Goal: Transaction & Acquisition: Purchase product/service

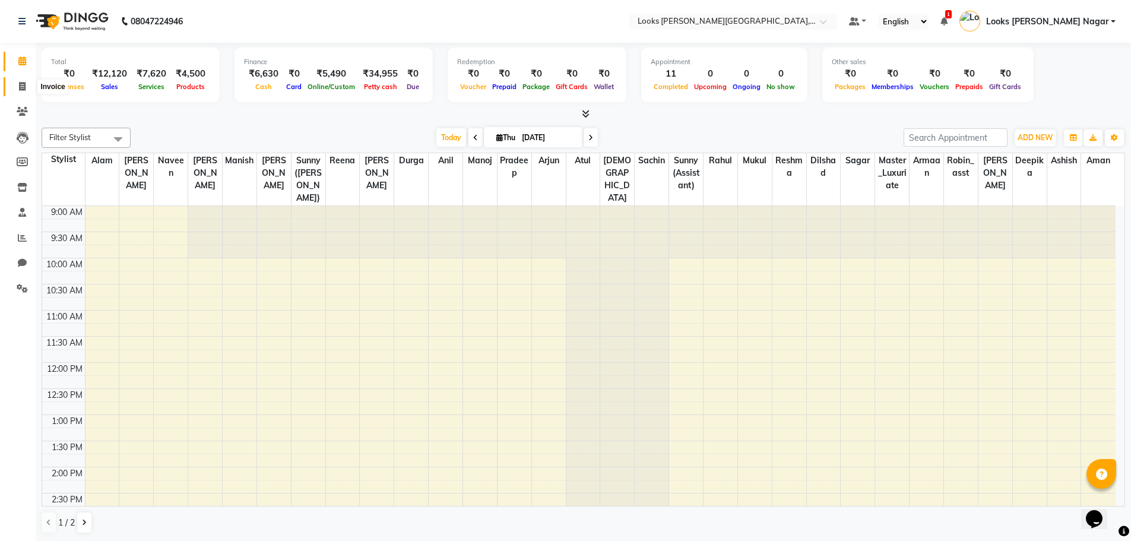
click at [24, 85] on icon at bounding box center [22, 86] width 7 height 9
select select "service"
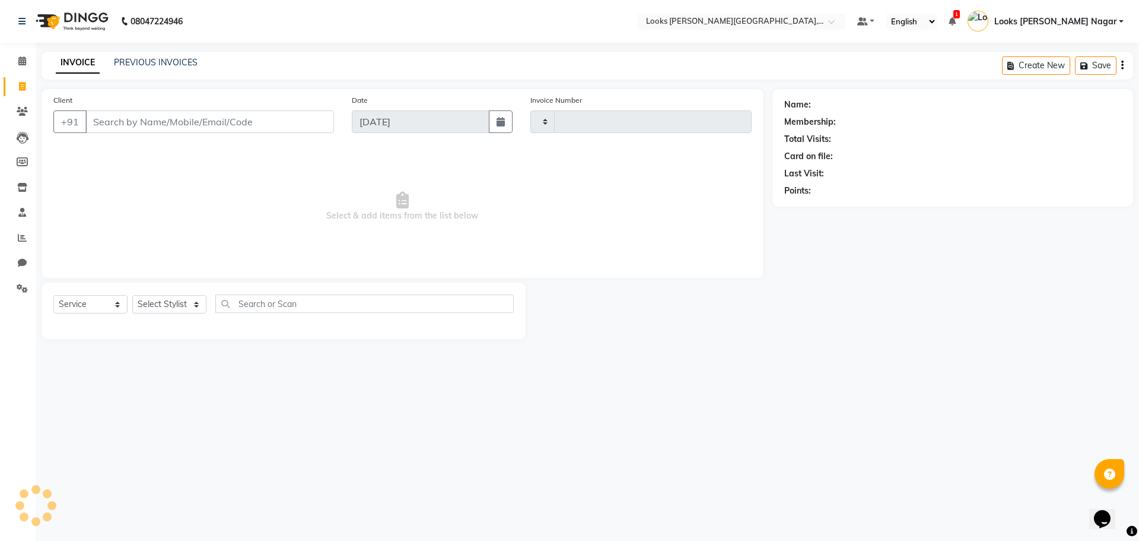
type input "3804"
select select "4327"
click at [126, 125] on input "Client" at bounding box center [209, 121] width 249 height 23
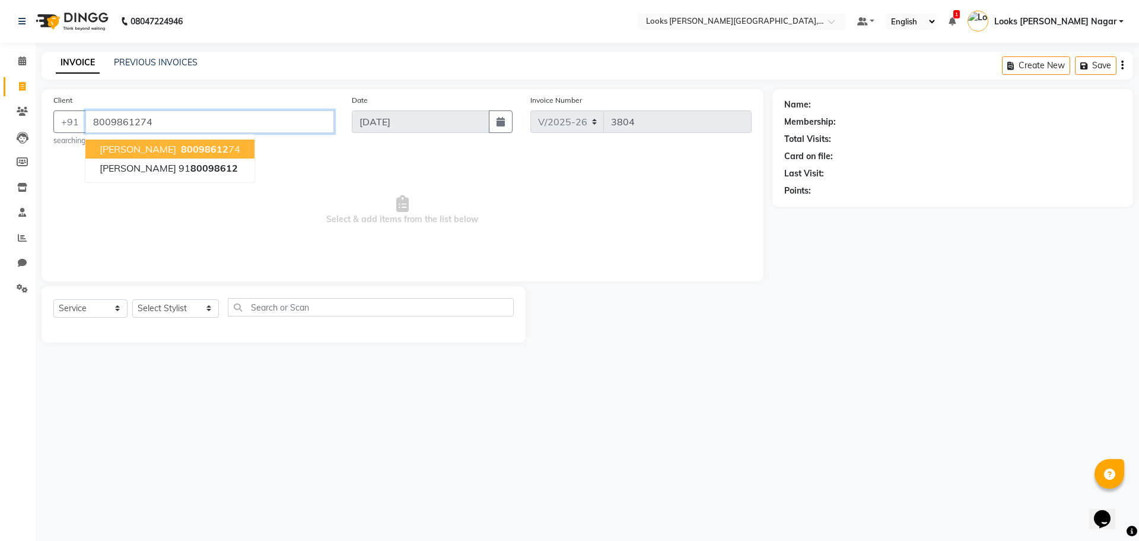
type input "8009861274"
select select "1: Object"
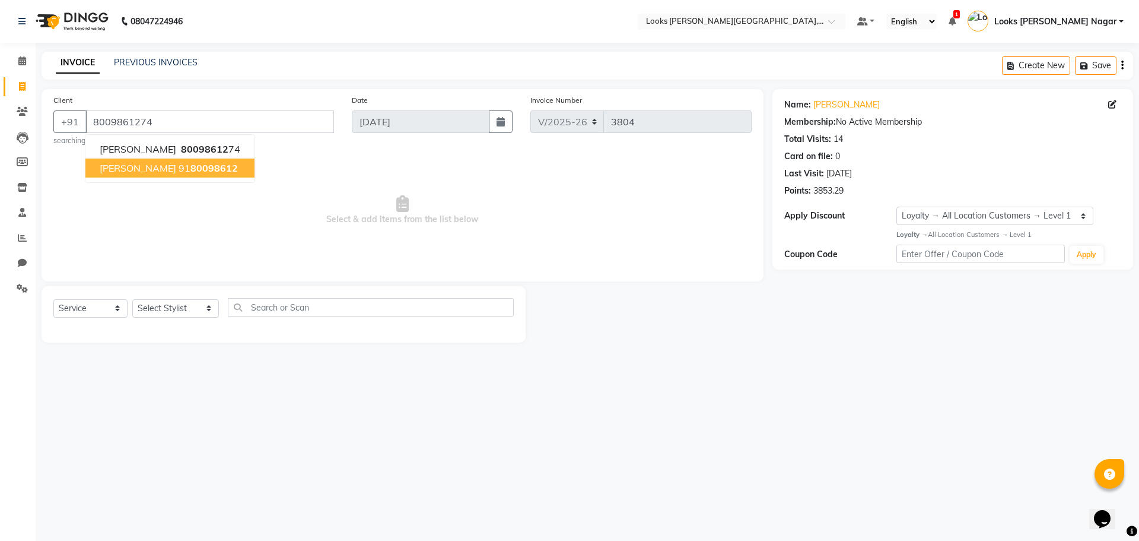
click at [331, 403] on div "08047224946 Select Location × Looks [PERSON_NAME][GEOGRAPHIC_DATA], [GEOGRAPHIC…" at bounding box center [569, 270] width 1139 height 541
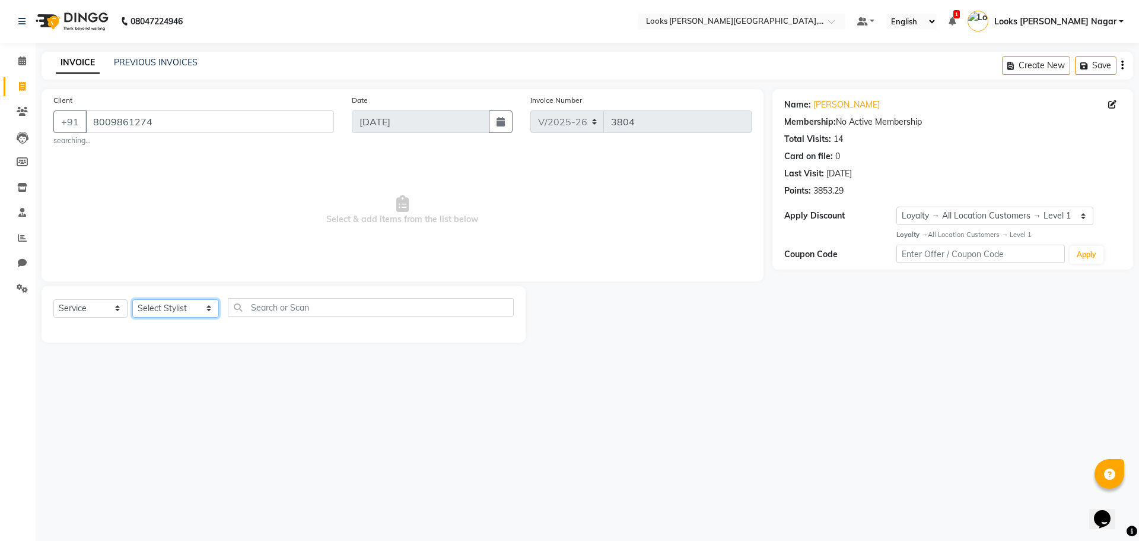
click at [183, 312] on select "Select Stylist Alam Aman [PERSON_NAME] Armaan Ashish Atul Deepika [PERSON_NAME]…" at bounding box center [175, 308] width 87 height 18
select select "23526"
click at [132, 299] on select "Select Stylist Alam Aman [PERSON_NAME] Armaan Ashish Atul Deepika [PERSON_NAME]…" at bounding box center [175, 308] width 87 height 18
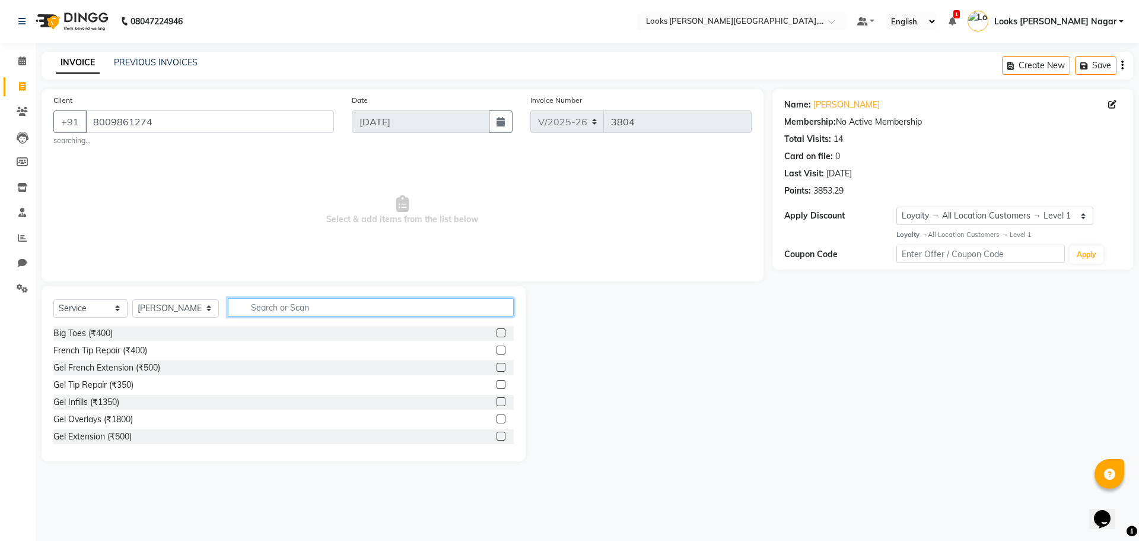
click at [252, 300] on input "text" at bounding box center [371, 307] width 286 height 18
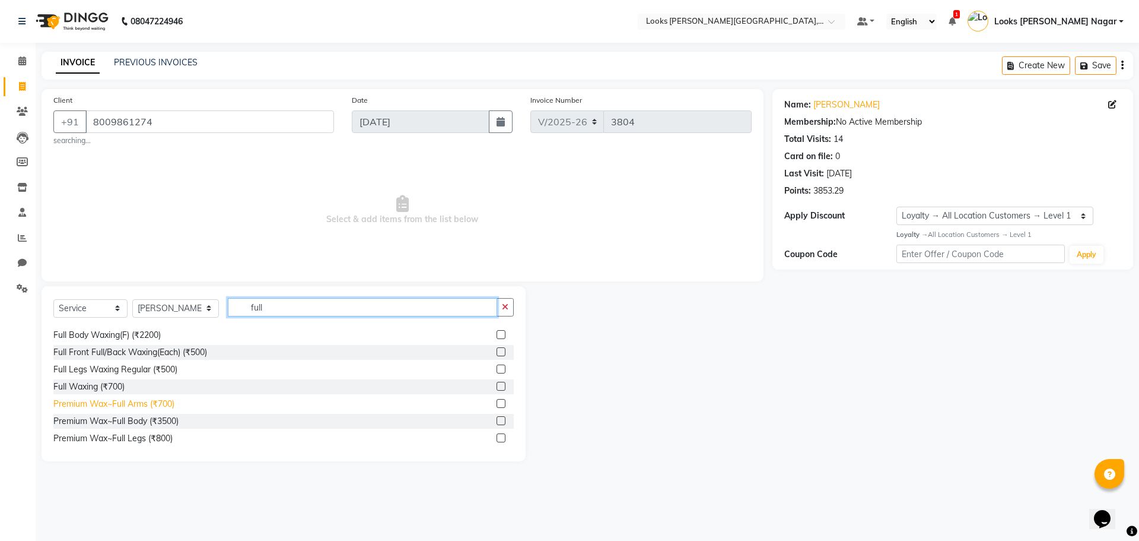
type input "full"
click at [148, 404] on div "Premium Wax~Full Arms (₹700)" at bounding box center [113, 404] width 121 height 12
checkbox input "false"
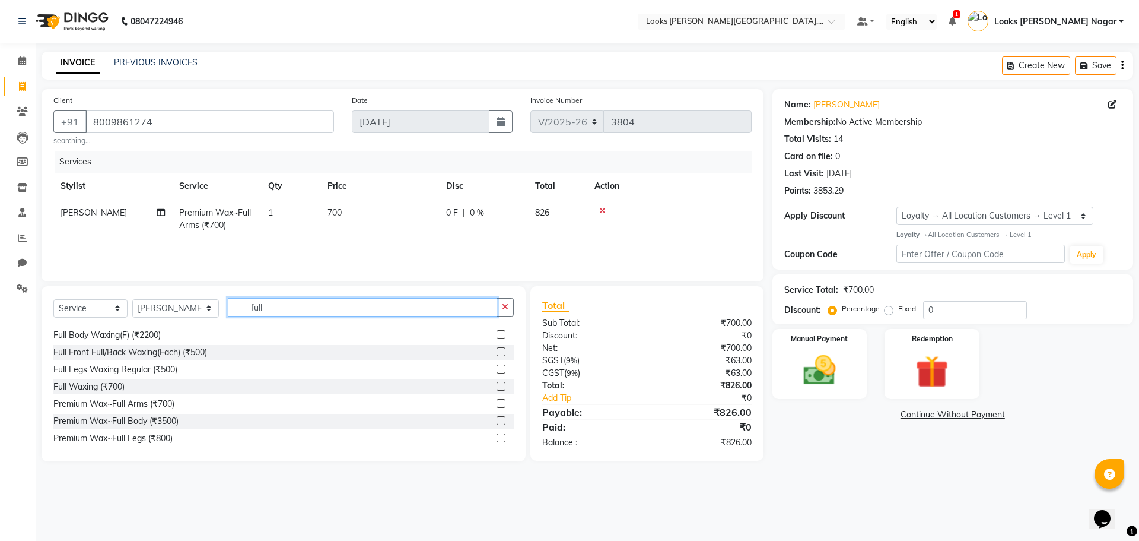
drag, startPoint x: 282, startPoint y: 304, endPoint x: 269, endPoint y: 307, distance: 13.4
click at [269, 307] on input "full" at bounding box center [362, 307] width 269 height 18
drag, startPoint x: 264, startPoint y: 309, endPoint x: 158, endPoint y: 316, distance: 105.9
click at [158, 316] on div "Select Service Product Membership Package Voucher Prepaid Gift Card Select Styl…" at bounding box center [283, 312] width 461 height 28
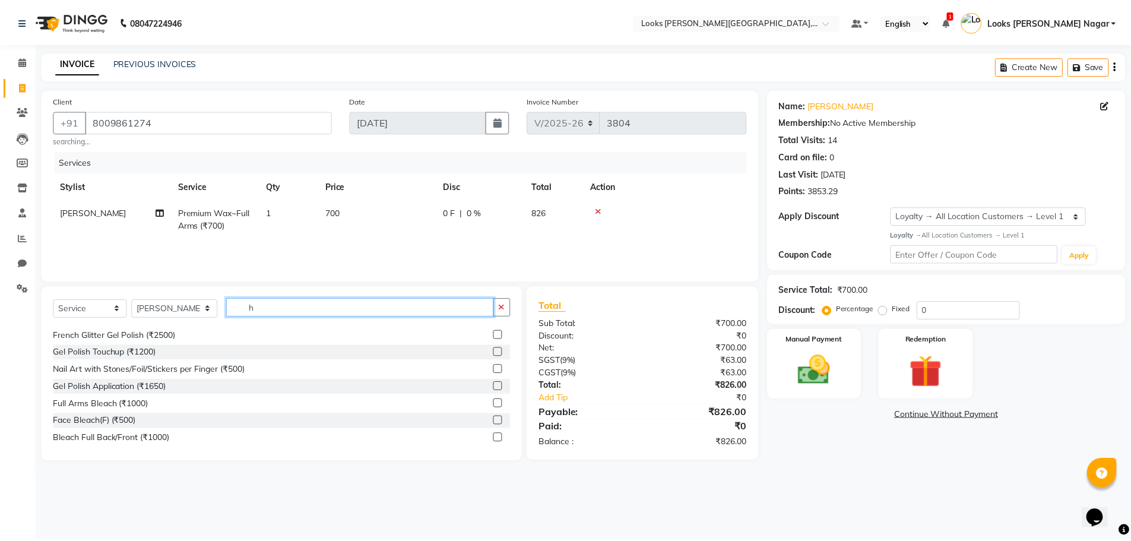
scroll to position [0, 0]
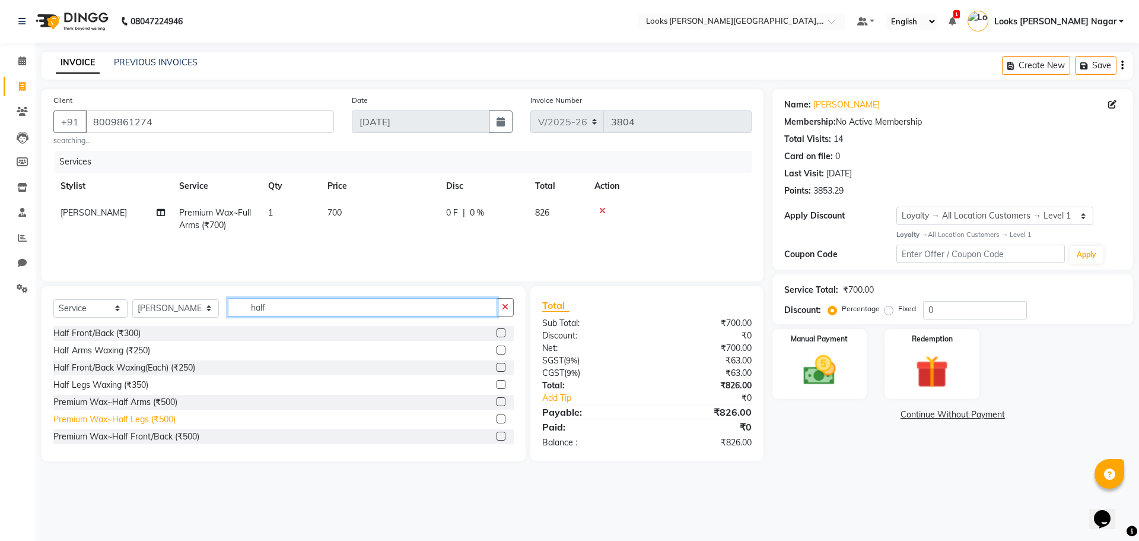
type input "half"
click at [132, 419] on div "Premium Wax~Half Legs (₹500)" at bounding box center [114, 419] width 122 height 12
checkbox input "false"
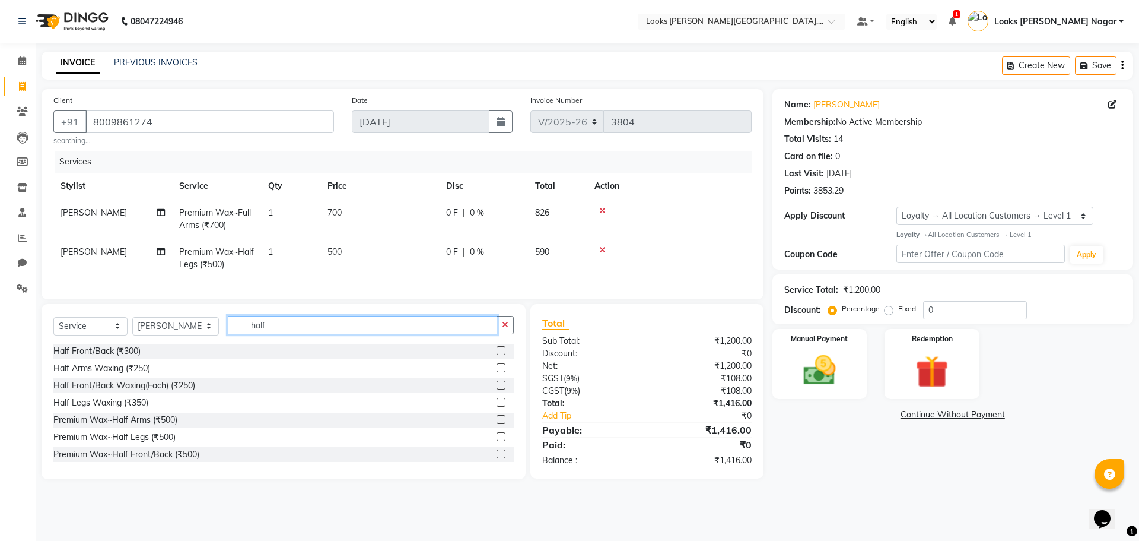
drag, startPoint x: 273, startPoint y: 335, endPoint x: 142, endPoint y: 361, distance: 133.3
click at [142, 361] on div "Select Service Product Membership Package Voucher Prepaid Gift Card Select Styl…" at bounding box center [284, 391] width 484 height 175
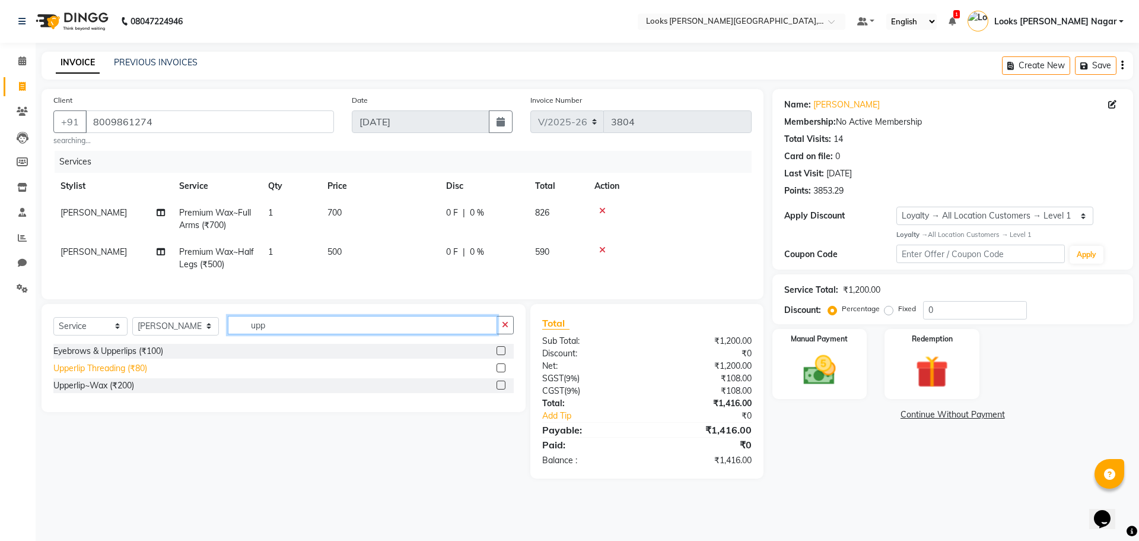
type input "upp"
click at [123, 374] on div "Upperlip Threading (₹80)" at bounding box center [100, 368] width 94 height 12
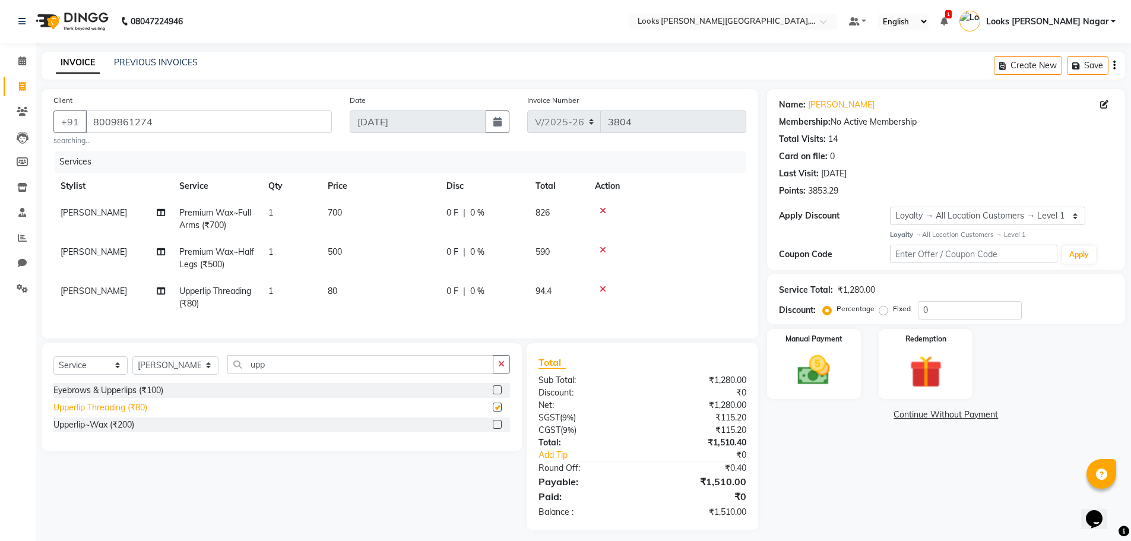
checkbox input "false"
drag, startPoint x: 281, startPoint y: 370, endPoint x: 141, endPoint y: 369, distance: 140.1
click at [141, 369] on div "Select Service Product Membership Package Voucher Prepaid Gift Card Select Styl…" at bounding box center [281, 369] width 456 height 28
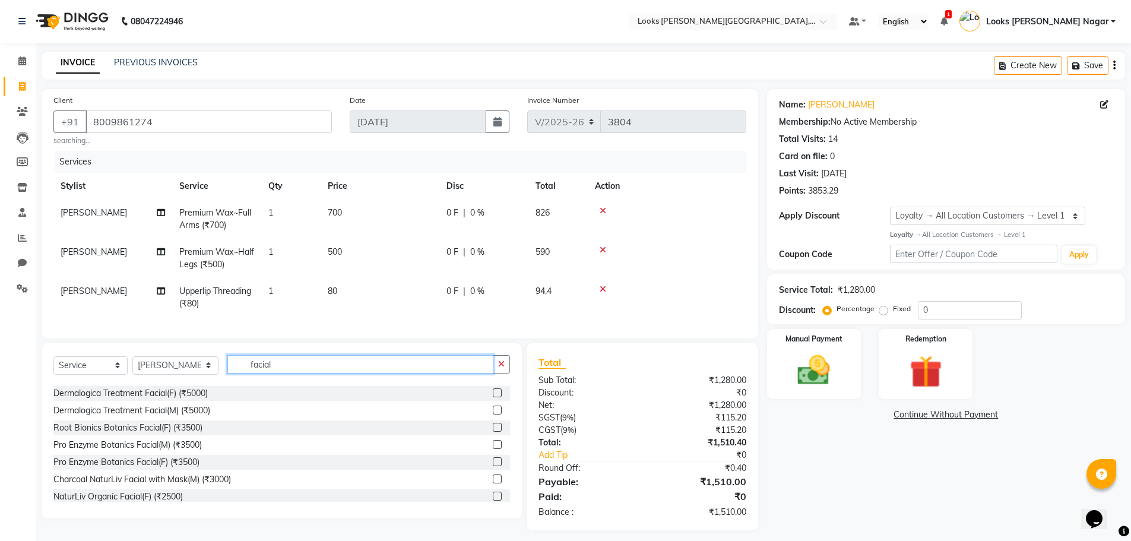
scroll to position [178, 0]
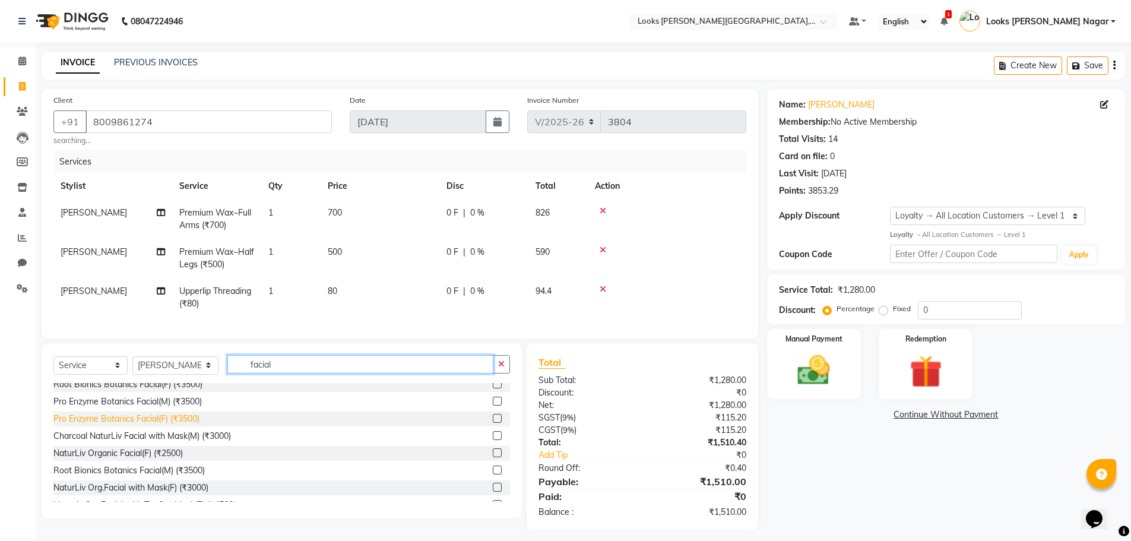
type input "facial"
click at [157, 425] on div "Pro Enzyme Botanics Facial(F) (₹3500)" at bounding box center [126, 418] width 146 height 12
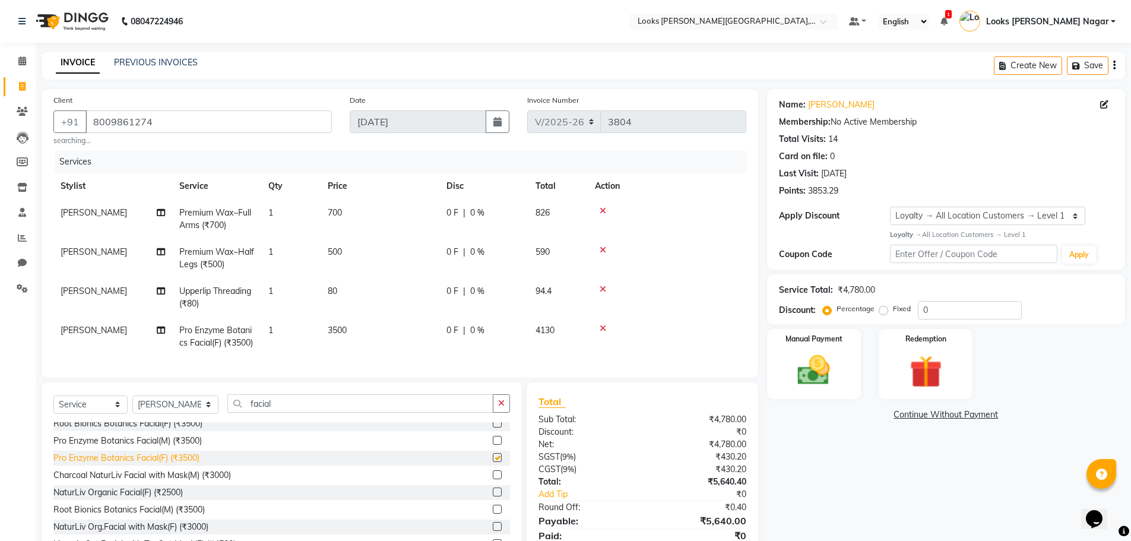
checkbox input "false"
click at [391, 332] on td "3500" at bounding box center [379, 336] width 119 height 39
select select "23526"
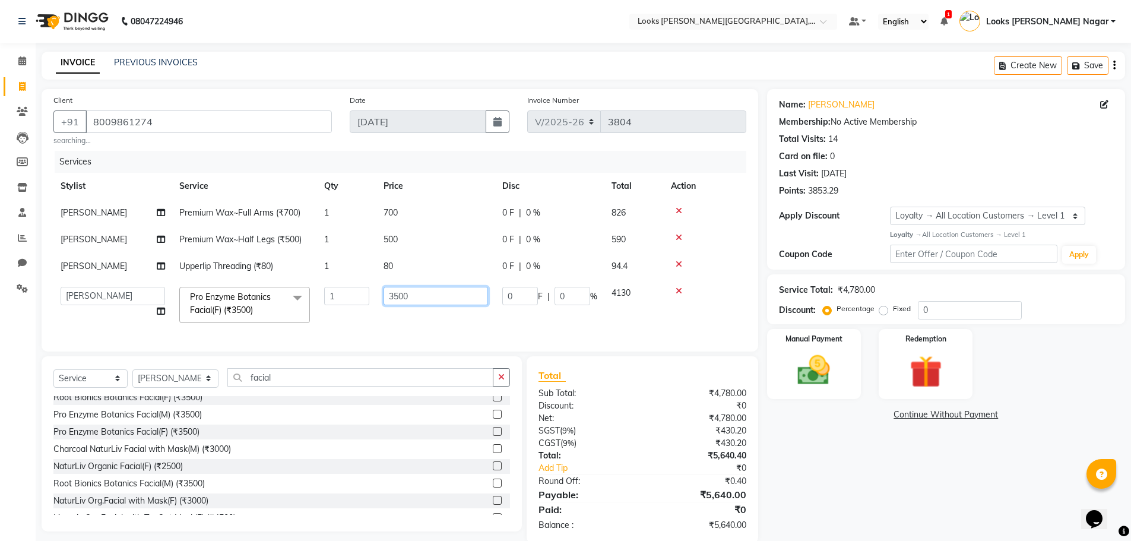
drag, startPoint x: 433, startPoint y: 297, endPoint x: 169, endPoint y: 297, distance: 264.7
click at [169, 297] on tr "Alam Aman [PERSON_NAME] Armaan Ashish Atul Deepika Deepu Dilshad Durga [PERSON_…" at bounding box center [399, 305] width 693 height 50
type input "4661"
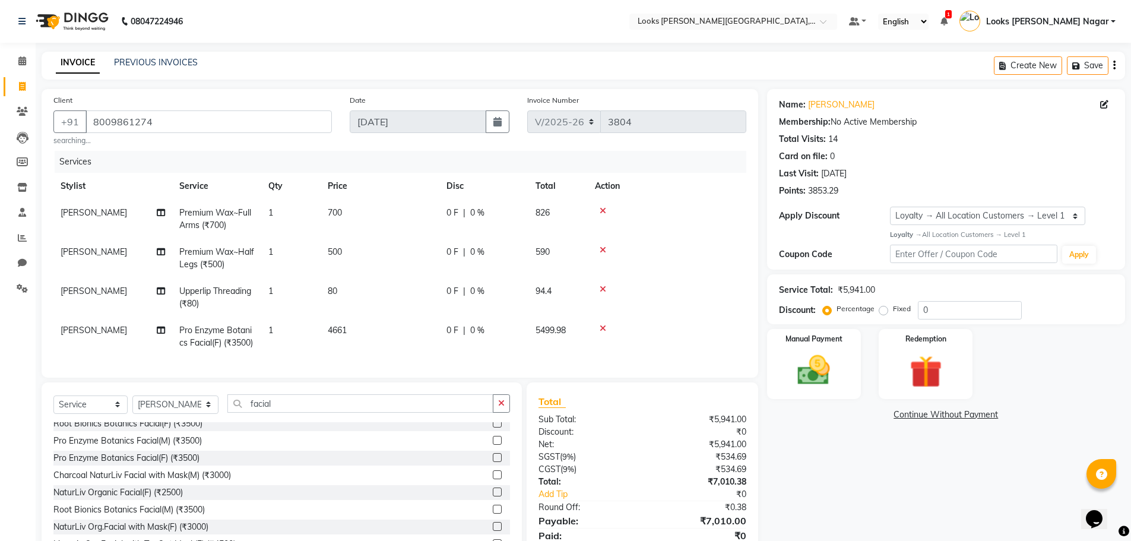
click at [868, 477] on div "Name: [PERSON_NAME] Membership: No Active Membership Total Visits: 14 Card on f…" at bounding box center [950, 329] width 367 height 480
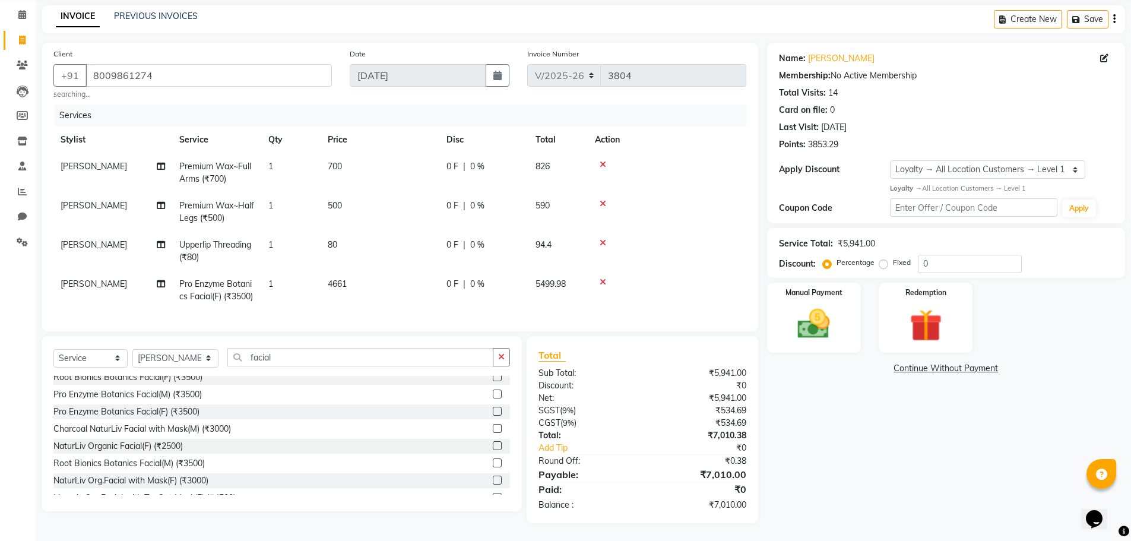
click at [364, 153] on td "700" at bounding box center [379, 172] width 119 height 39
select select "23526"
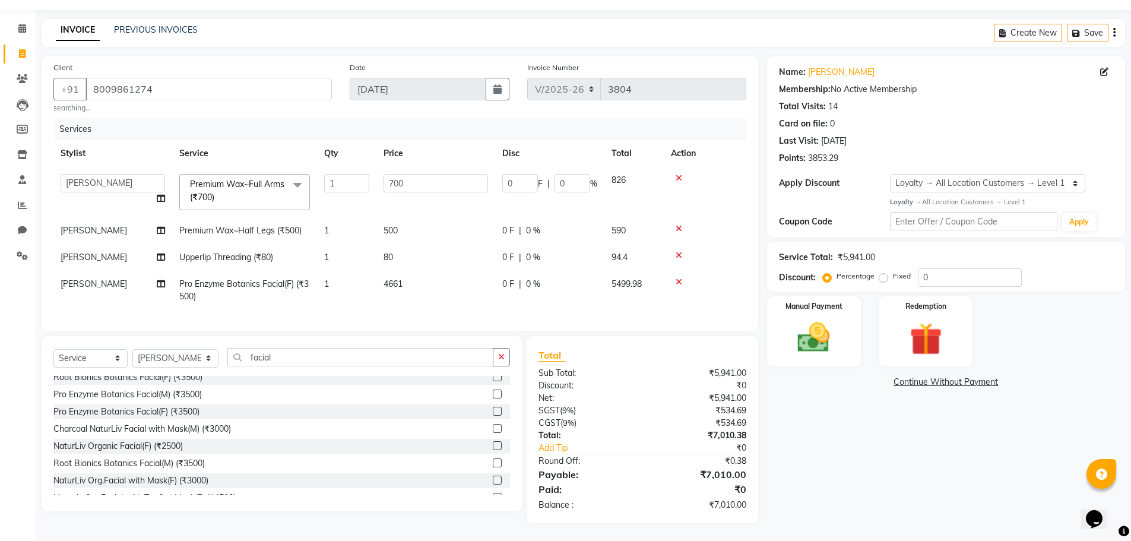
scroll to position [42, 0]
drag, startPoint x: 400, startPoint y: 172, endPoint x: 335, endPoint y: 172, distance: 64.7
click at [335, 172] on tr "Alam Aman [PERSON_NAME] Armaan Ashish Atul Deepika Deepu Dilshad Durga [PERSON_…" at bounding box center [399, 192] width 693 height 50
drag, startPoint x: 449, startPoint y: 170, endPoint x: 373, endPoint y: 177, distance: 76.9
click at [386, 177] on input "700" at bounding box center [435, 183] width 104 height 18
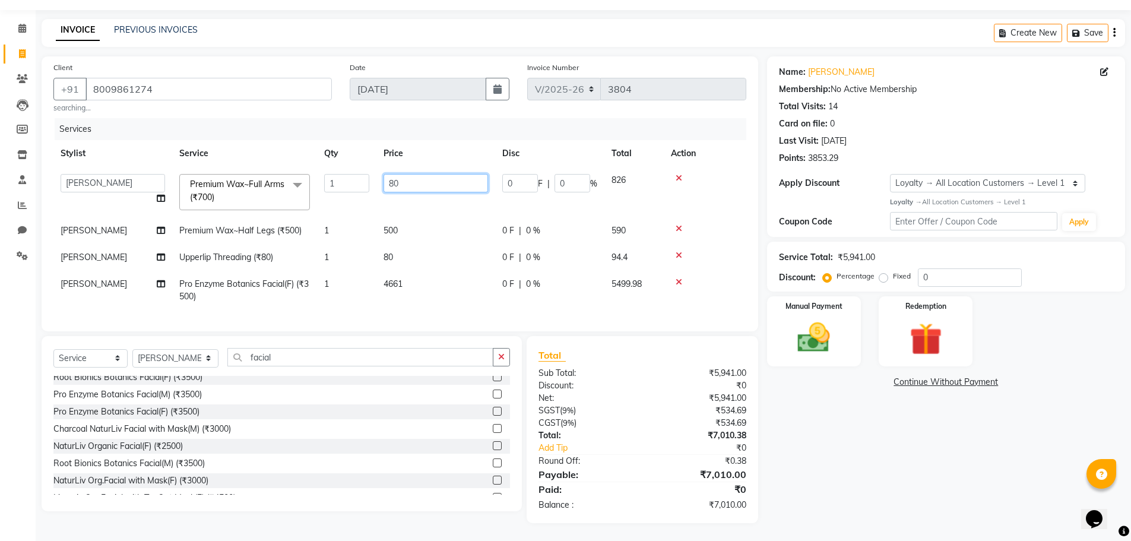
type input "800"
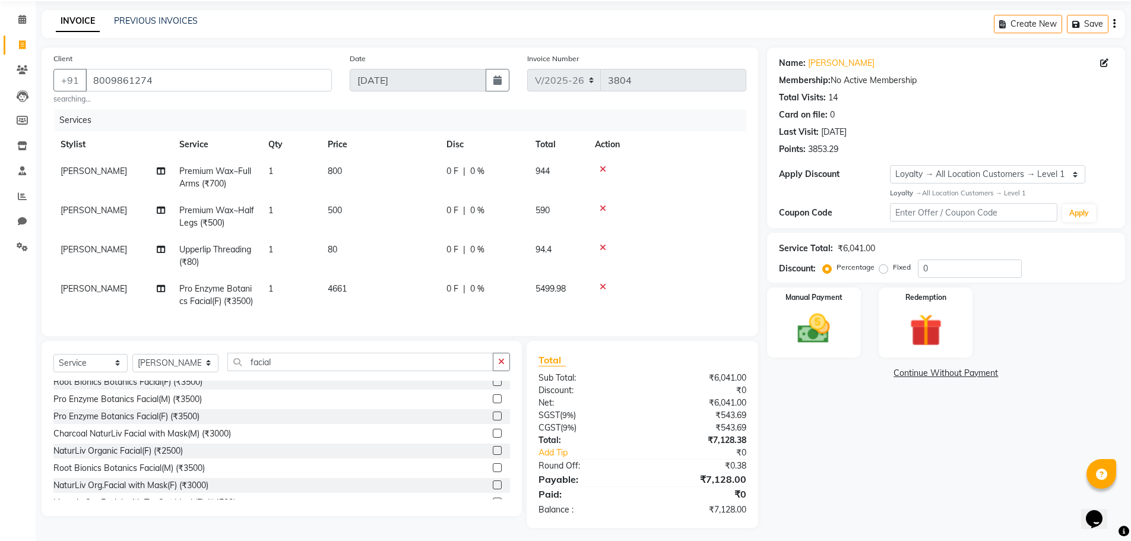
click at [425, 222] on td "500" at bounding box center [379, 216] width 119 height 39
select select "23526"
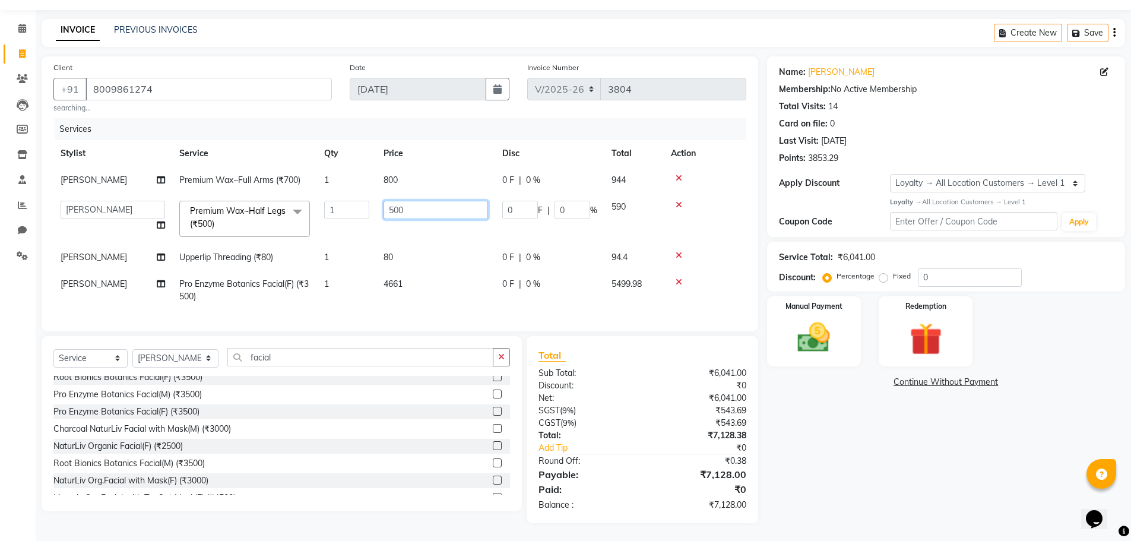
drag, startPoint x: 431, startPoint y: 202, endPoint x: 345, endPoint y: 204, distance: 85.5
click at [345, 204] on tr "Alam Aman [PERSON_NAME] Armaan Ashish Atul Deepika Deepu Dilshad Durga [PERSON_…" at bounding box center [399, 218] width 693 height 50
type input "700"
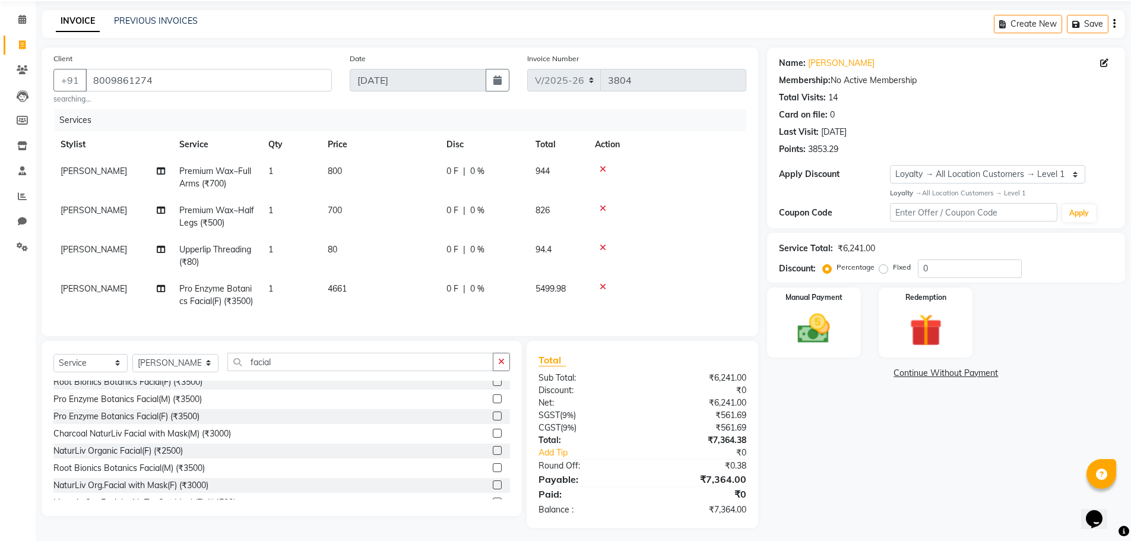
click at [408, 250] on td "80" at bounding box center [379, 255] width 119 height 39
select select "23526"
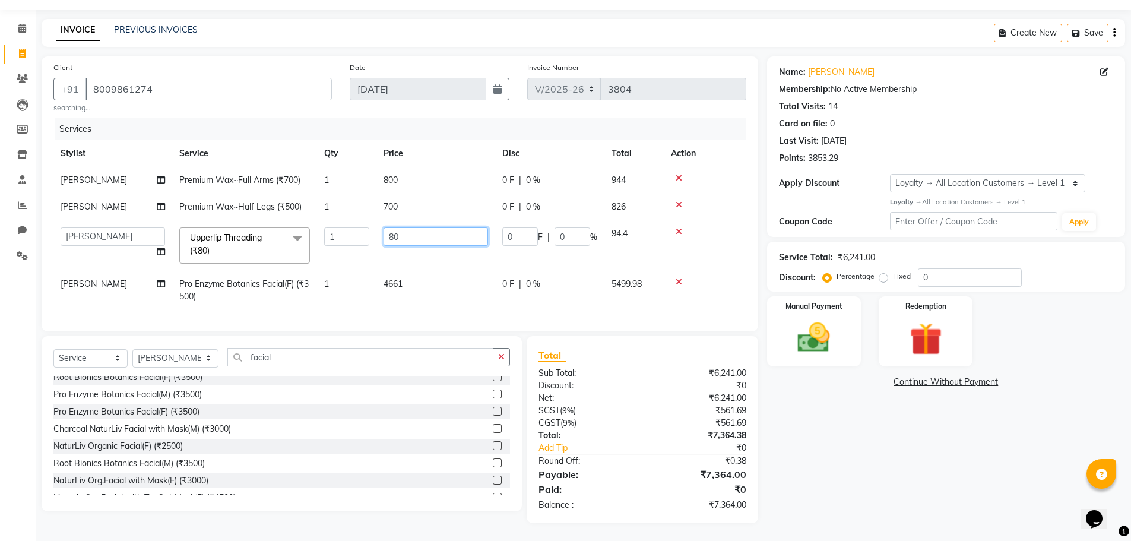
drag, startPoint x: 430, startPoint y: 229, endPoint x: 276, endPoint y: 225, distance: 154.4
click at [276, 225] on tr "Alam Aman [PERSON_NAME] Armaan Ashish Atul Deepika Deepu Dilshad Durga [PERSON_…" at bounding box center [399, 245] width 693 height 50
type input "68"
click at [825, 422] on div "Name: [PERSON_NAME] Membership: No Active Membership Total Visits: 14 Card on f…" at bounding box center [950, 289] width 367 height 466
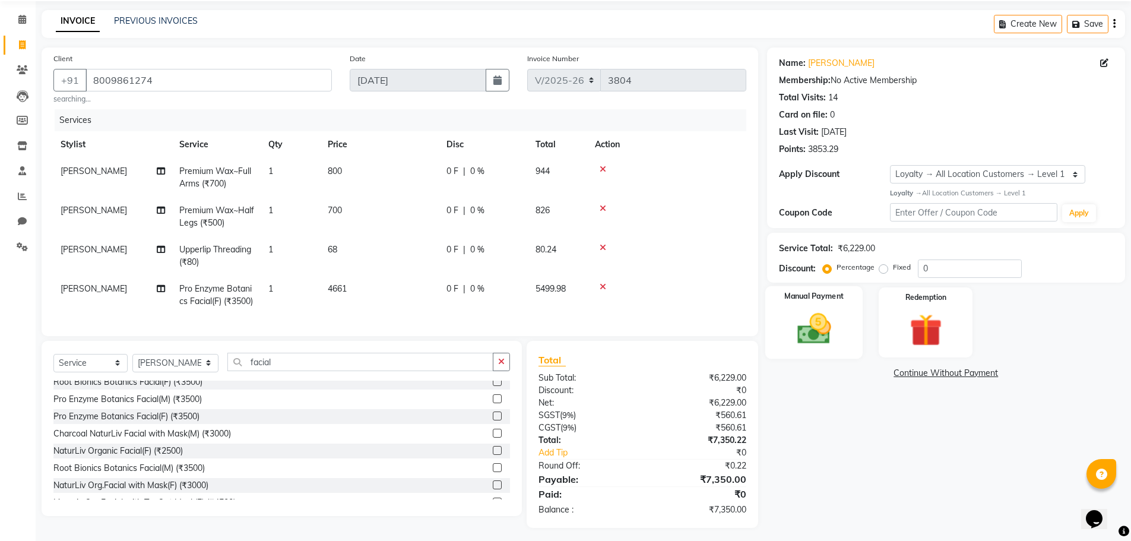
click at [811, 348] on img at bounding box center [813, 328] width 55 height 39
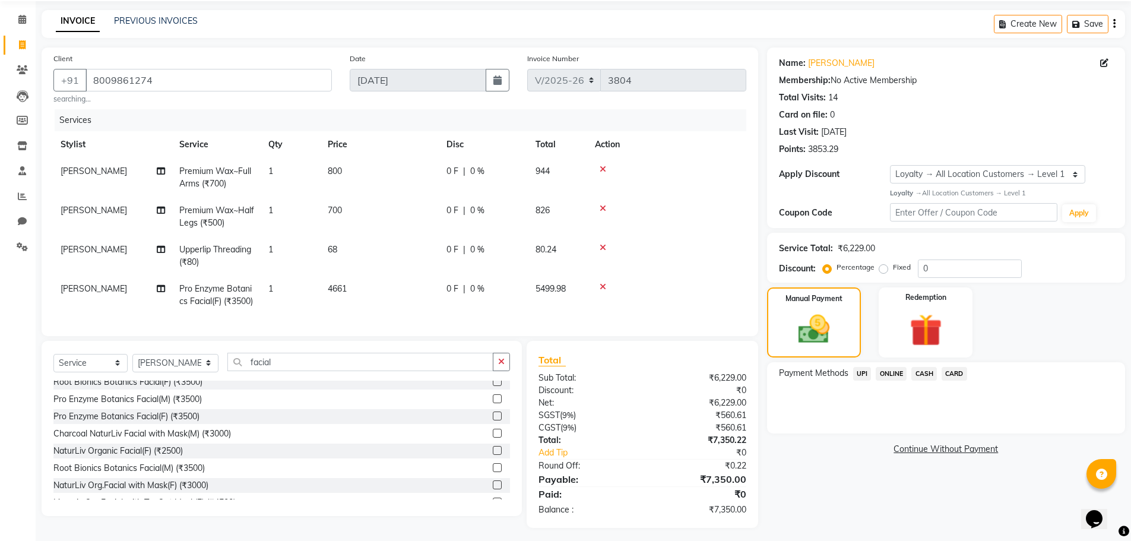
click at [858, 372] on span "UPI" at bounding box center [862, 374] width 18 height 14
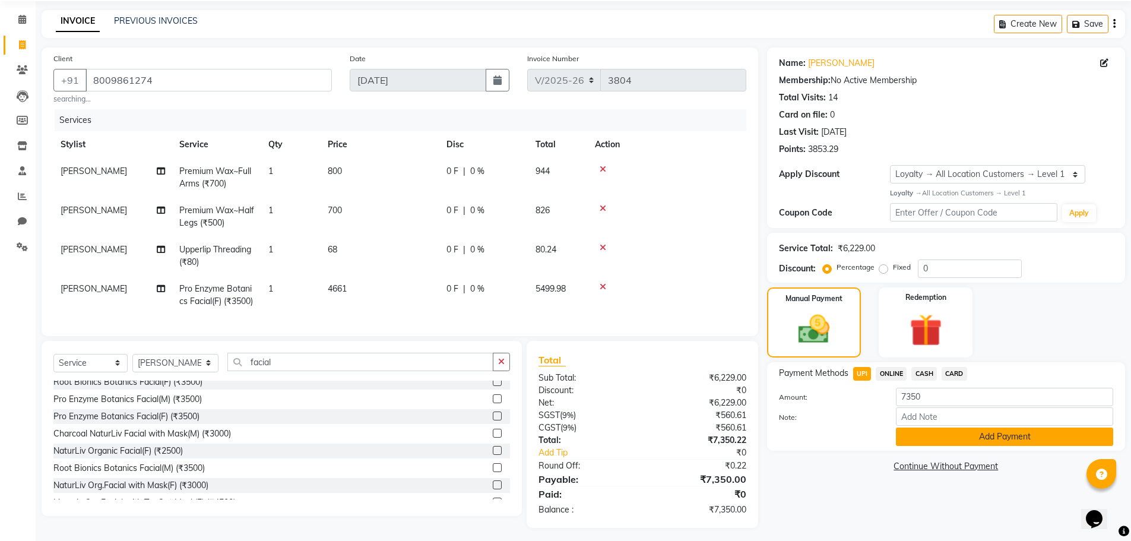
click at [927, 442] on button "Add Payment" at bounding box center [1004, 436] width 217 height 18
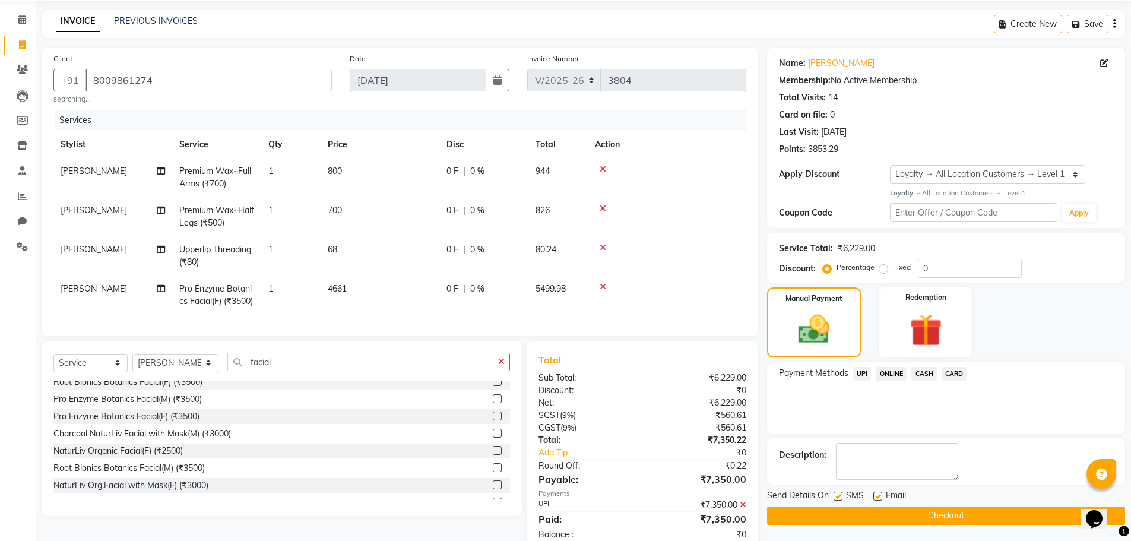
click at [945, 512] on button "Checkout" at bounding box center [946, 515] width 358 height 18
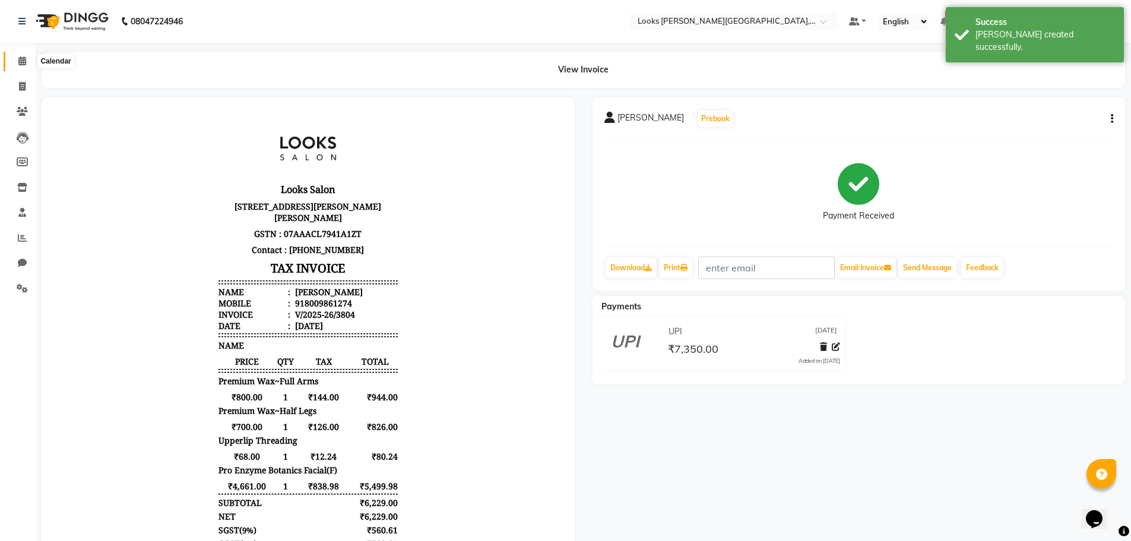
click at [20, 57] on icon at bounding box center [22, 60] width 8 height 9
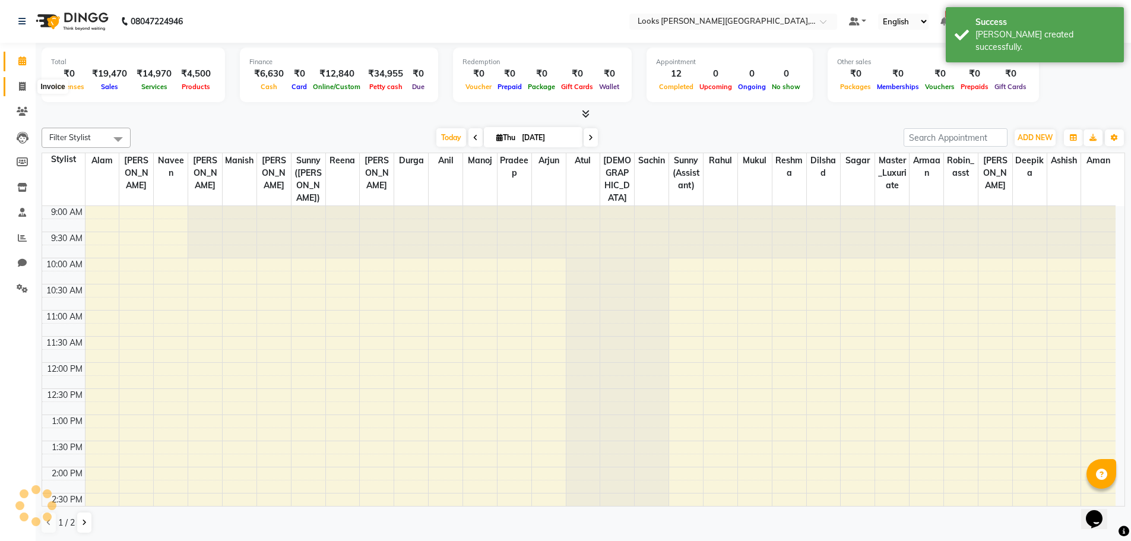
click at [19, 84] on icon at bounding box center [22, 86] width 7 height 9
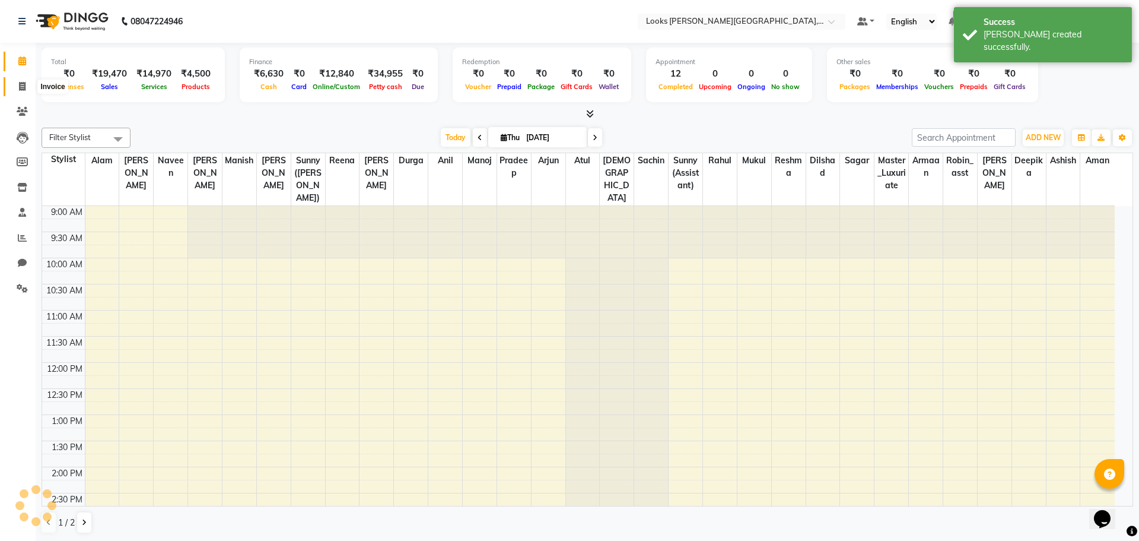
select select "service"
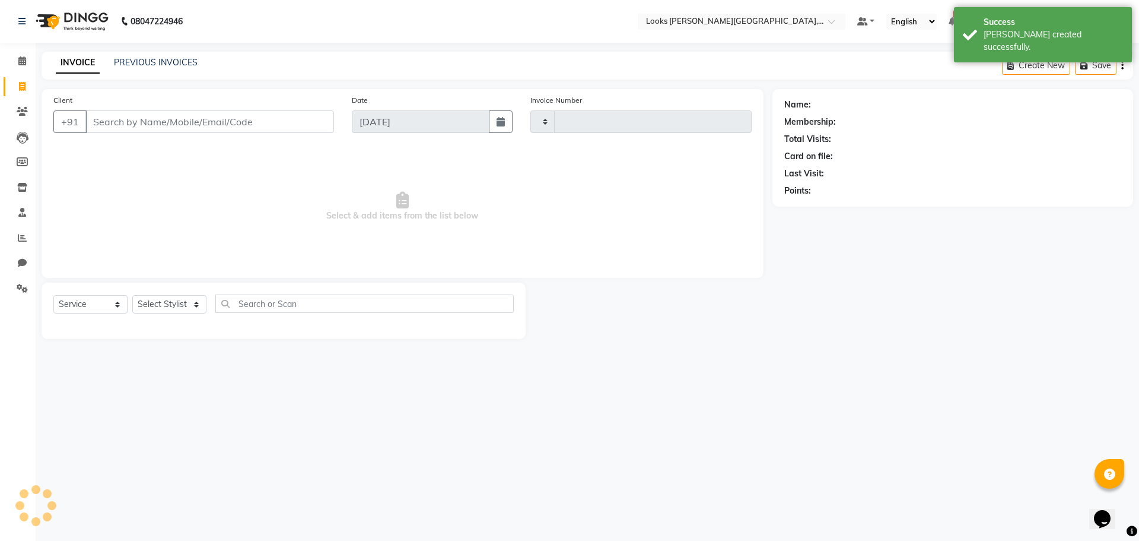
type input "3805"
select select "4327"
click at [129, 122] on input "Client" at bounding box center [209, 121] width 249 height 23
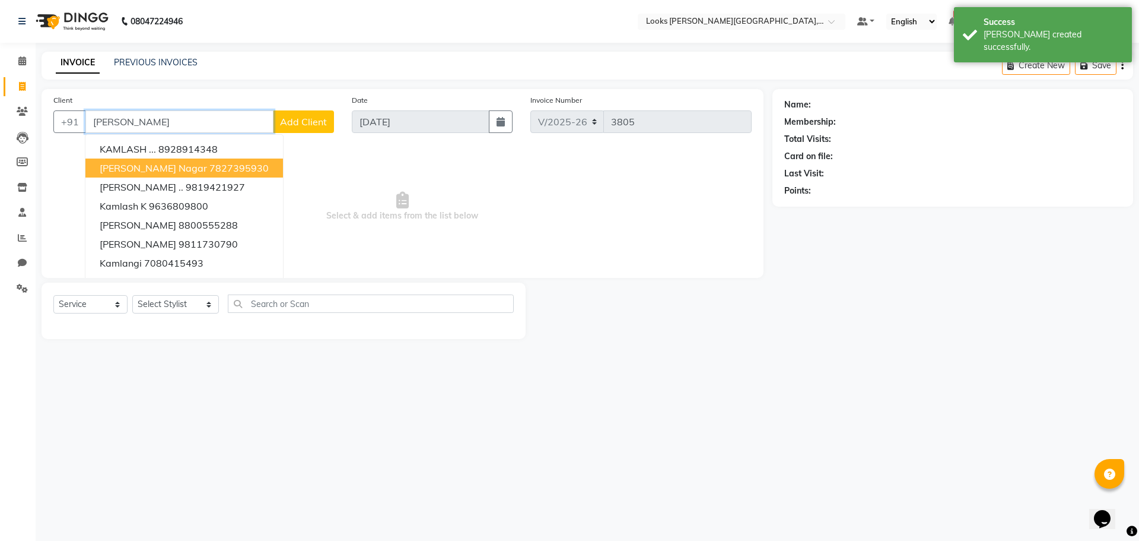
click at [147, 168] on span "[PERSON_NAME] Nagar" at bounding box center [153, 168] width 107 height 12
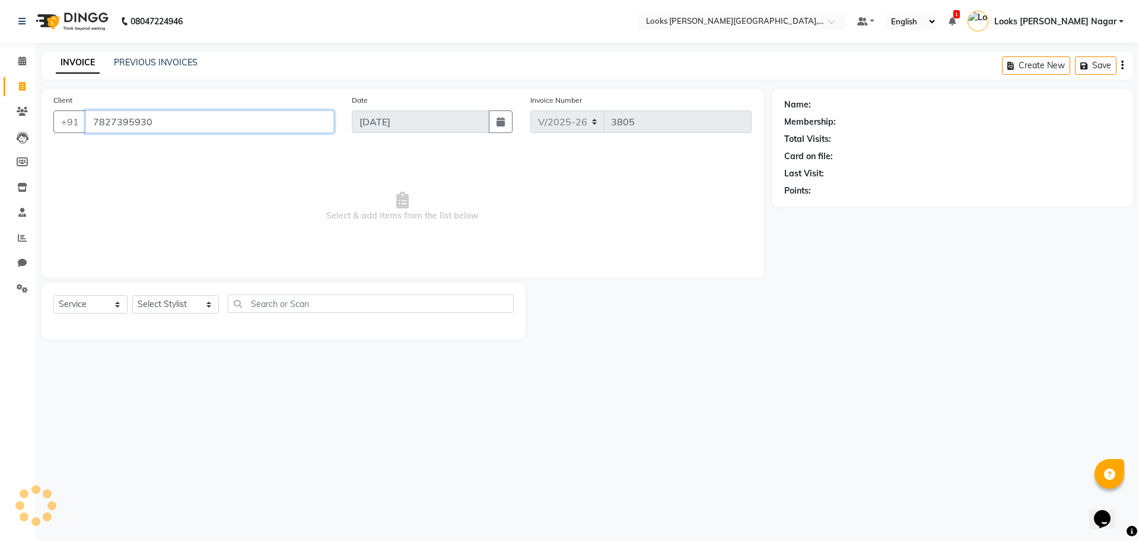
type input "7827395930"
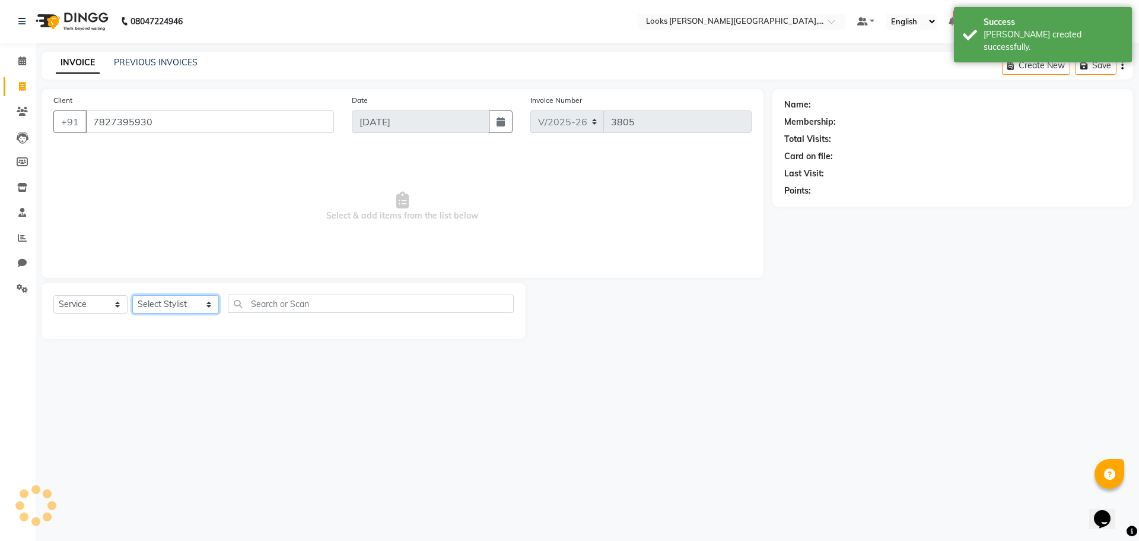
click at [147, 308] on select "Select Stylist Alam Aman [PERSON_NAME] Armaan Ashish Atul Deepika [PERSON_NAME]…" at bounding box center [175, 304] width 87 height 18
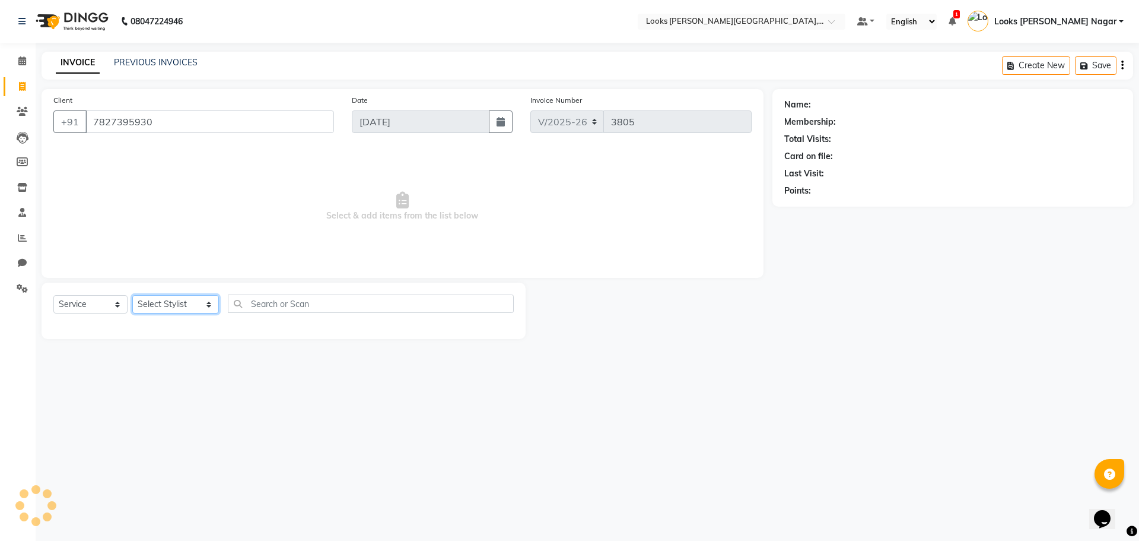
select select "74559"
click at [132, 295] on select "Select Stylist Alam Aman [PERSON_NAME] Armaan Ashish Atul Deepika [PERSON_NAME]…" at bounding box center [175, 304] width 87 height 18
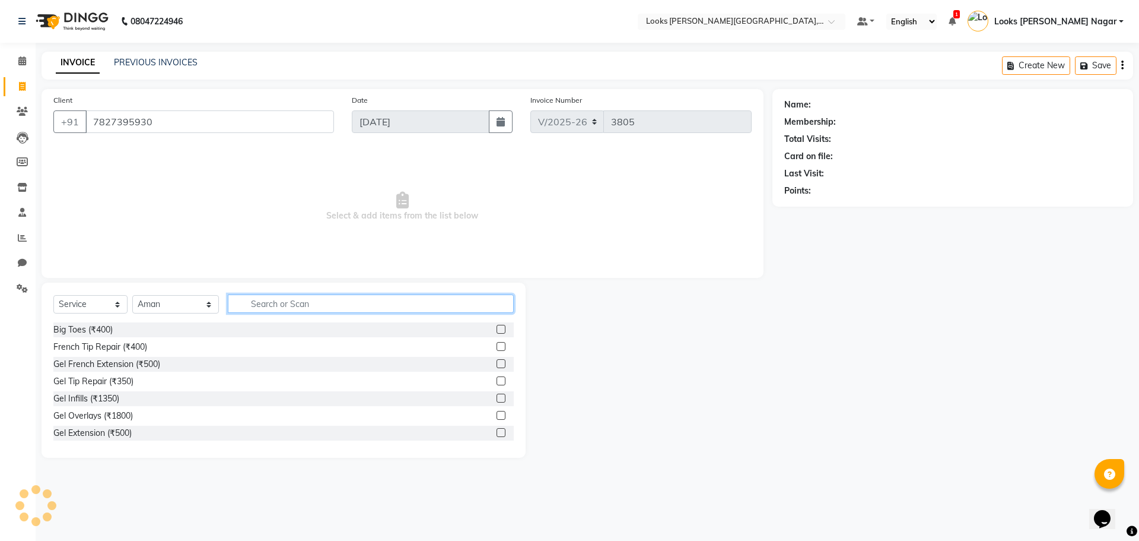
click at [280, 304] on input "text" at bounding box center [371, 303] width 286 height 18
select select "1: Object"
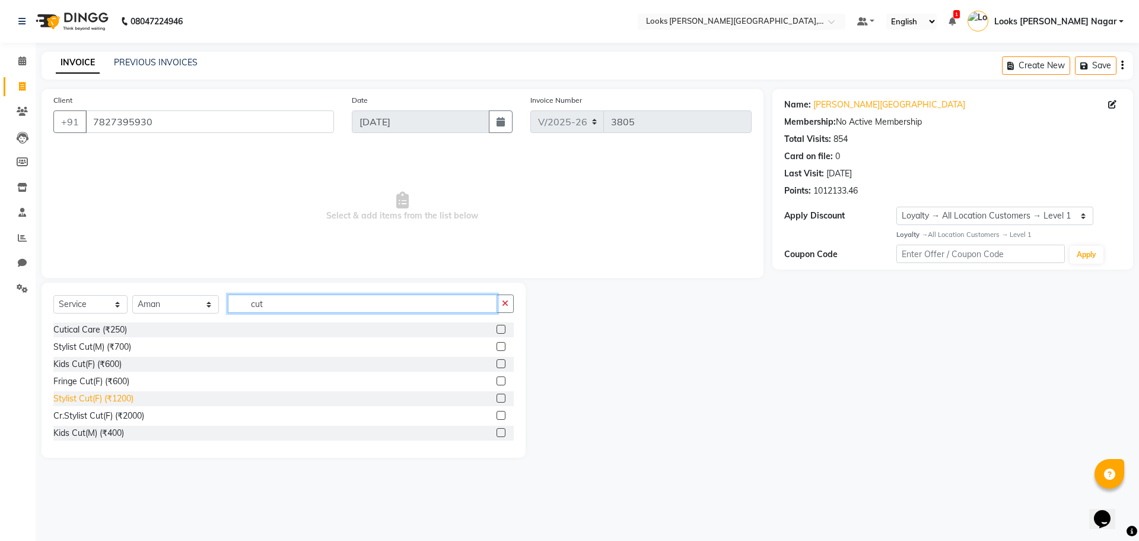
type input "cut"
click at [123, 399] on div "Stylist Cut(F) (₹1200)" at bounding box center [93, 398] width 80 height 12
checkbox input "false"
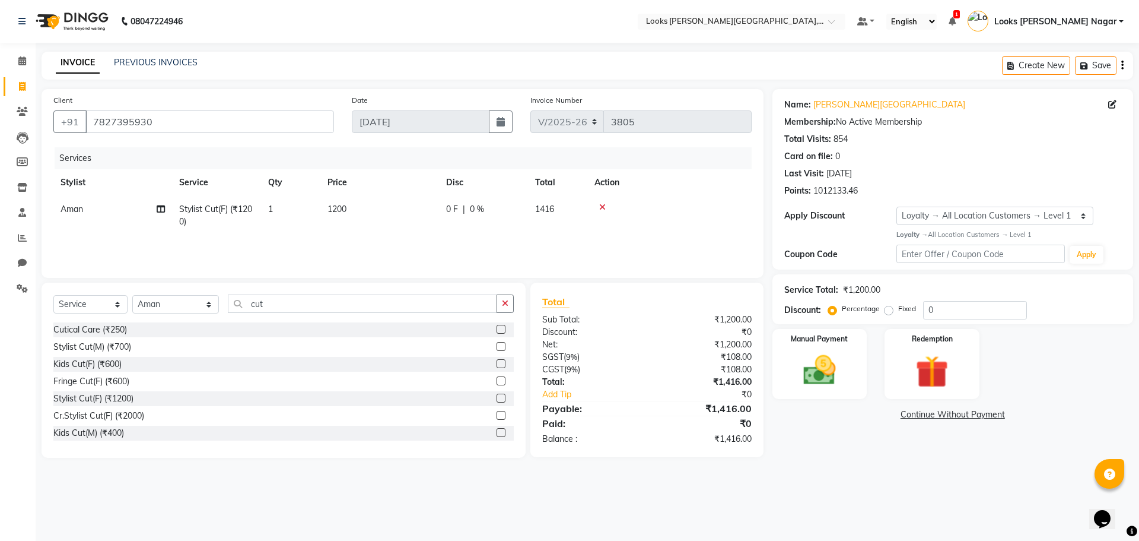
click at [361, 207] on td "1200" at bounding box center [379, 215] width 119 height 39
select select "74559"
drag, startPoint x: 442, startPoint y: 212, endPoint x: 249, endPoint y: 215, distance: 192.9
click at [249, 215] on tr "Alam Aman [PERSON_NAME] Armaan Ashish Atul Deepika Deepu Dilshad Durga [PERSON_…" at bounding box center [402, 218] width 699 height 45
click at [334, 214] on td "0" at bounding box center [379, 215] width 119 height 39
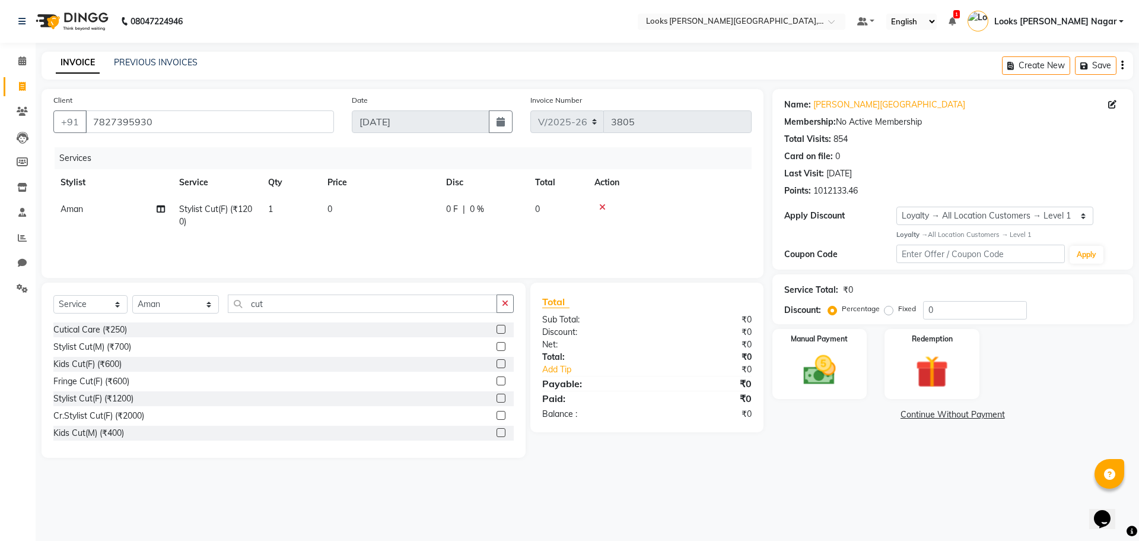
select select "74559"
drag, startPoint x: 424, startPoint y: 213, endPoint x: 294, endPoint y: 215, distance: 130.6
click at [294, 215] on tr "Alam Aman [PERSON_NAME] Armaan Ashish Atul Deepika Deepu Dilshad Durga [PERSON_…" at bounding box center [402, 218] width 699 height 45
type input "508"
click at [858, 452] on div "Name: [PERSON_NAME] Nagar Membership: No Active Membership Total Visits: 854 Ca…" at bounding box center [958, 279] width 370 height 380
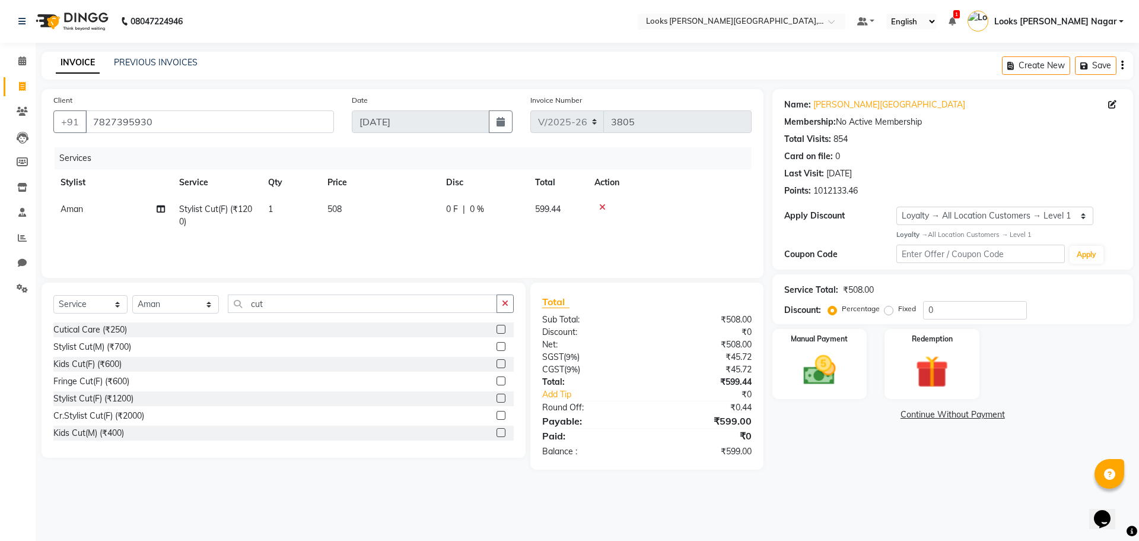
click at [367, 214] on td "508" at bounding box center [379, 215] width 119 height 39
select select "74559"
click at [428, 212] on input "508" at bounding box center [435, 212] width 104 height 18
type input "509"
click at [181, 303] on select "Select Stylist Alam Aman [PERSON_NAME] Armaan Ashish Atul Deepika [PERSON_NAME]…" at bounding box center [175, 304] width 87 height 18
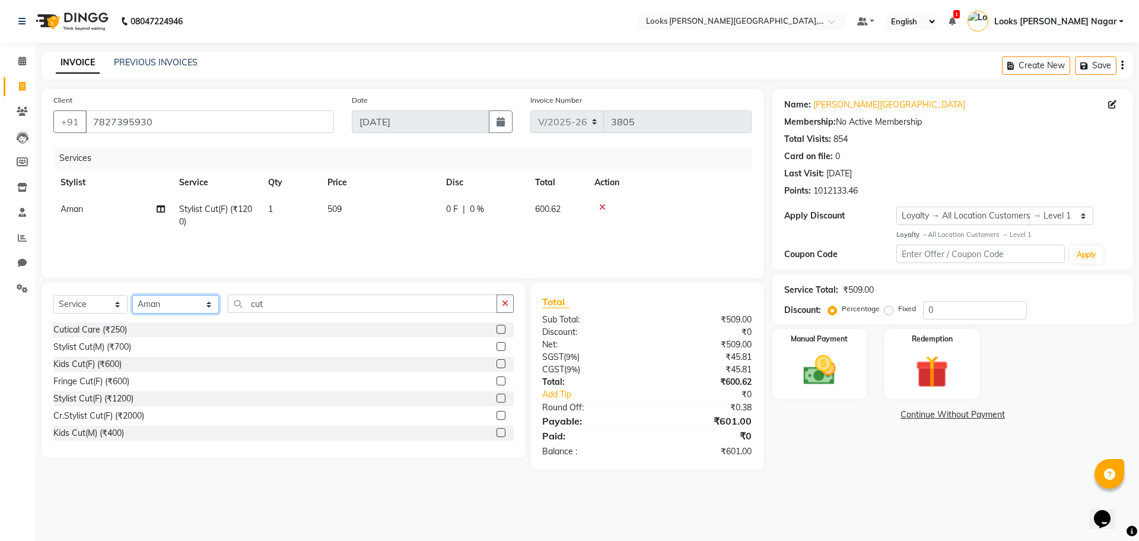
select select "23528"
click at [132, 295] on select "Select Stylist Alam Aman [PERSON_NAME] Armaan Ashish Atul Deepika [PERSON_NAME]…" at bounding box center [175, 304] width 87 height 18
drag, startPoint x: 272, startPoint y: 303, endPoint x: 186, endPoint y: 326, distance: 88.4
click at [186, 326] on div "Select Service Product Membership Package Voucher Prepaid Gift Card Select Styl…" at bounding box center [284, 369] width 484 height 175
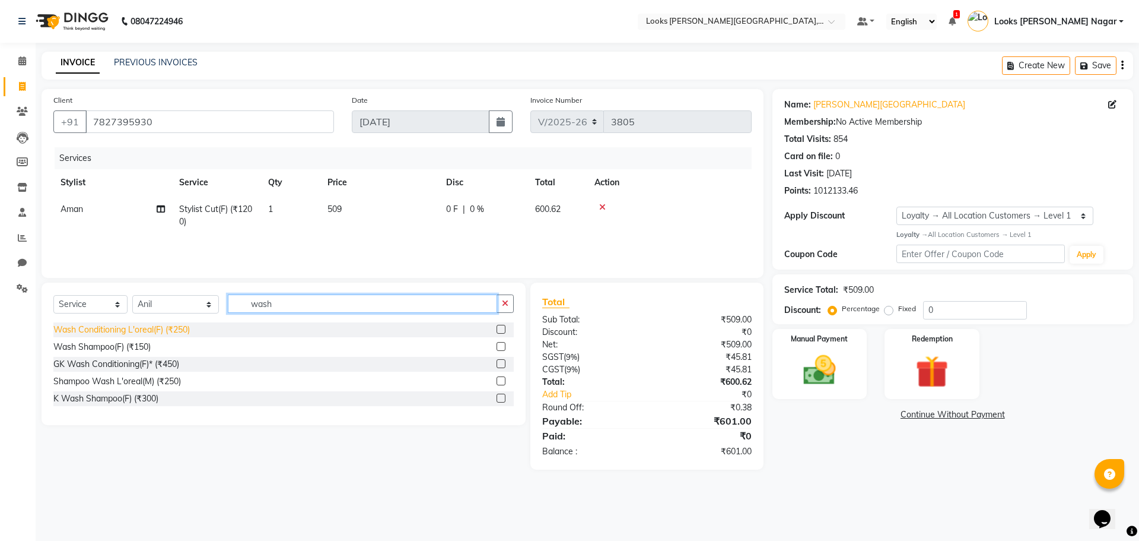
type input "wash"
click at [152, 332] on div "Wash Conditioning L'oreal(F) (₹250)" at bounding box center [121, 329] width 136 height 12
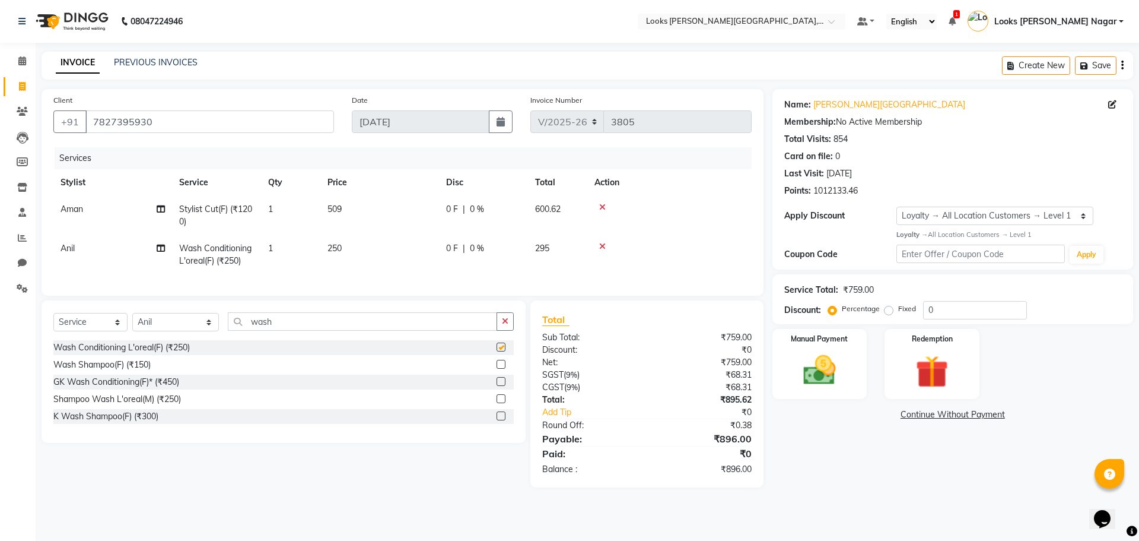
checkbox input "false"
click at [364, 256] on td "250" at bounding box center [379, 254] width 119 height 39
select select "23528"
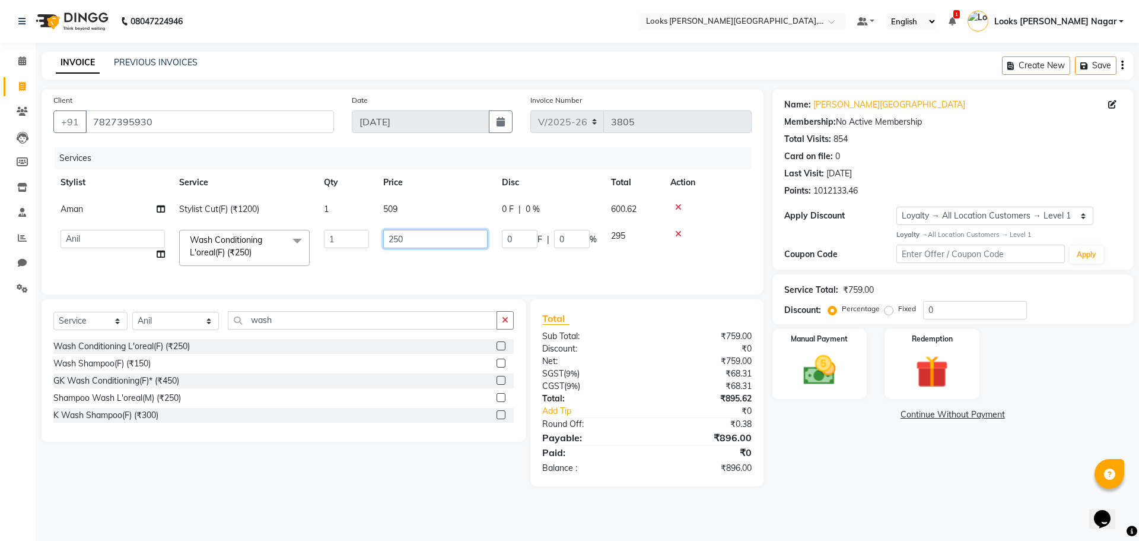
click at [423, 246] on input "250" at bounding box center [435, 239] width 104 height 18
drag, startPoint x: 459, startPoint y: 236, endPoint x: 318, endPoint y: 236, distance: 141.2
click at [318, 236] on tr "Alam Aman [PERSON_NAME] Armaan Ashish Atul Deepika Deepu Dilshad Durga [PERSON_…" at bounding box center [402, 248] width 699 height 50
type input "297"
click at [795, 459] on div "Name: [PERSON_NAME] Nagar Membership: No Active Membership Total Visits: 854 Ca…" at bounding box center [958, 287] width 370 height 397
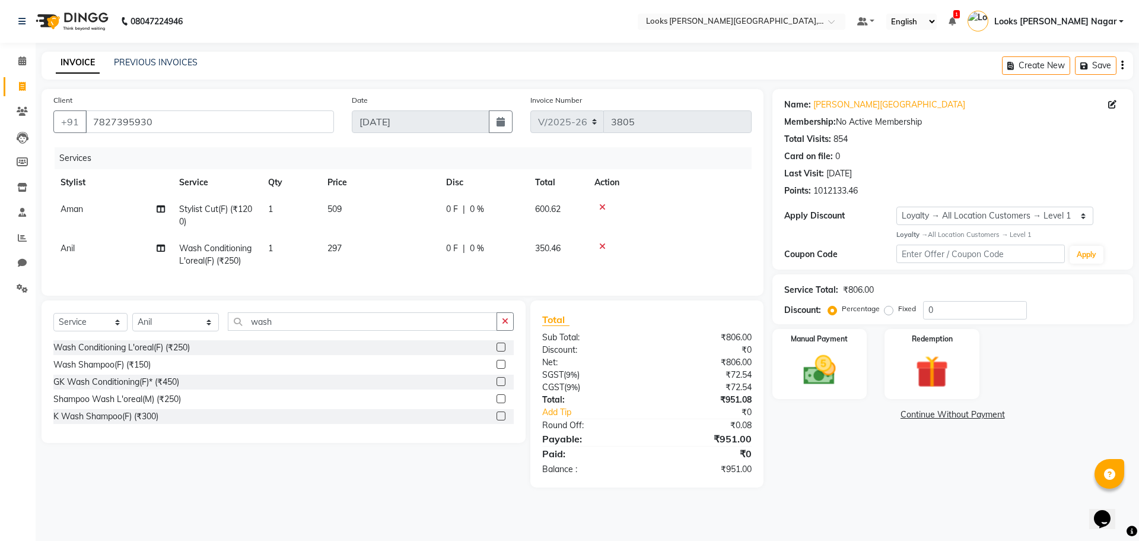
click at [396, 245] on td "297" at bounding box center [379, 254] width 119 height 39
select select "23528"
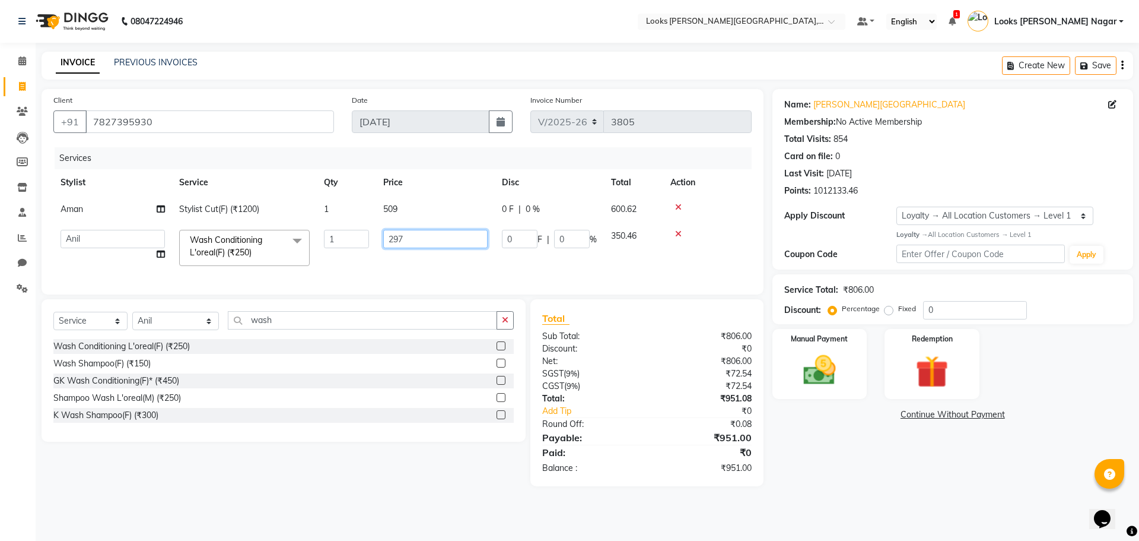
drag, startPoint x: 416, startPoint y: 237, endPoint x: 268, endPoint y: 264, distance: 150.9
click at [269, 264] on tr "Alam Aman [PERSON_NAME] Armaan Ashish Atul Deepika Deepu Dilshad Durga [PERSON_…" at bounding box center [402, 248] width 699 height 50
type input "9"
type input "339"
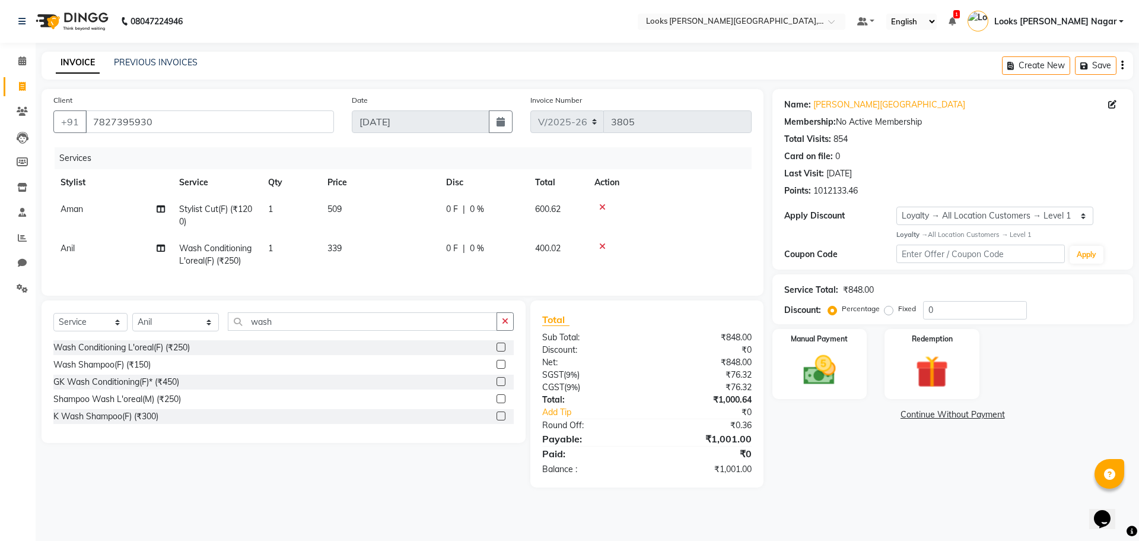
click at [770, 459] on div "Total Sub Total: ₹848.00 Discount: ₹0 Net: ₹848.00 SGST ( 9% ) ₹76.32 CGST ( 9%…" at bounding box center [649, 393] width 247 height 187
click at [384, 207] on td "509" at bounding box center [379, 215] width 119 height 39
select select "74559"
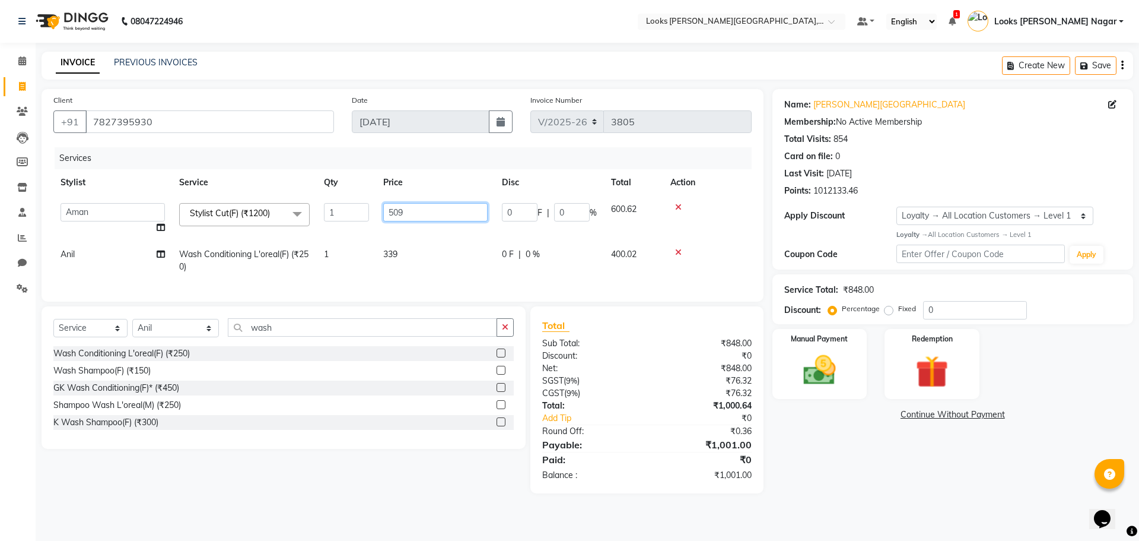
click at [401, 213] on input "509" at bounding box center [435, 212] width 104 height 18
type input "508"
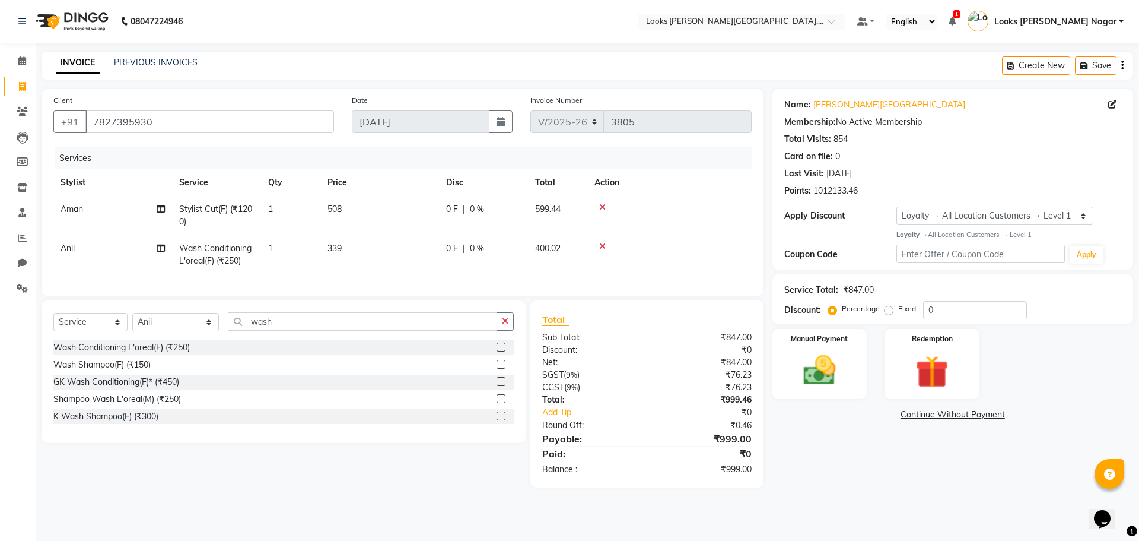
click at [849, 453] on div "Name: [PERSON_NAME] Nagar Membership: No Active Membership Total Visits: 854 Ca…" at bounding box center [958, 288] width 370 height 398
click at [370, 212] on td "508" at bounding box center [379, 215] width 119 height 39
select select "74559"
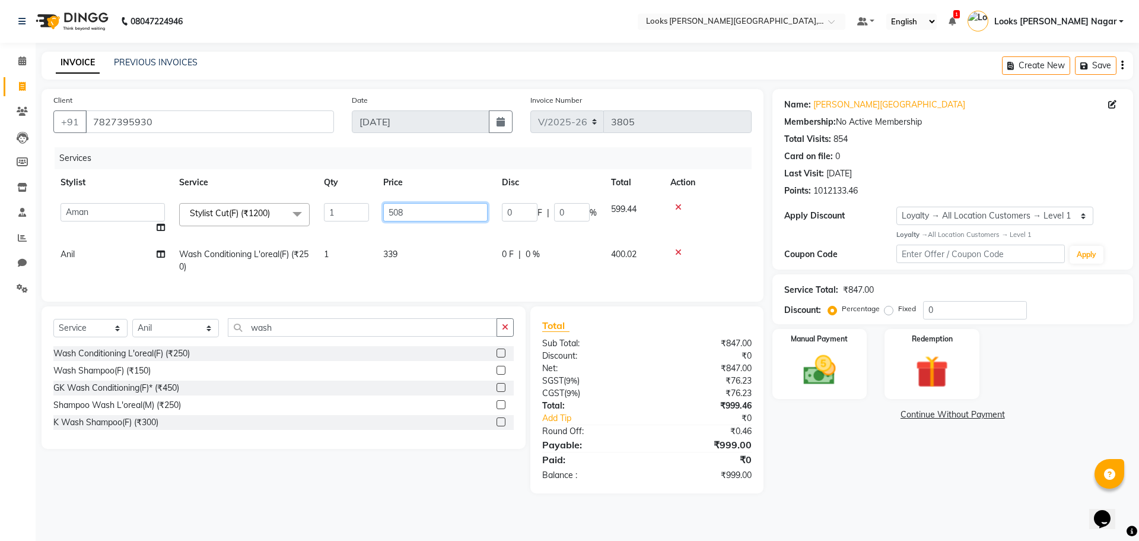
click at [404, 212] on input "508" at bounding box center [435, 212] width 104 height 18
type input "508.5"
click at [842, 473] on div "Name: [PERSON_NAME] Nagar Membership: No Active Membership Total Visits: 854 Ca…" at bounding box center [958, 291] width 370 height 404
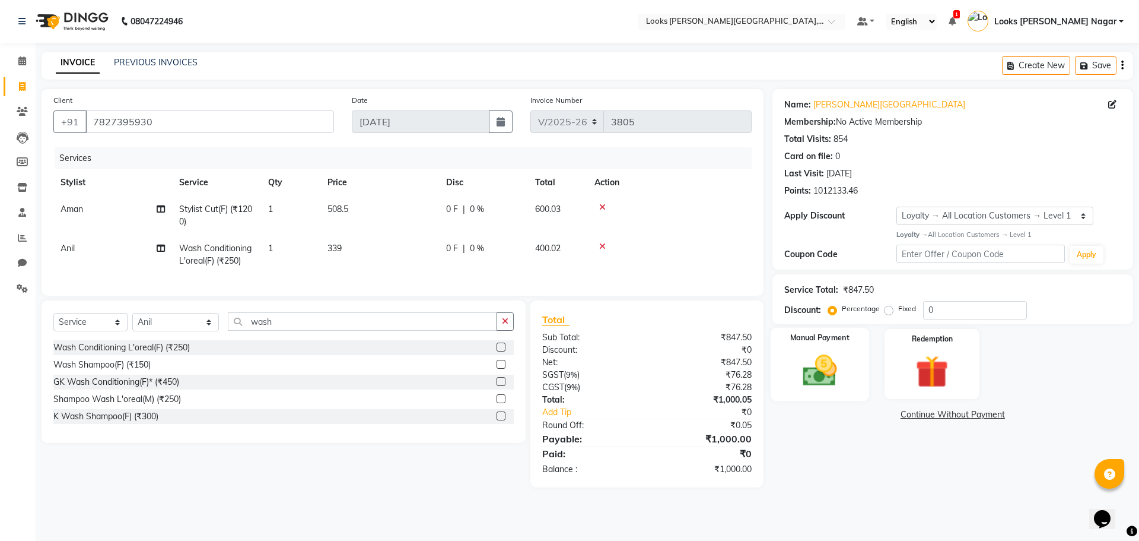
click at [853, 391] on div "Manual Payment" at bounding box center [819, 363] width 99 height 73
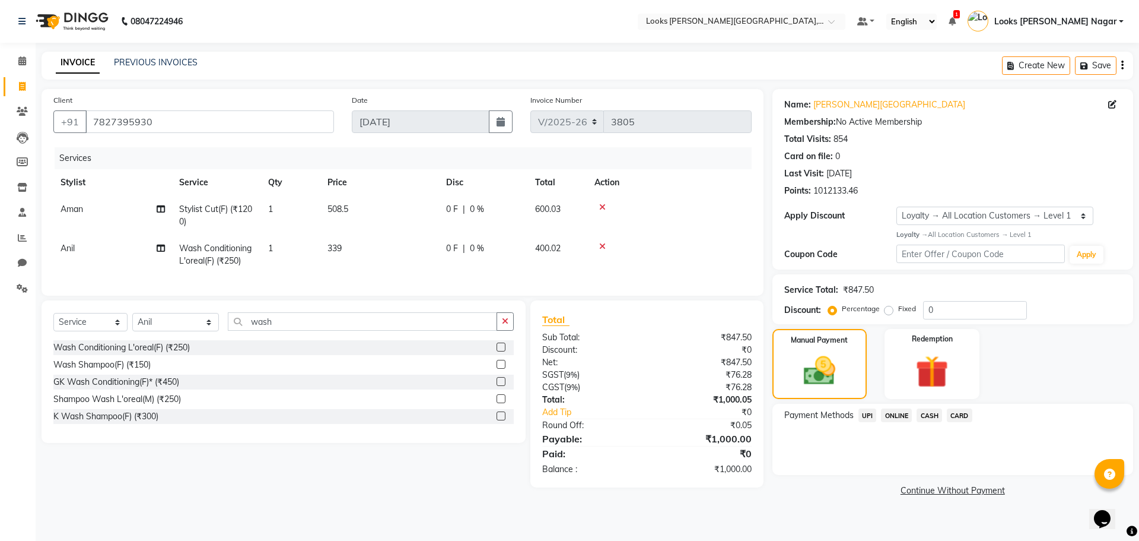
click at [862, 414] on span "UPI" at bounding box center [868, 415] width 18 height 14
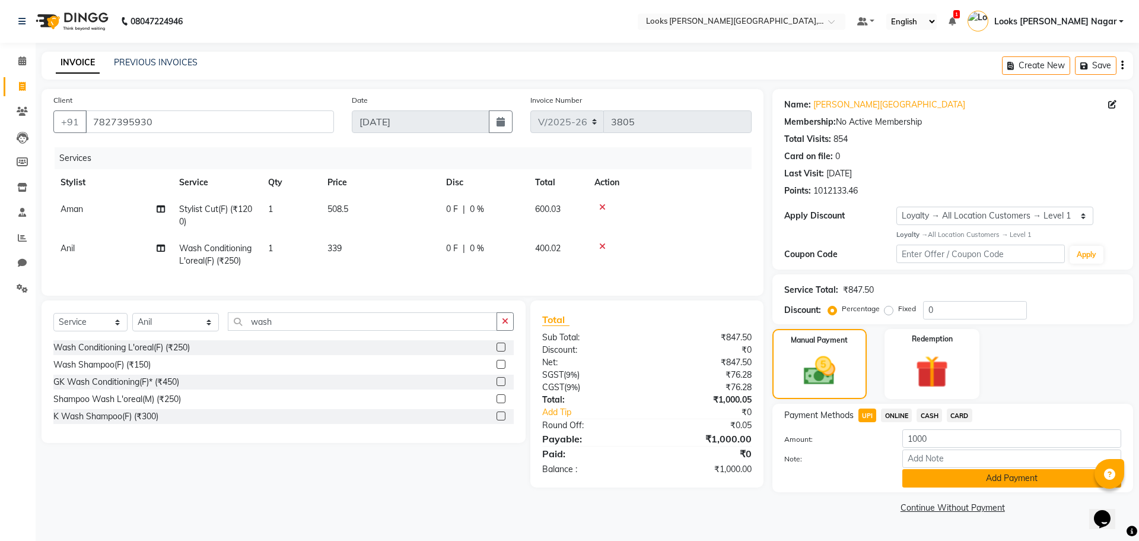
click at [916, 475] on button "Add Payment" at bounding box center [1012, 478] width 219 height 18
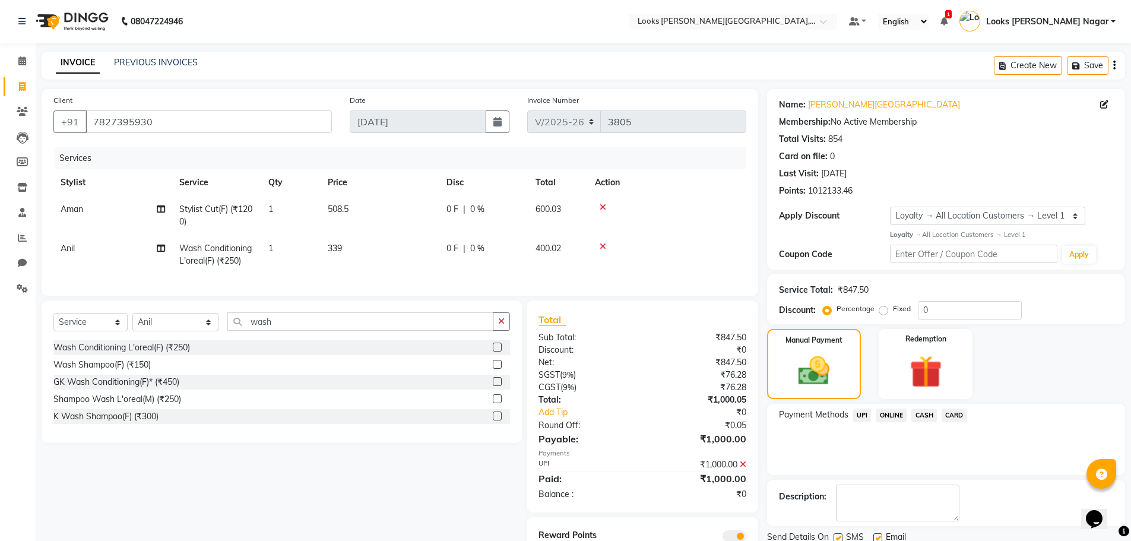
scroll to position [57, 0]
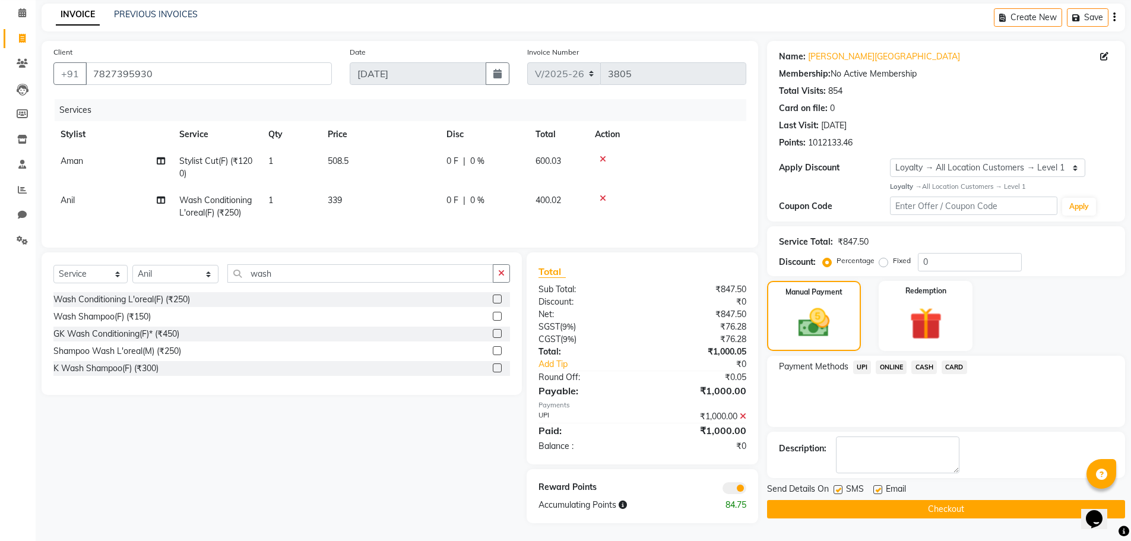
click at [918, 504] on button "Checkout" at bounding box center [946, 509] width 358 height 18
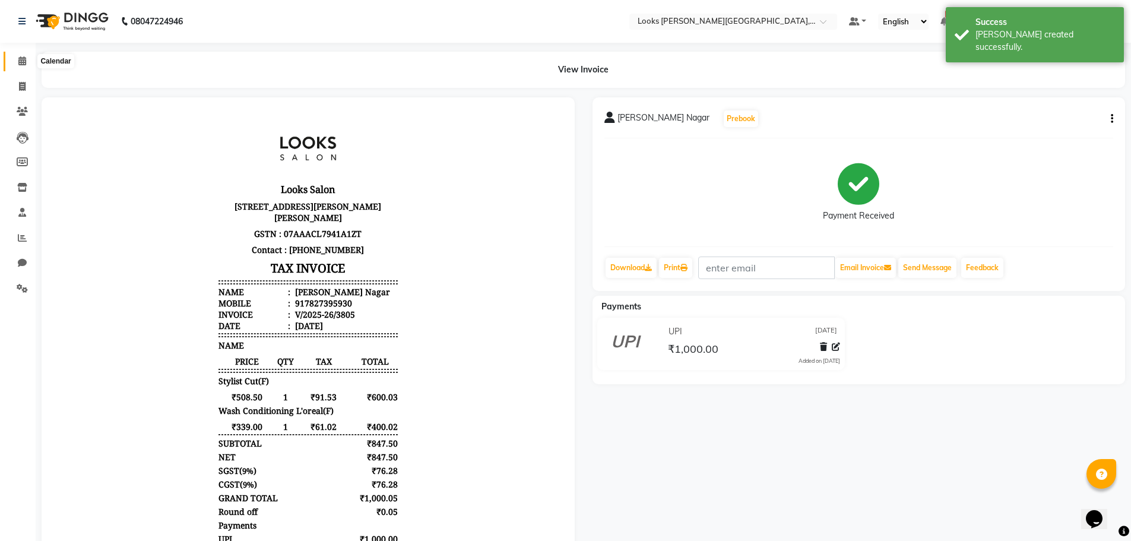
click at [18, 58] on icon at bounding box center [22, 60] width 8 height 9
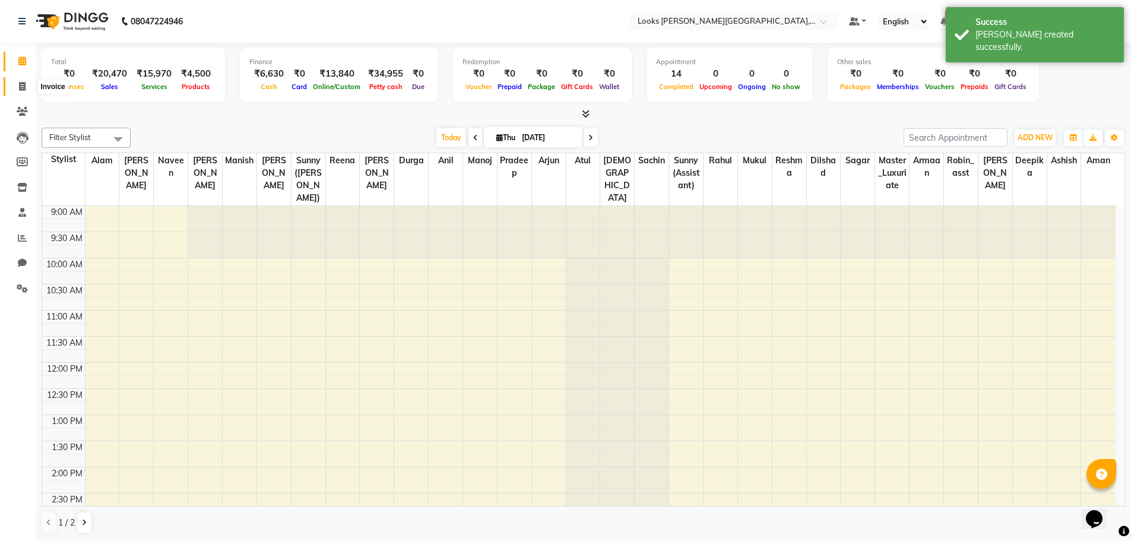
click at [24, 82] on icon at bounding box center [22, 86] width 7 height 9
select select "service"
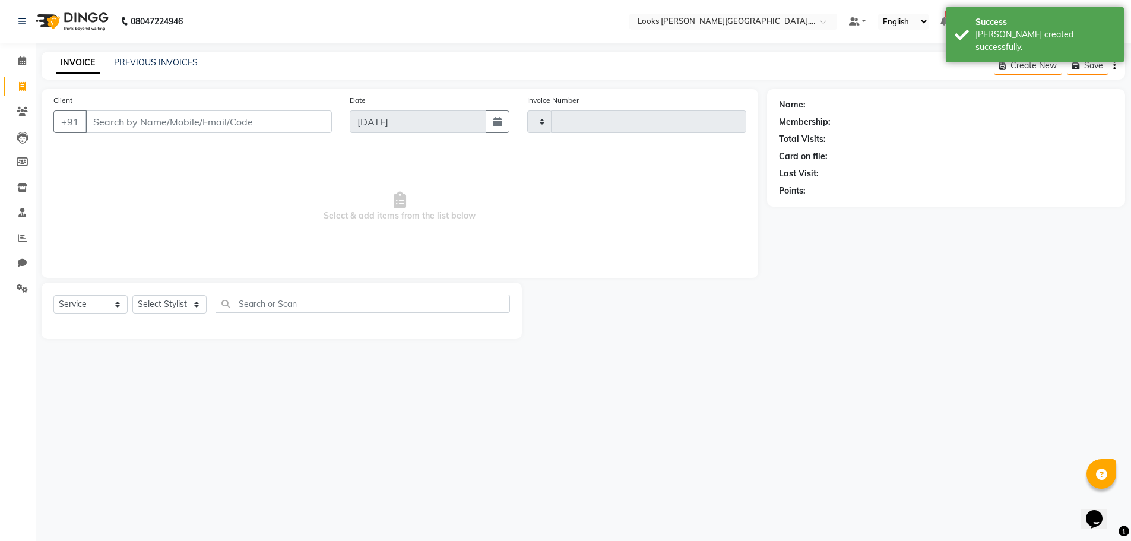
type input "3806"
select select "4327"
click at [141, 129] on input "Client" at bounding box center [209, 121] width 249 height 23
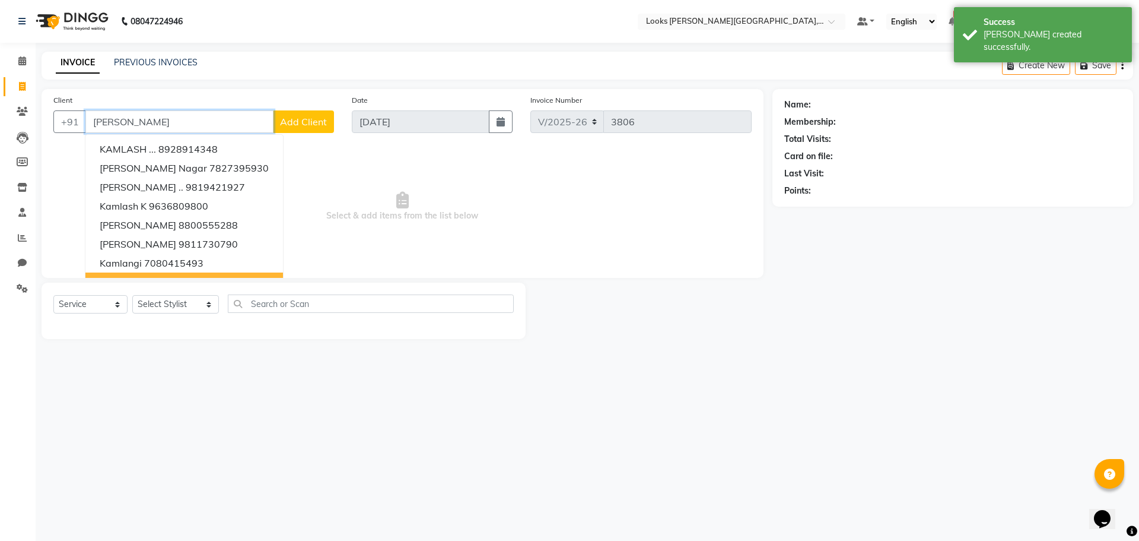
type input "[PERSON_NAME]"
click at [147, 304] on select "Select Stylist Alam Aman [PERSON_NAME] Armaan Ashish Atul Deepika [PERSON_NAME]…" at bounding box center [175, 304] width 87 height 18
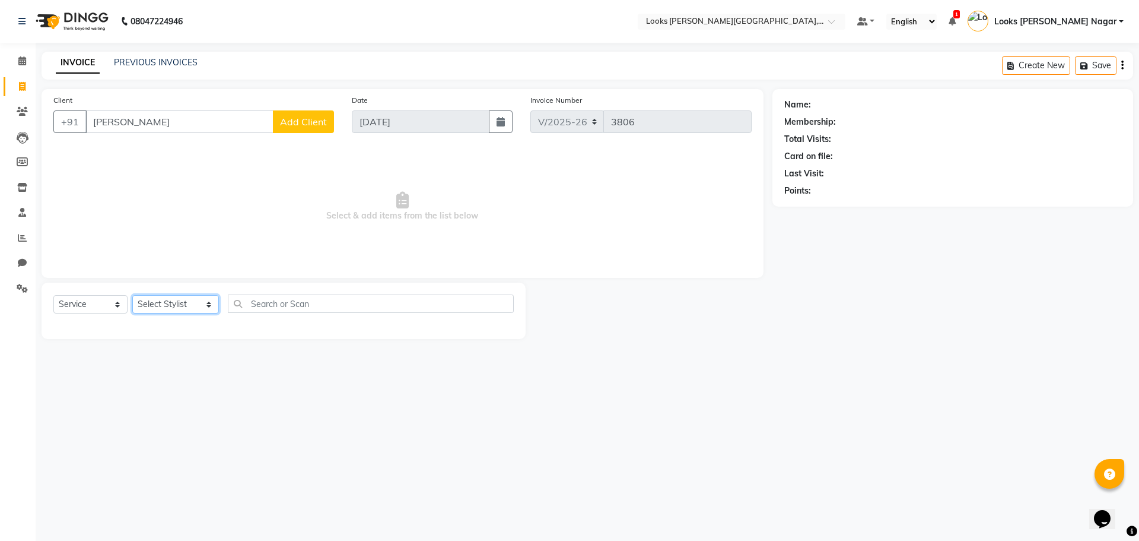
select select "23522"
click at [132, 295] on select "Select Stylist Alam Aman [PERSON_NAME] Armaan Ashish Atul Deepika [PERSON_NAME]…" at bounding box center [175, 304] width 87 height 18
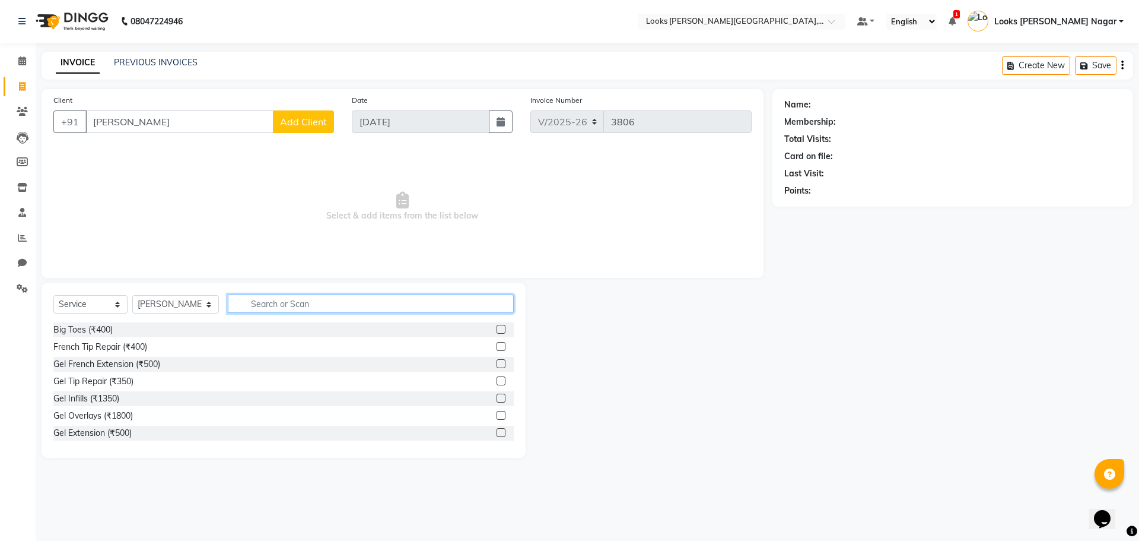
click at [237, 299] on input "text" at bounding box center [371, 303] width 286 height 18
type input "cut"
click at [110, 353] on div "Stylist Cut(M) (₹700)" at bounding box center [92, 347] width 78 height 12
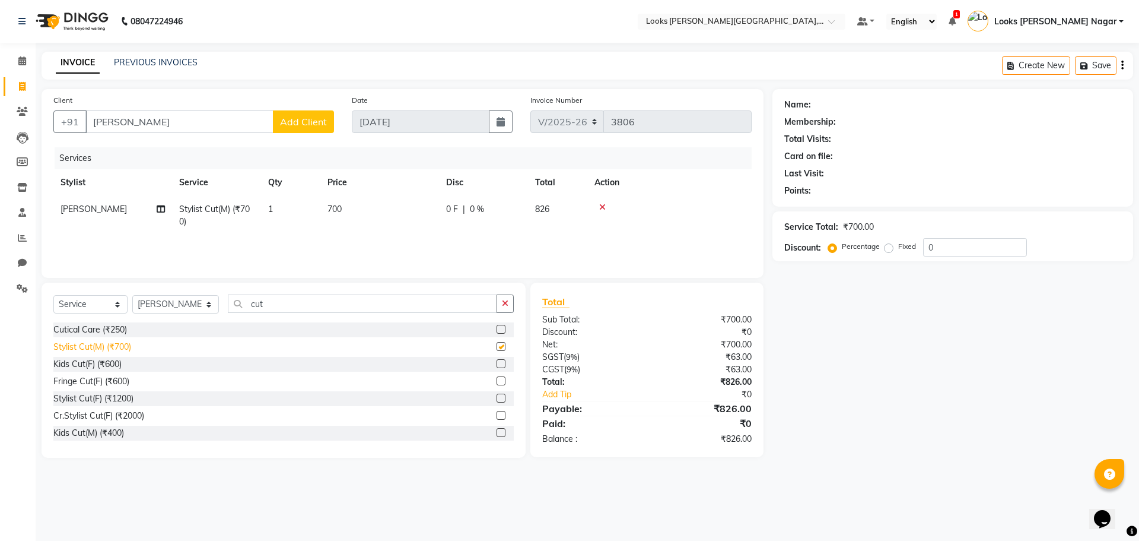
checkbox input "false"
drag, startPoint x: 254, startPoint y: 312, endPoint x: 233, endPoint y: 315, distance: 21.7
click at [233, 315] on div "Select Service Product Membership Package Voucher Prepaid Gift Card Select Styl…" at bounding box center [283, 308] width 461 height 28
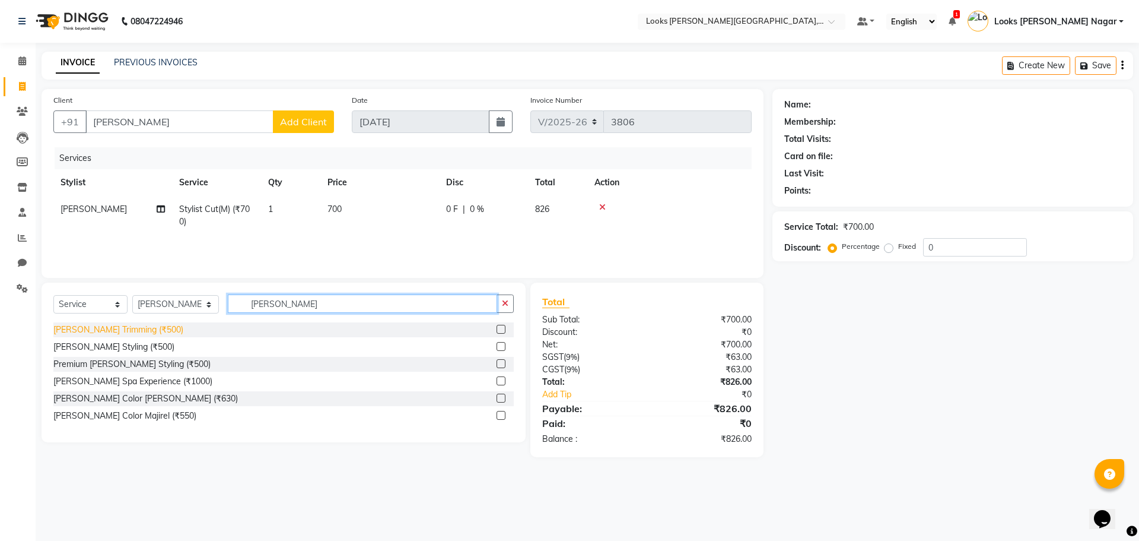
type input "[PERSON_NAME]"
click at [80, 325] on div "[PERSON_NAME] Trimming (₹500)" at bounding box center [118, 329] width 130 height 12
checkbox input "false"
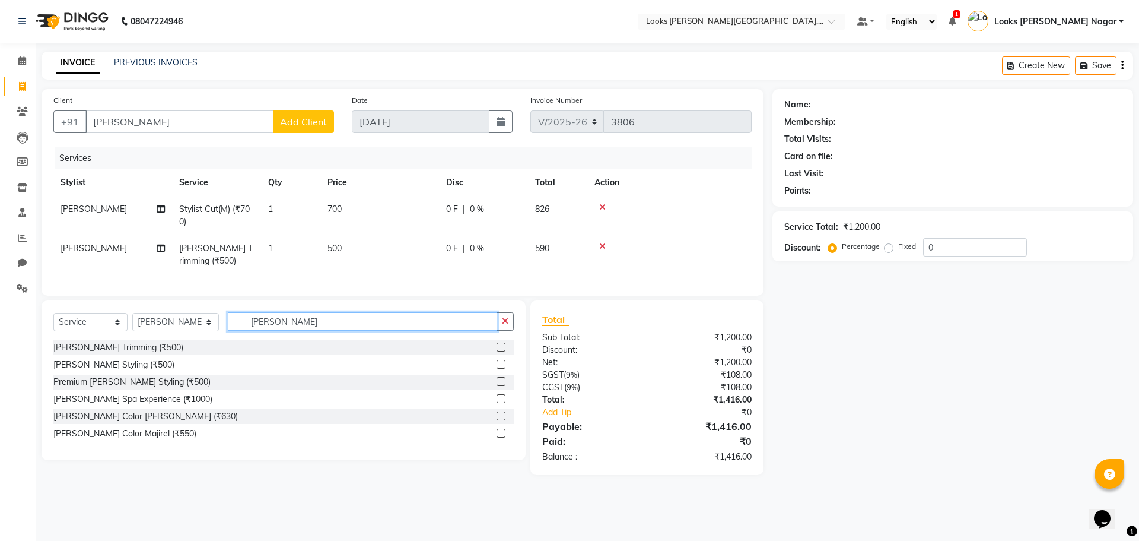
drag, startPoint x: 321, startPoint y: 332, endPoint x: 186, endPoint y: 334, distance: 135.3
click at [186, 334] on div "Select Service Product Membership Package Voucher Prepaid Gift Card Select Styl…" at bounding box center [283, 326] width 461 height 28
type input "wash"
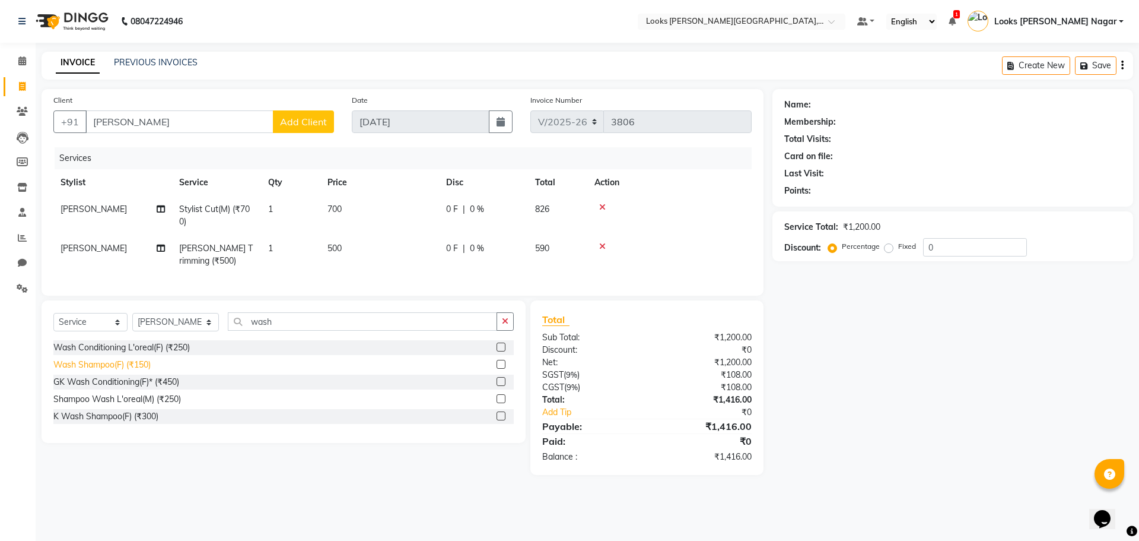
click at [139, 371] on div "Wash Shampoo(F) (₹150)" at bounding box center [101, 364] width 97 height 12
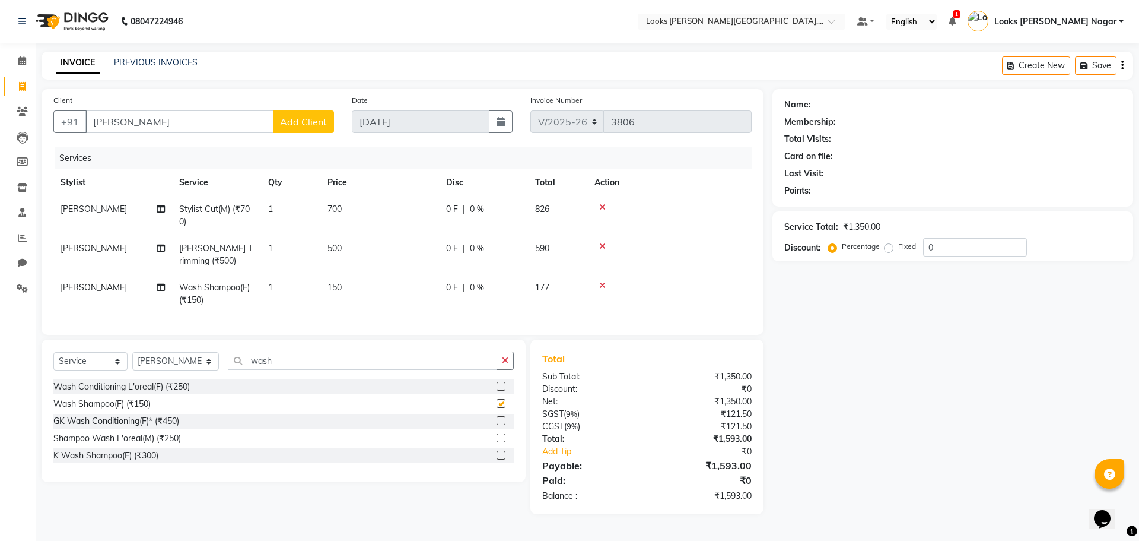
checkbox input "false"
click at [363, 288] on td "150" at bounding box center [379, 293] width 119 height 39
select select "23522"
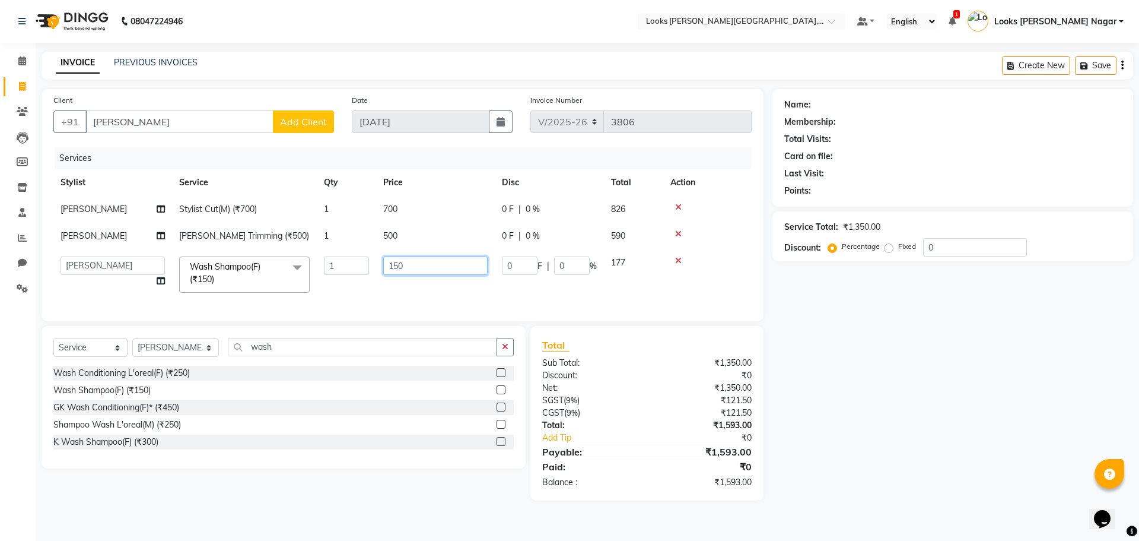
drag, startPoint x: 421, startPoint y: 264, endPoint x: 264, endPoint y: 283, distance: 157.8
click at [264, 283] on tr "Alam Aman [PERSON_NAME] Armaan Ashish Atul Deepika Deepu Dilshad Durga [PERSON_…" at bounding box center [402, 274] width 699 height 50
type input "130"
click at [426, 236] on td "500" at bounding box center [435, 236] width 119 height 27
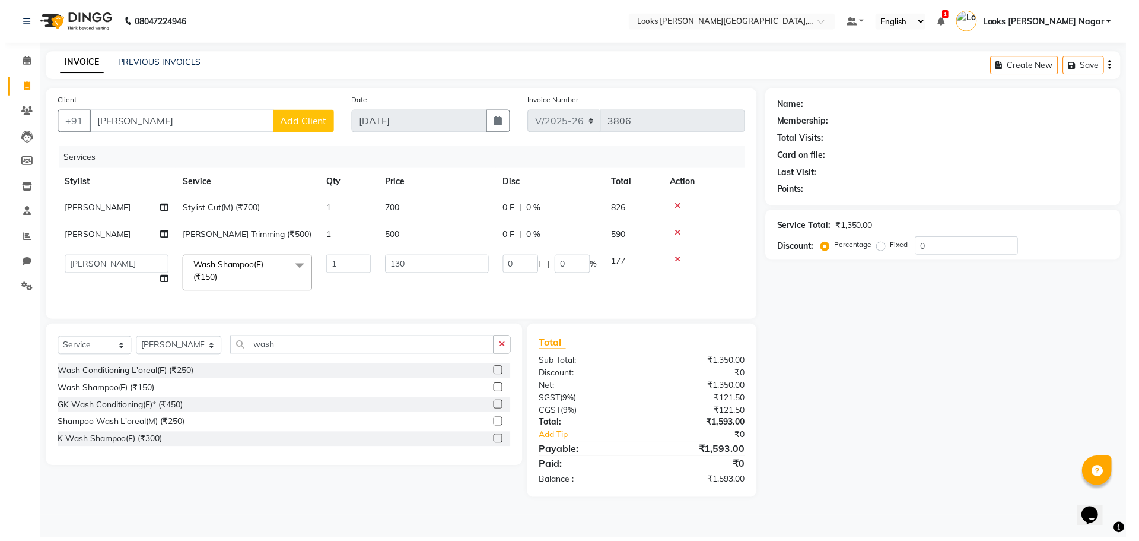
select select "23522"
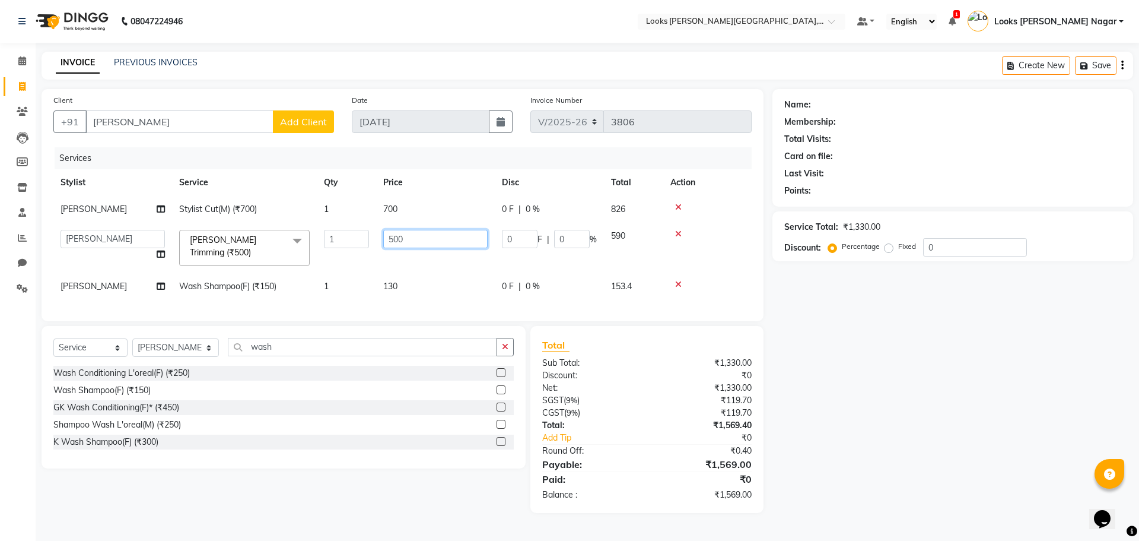
drag, startPoint x: 426, startPoint y: 236, endPoint x: 345, endPoint y: 247, distance: 81.5
click at [345, 247] on tr "Alam Aman [PERSON_NAME] Armaan Ashish Atul Deepika Deepu Dilshad Durga [PERSON_…" at bounding box center [402, 248] width 699 height 50
type input "29"
type input "296"
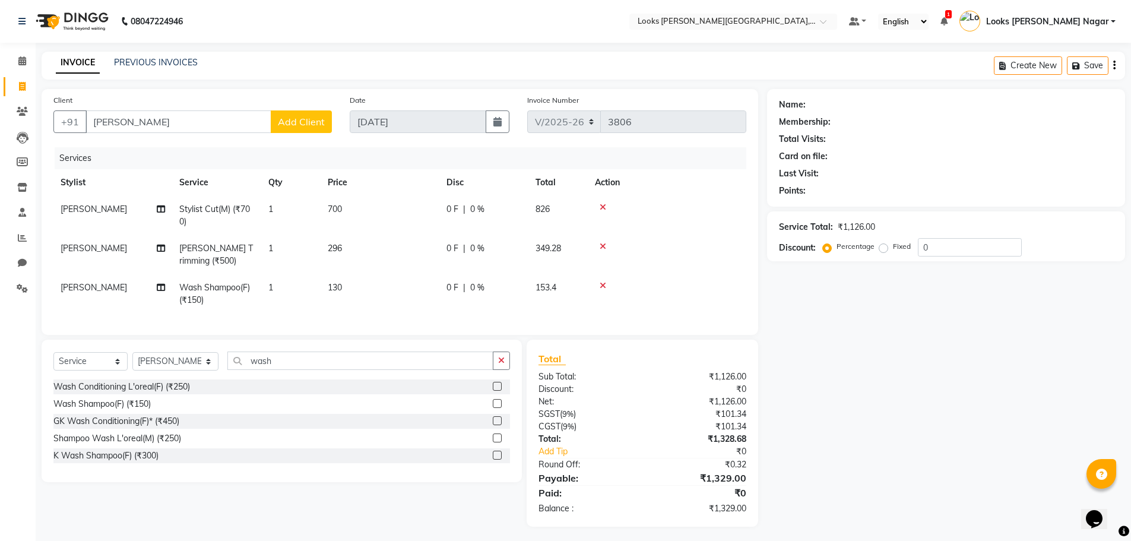
click at [442, 207] on tr "[PERSON_NAME] Stylist Cut(M) (₹700) 1 700 0 F | 0 % 826" at bounding box center [399, 215] width 693 height 39
click at [348, 204] on td "700" at bounding box center [379, 215] width 119 height 39
select select "23522"
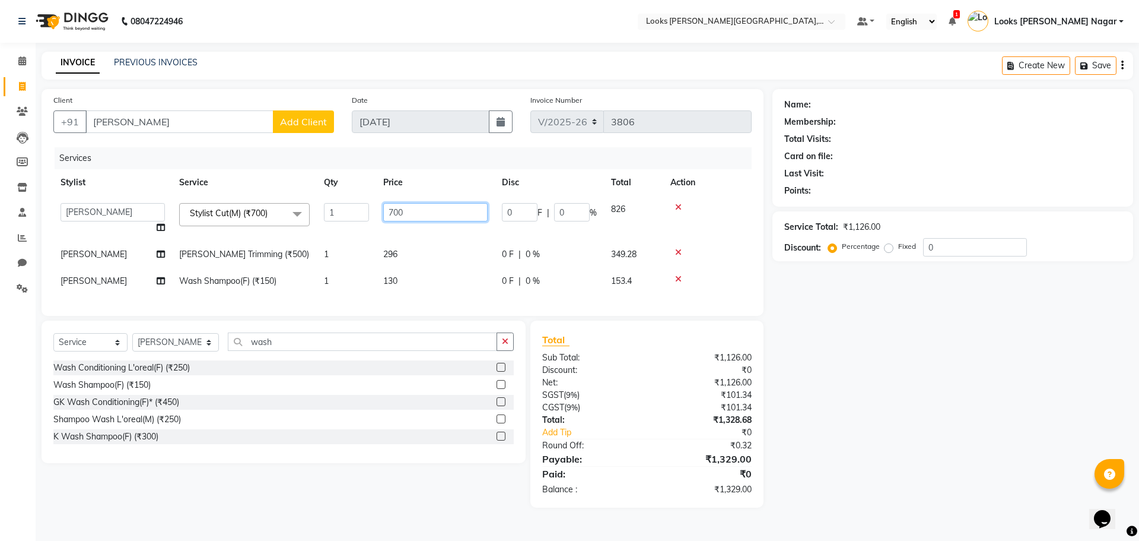
drag, startPoint x: 419, startPoint y: 214, endPoint x: 287, endPoint y: 215, distance: 131.8
click at [287, 215] on tr "Alam Aman [PERSON_NAME] Armaan Ashish Atul Deepika Deepu Dilshad Durga [PERSON_…" at bounding box center [402, 218] width 699 height 45
type input "466"
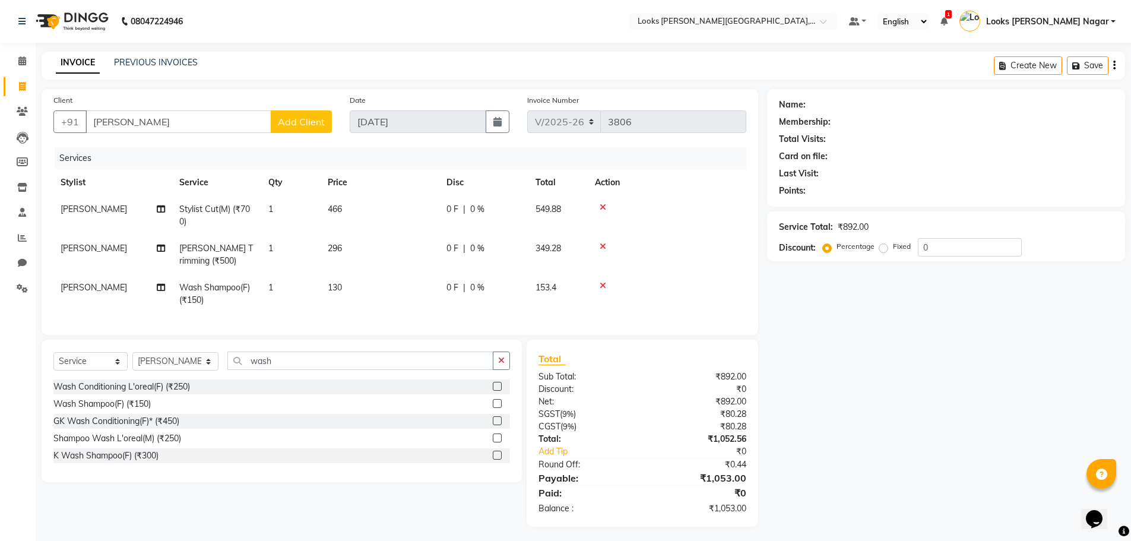
click at [813, 409] on div "Name: Membership: Total Visits: Card on file: Last Visit: Points: Service Total…" at bounding box center [950, 307] width 367 height 437
click at [351, 249] on td "296" at bounding box center [379, 254] width 119 height 39
select select "23522"
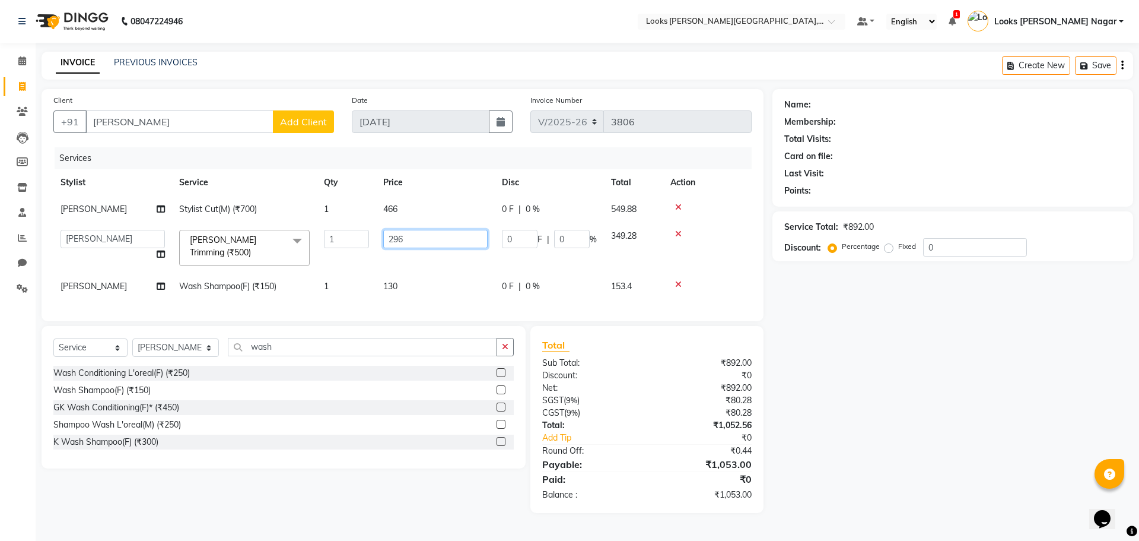
click at [417, 245] on input "296" at bounding box center [435, 239] width 104 height 18
type input "293"
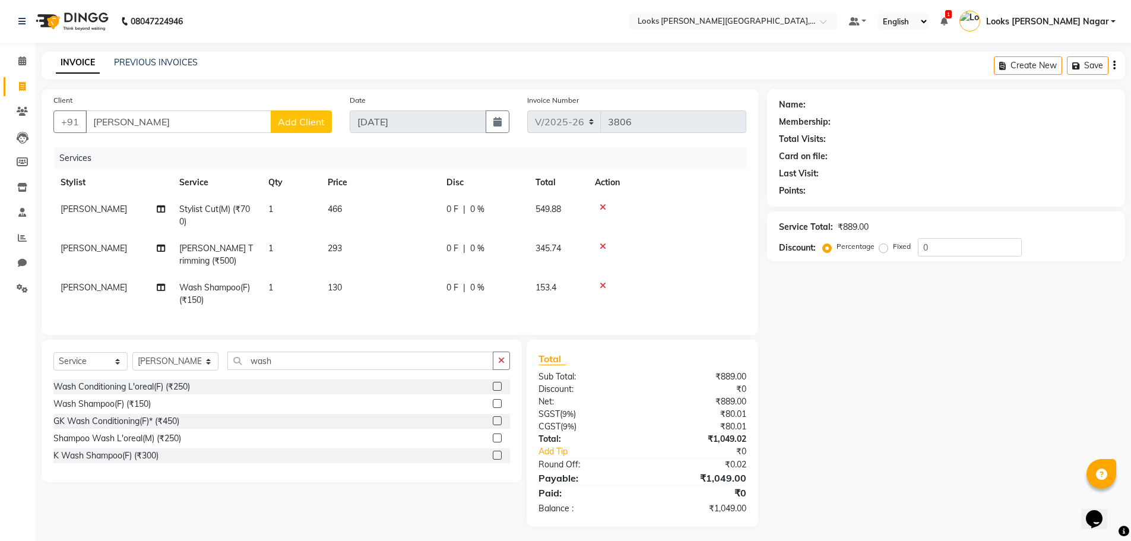
click at [880, 480] on div "Name: Membership: Total Visits: Card on file: Last Visit: Points: Service Total…" at bounding box center [950, 307] width 367 height 437
click at [378, 247] on td "293" at bounding box center [379, 254] width 119 height 39
select select "23522"
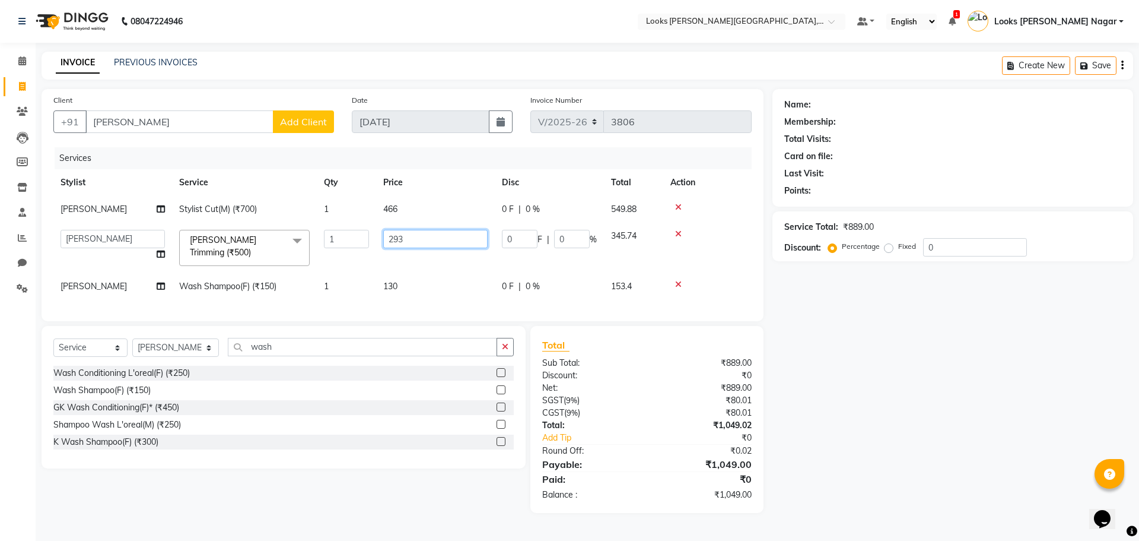
click at [407, 243] on input "293" at bounding box center [435, 239] width 104 height 18
type input "293.5"
click at [840, 422] on div "Name: Membership: Total Visits: Card on file: Last Visit: Points: Service Total…" at bounding box center [950, 301] width 367 height 424
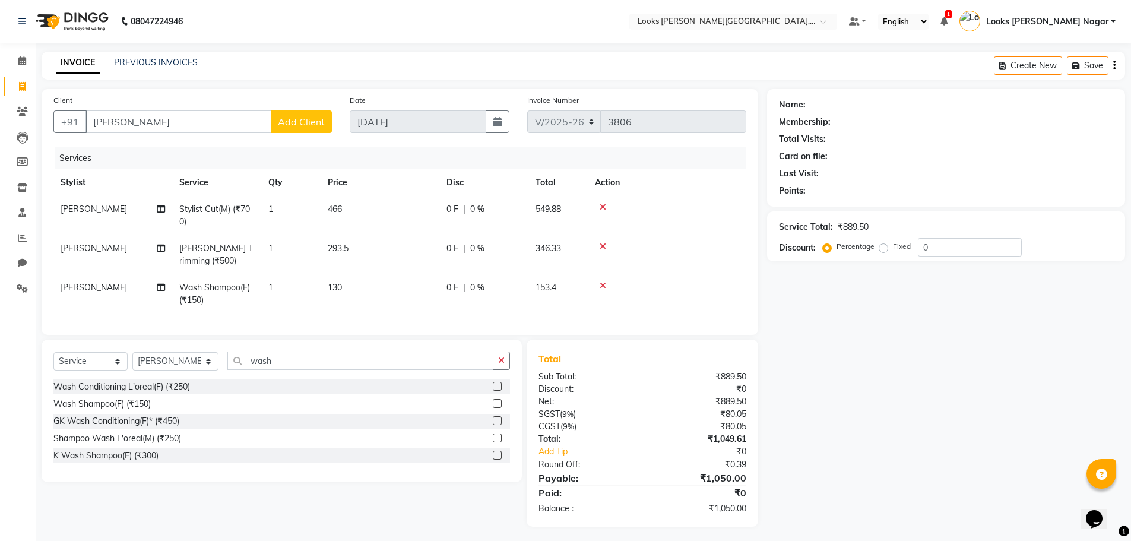
scroll to position [12, 0]
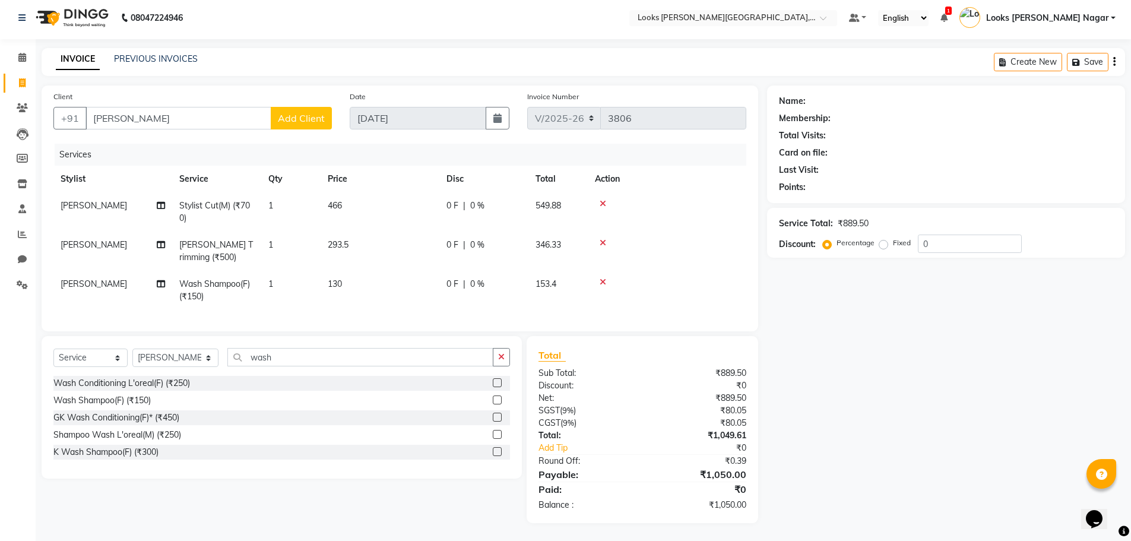
click at [297, 115] on span "Add Client" at bounding box center [301, 118] width 47 height 12
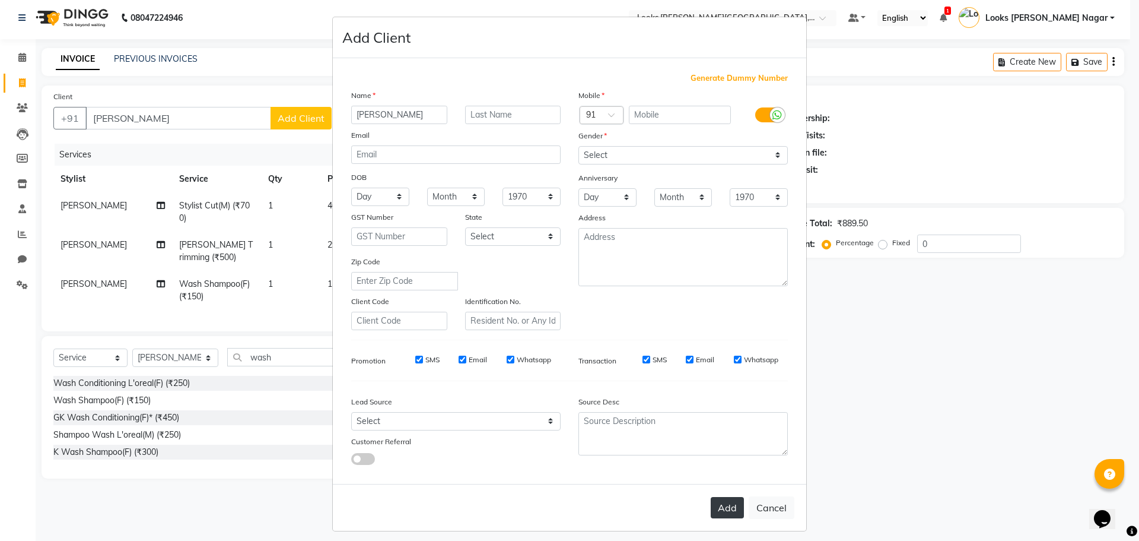
click at [723, 514] on button "Add" at bounding box center [727, 507] width 33 height 21
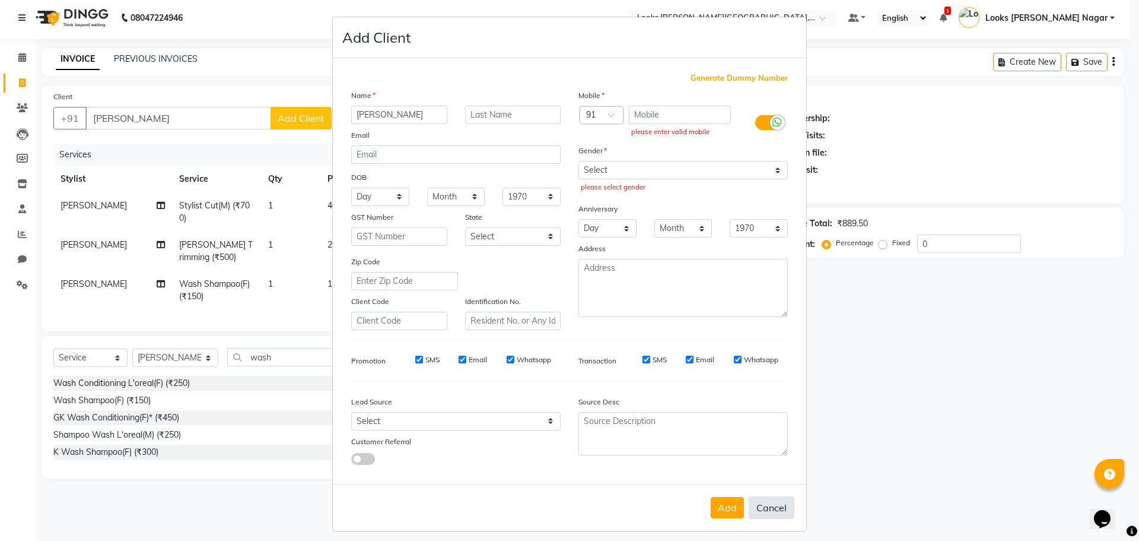
click at [777, 506] on button "Cancel" at bounding box center [772, 507] width 46 height 23
select select
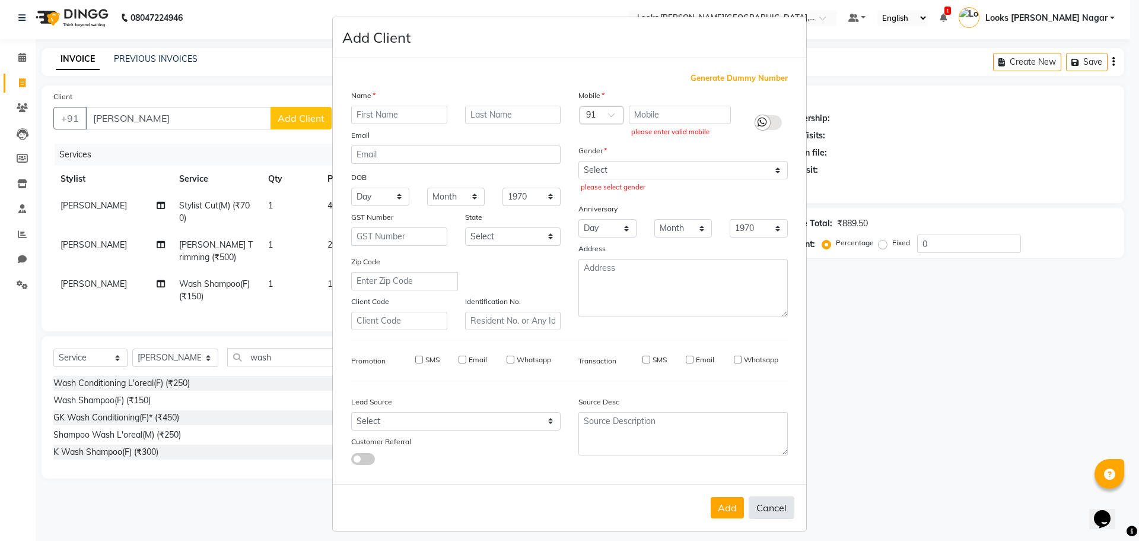
select select
checkbox input "false"
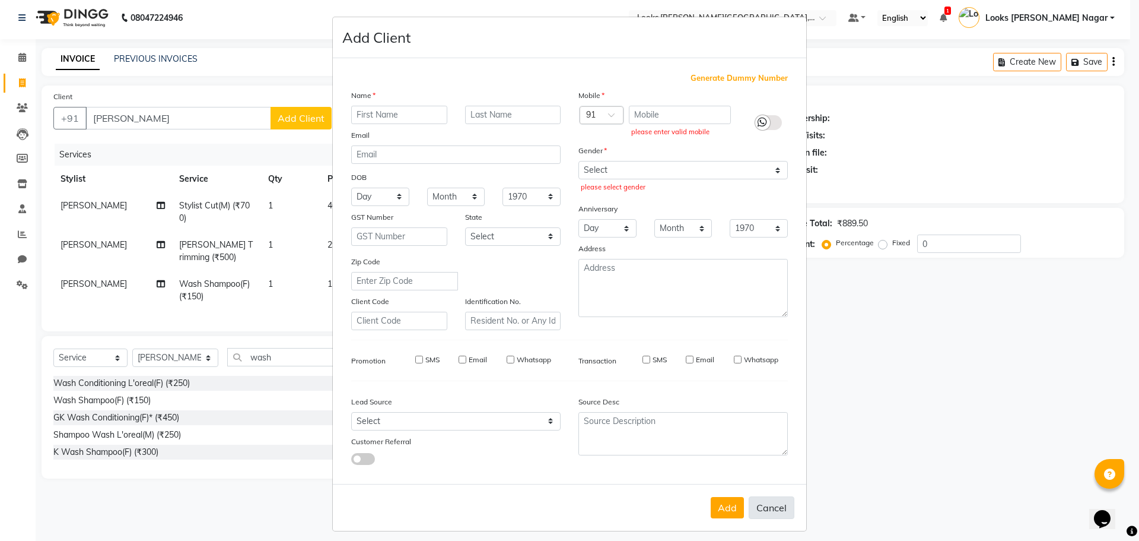
checkbox input "false"
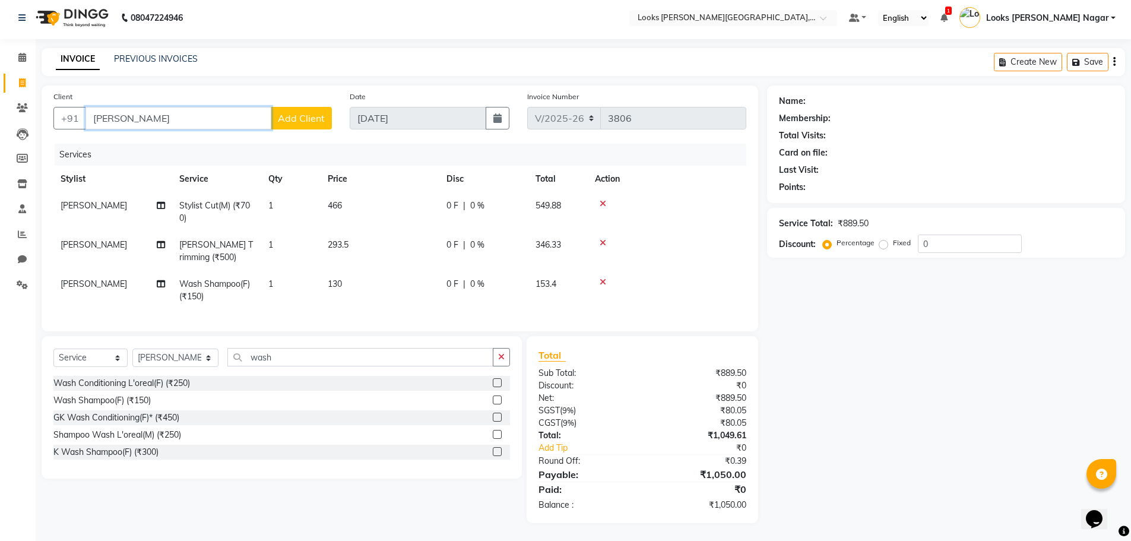
click at [176, 116] on input "[PERSON_NAME]" at bounding box center [178, 118] width 186 height 23
drag, startPoint x: 182, startPoint y: 114, endPoint x: 43, endPoint y: 116, distance: 138.9
click at [43, 116] on div "Client +91 [PERSON_NAME] Add Client Date [DATE] Invoice Number V/2025 V/[PHONE_…" at bounding box center [400, 208] width 716 height 246
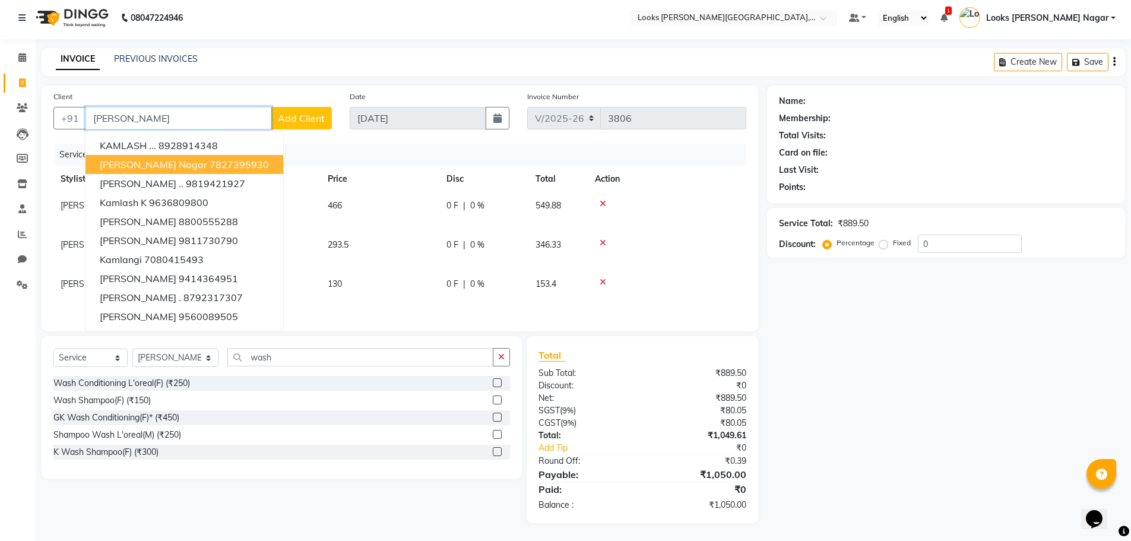
click at [117, 158] on span "[PERSON_NAME] Nagar" at bounding box center [153, 164] width 107 height 12
type input "7827395930"
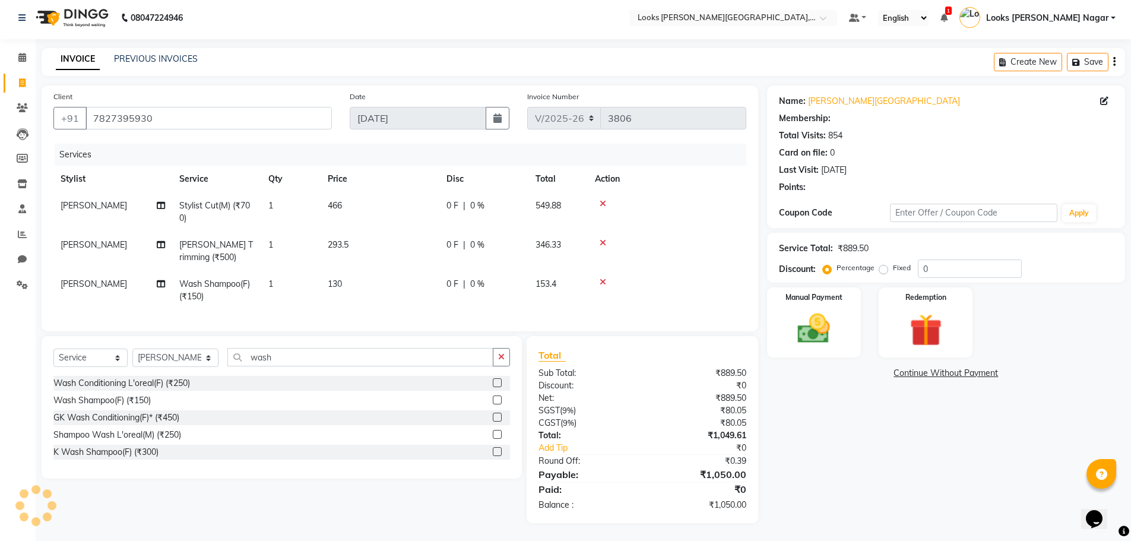
select select "1: Object"
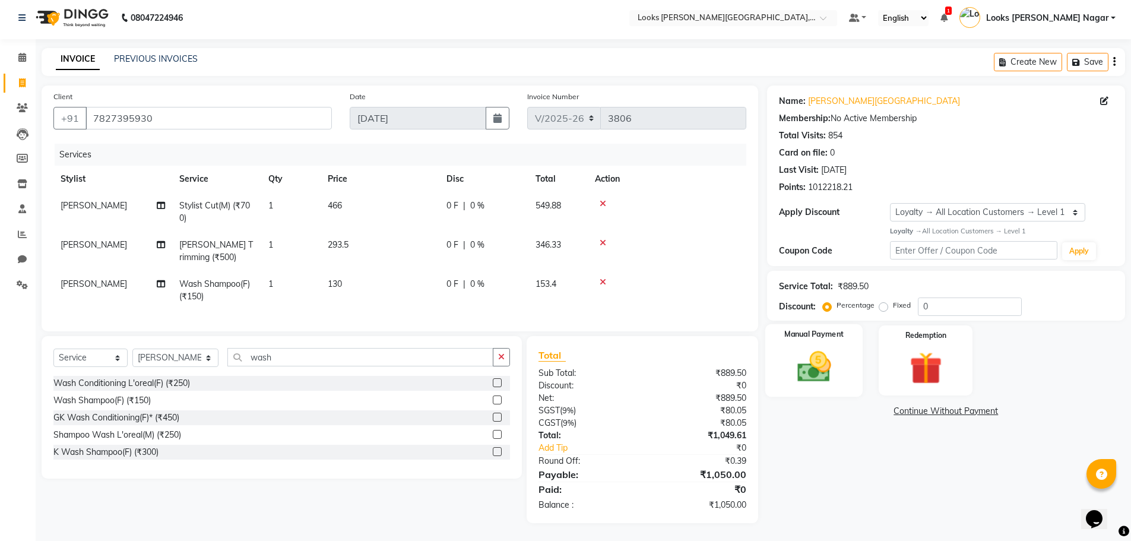
click at [840, 363] on img at bounding box center [813, 366] width 55 height 39
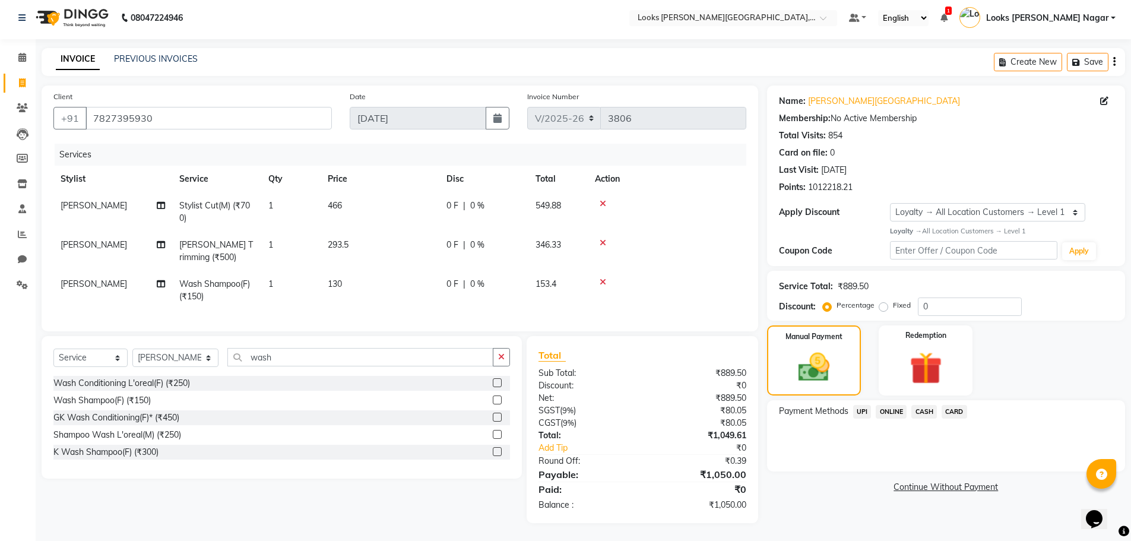
click at [926, 405] on span "CASH" at bounding box center [924, 412] width 26 height 14
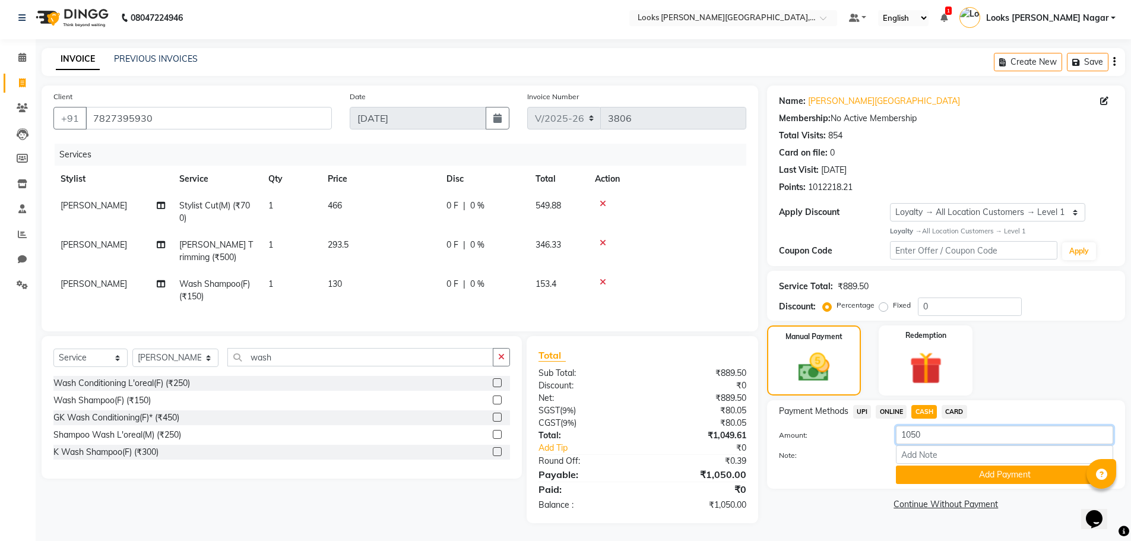
drag, startPoint x: 939, startPoint y: 427, endPoint x: 697, endPoint y: 427, distance: 241.5
click at [729, 430] on div "Client [PHONE_NUMBER] Date [DATE] Invoice Number V/2025 V/[PHONE_NUMBER] Servic…" at bounding box center [583, 303] width 1101 height 437
type input "1000"
click at [946, 471] on button "Add Payment" at bounding box center [1004, 474] width 217 height 18
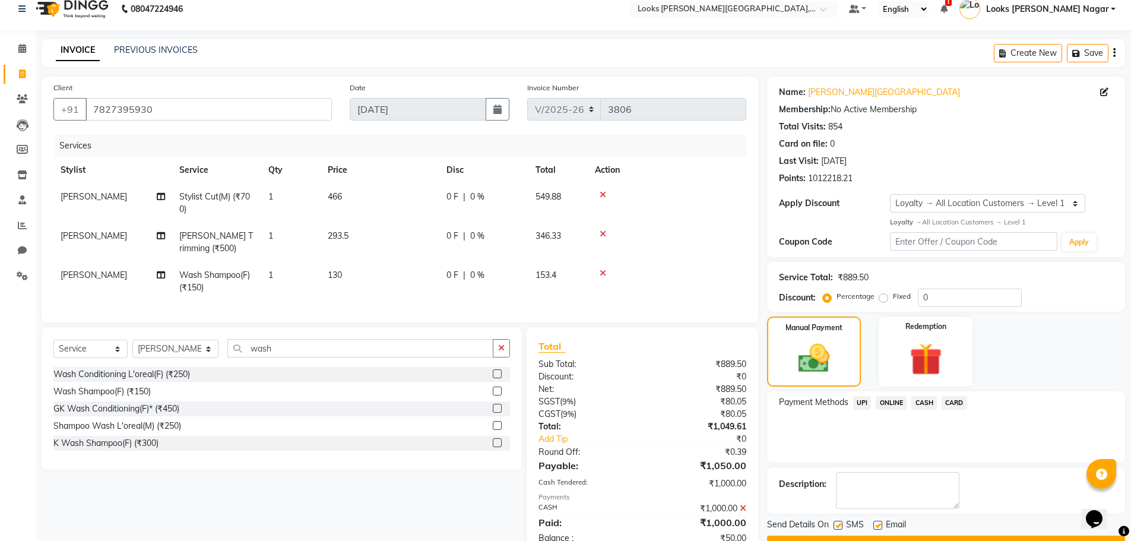
click at [860, 403] on span "UPI" at bounding box center [862, 403] width 18 height 14
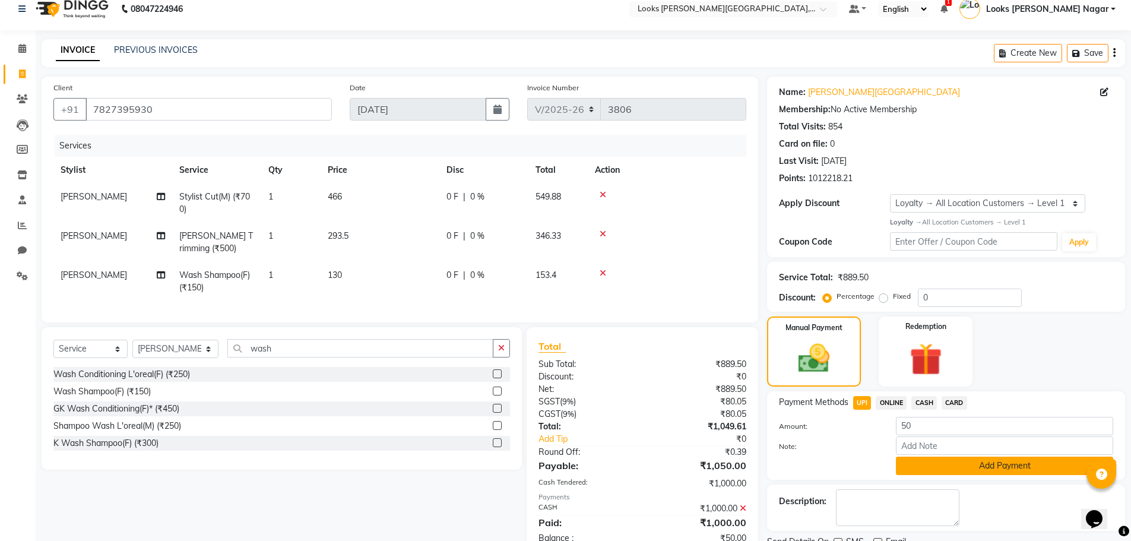
click at [939, 462] on button "Add Payment" at bounding box center [1004, 465] width 217 height 18
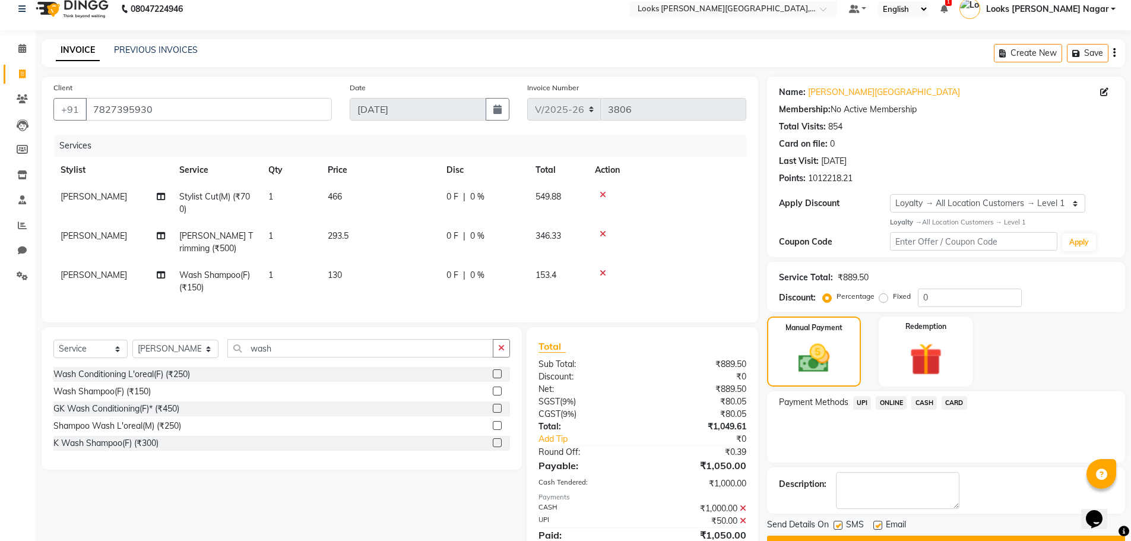
scroll to position [126, 0]
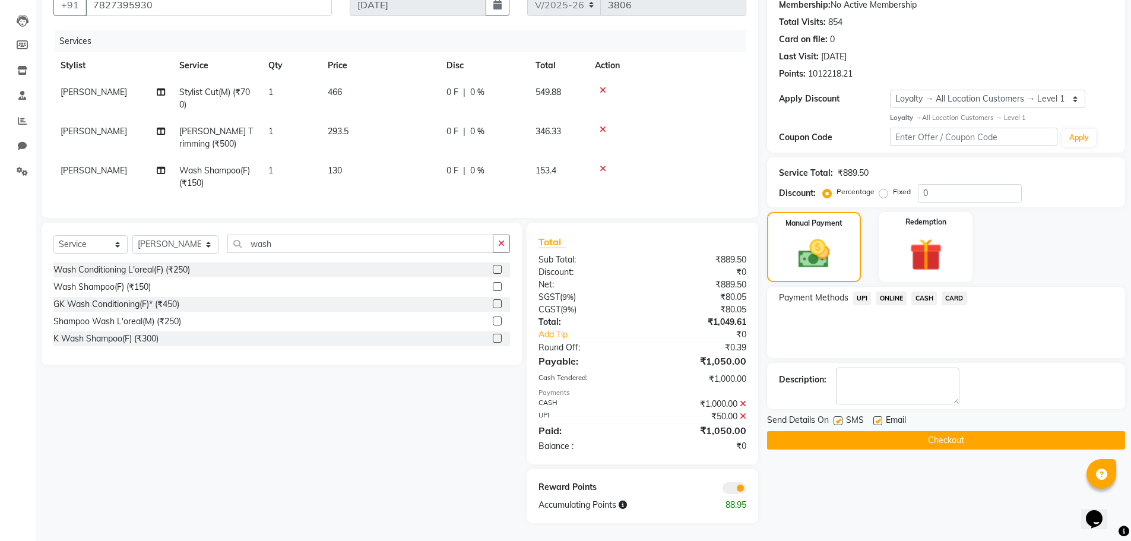
click at [926, 431] on button "Checkout" at bounding box center [946, 440] width 358 height 18
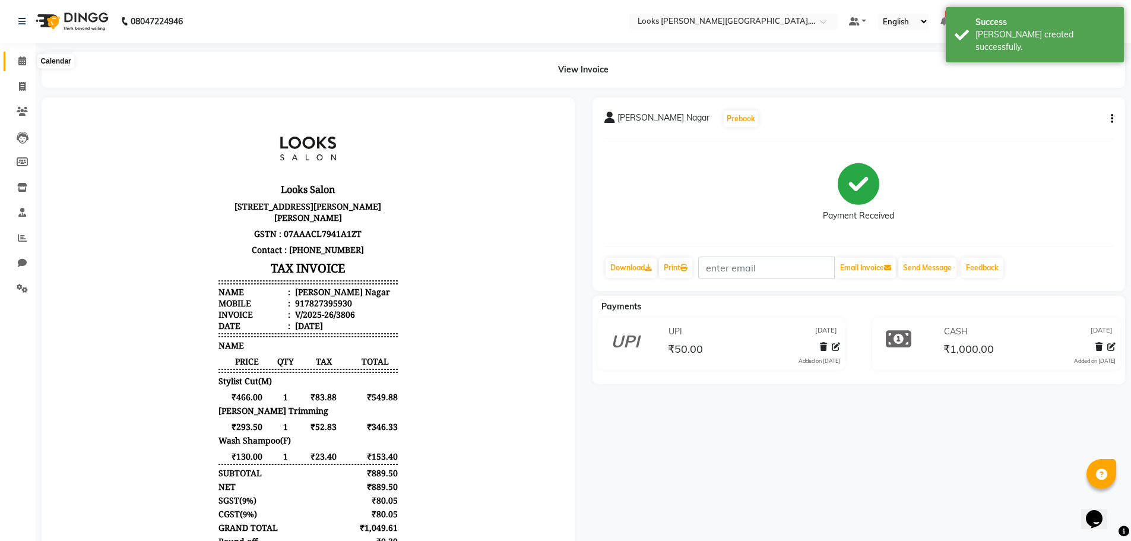
click at [24, 58] on icon at bounding box center [22, 60] width 8 height 9
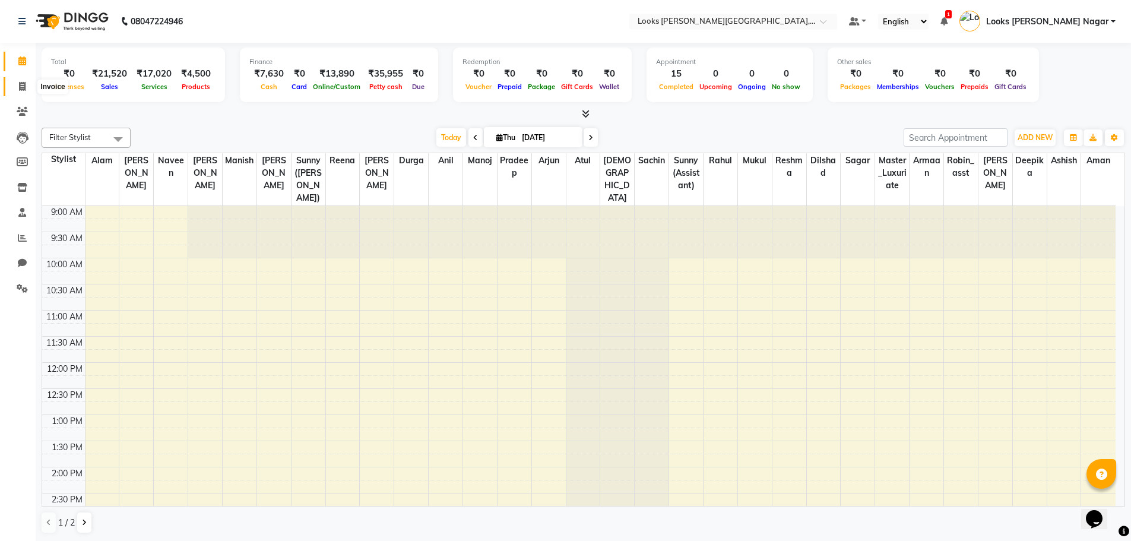
click at [26, 87] on icon at bounding box center [22, 86] width 7 height 9
select select "service"
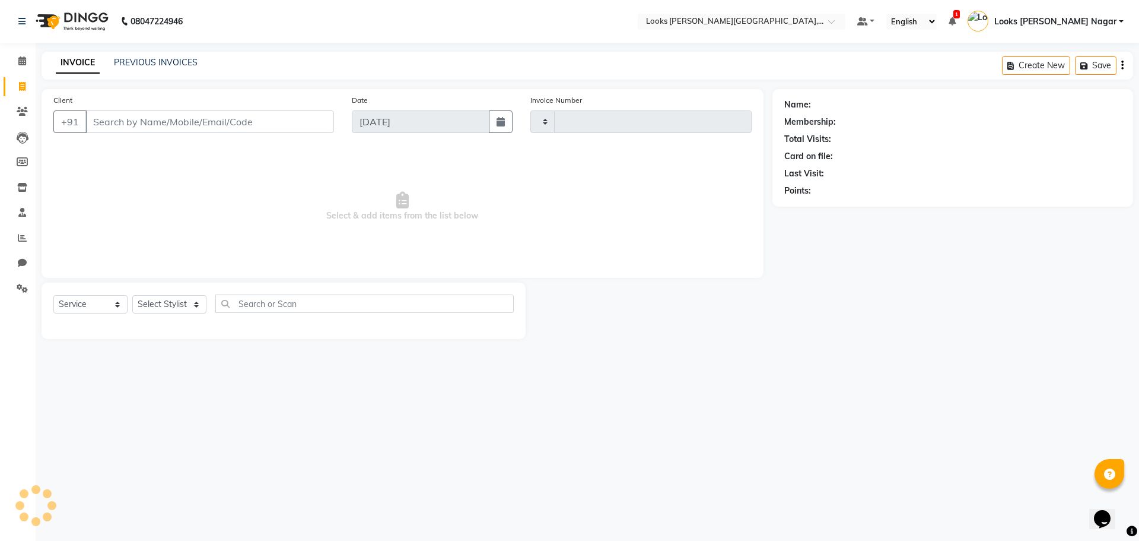
type input "3807"
select select "4327"
click at [120, 127] on input "Client" at bounding box center [209, 121] width 249 height 23
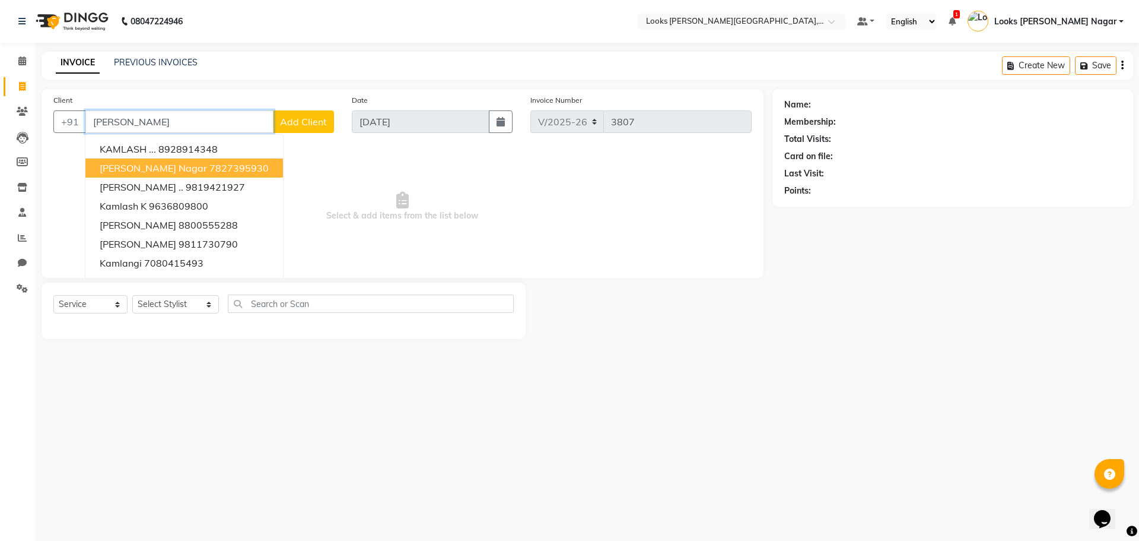
click at [209, 169] on ngb-highlight "7827395930" at bounding box center [238, 168] width 59 height 12
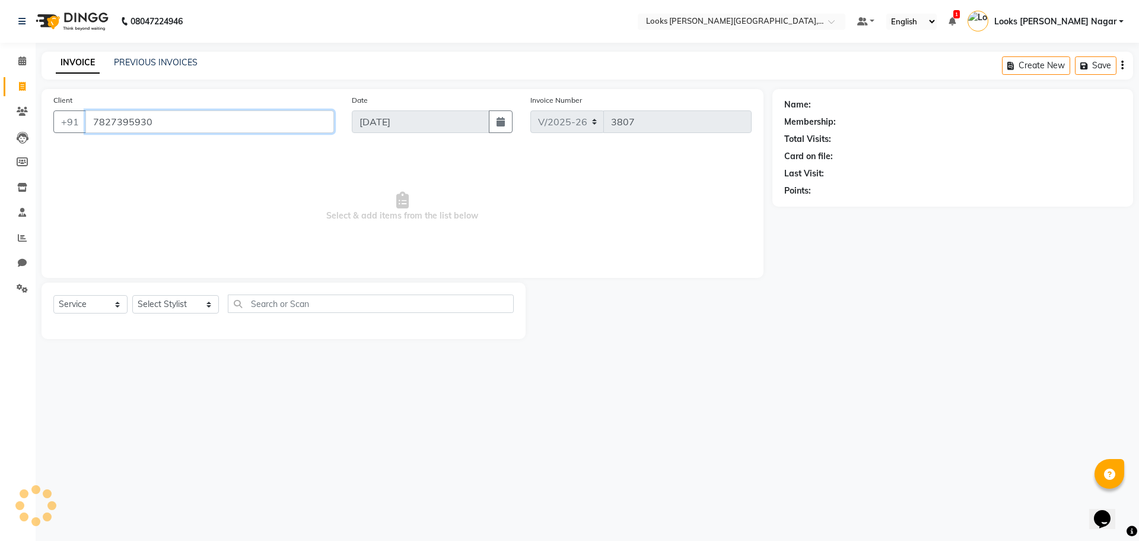
type input "7827395930"
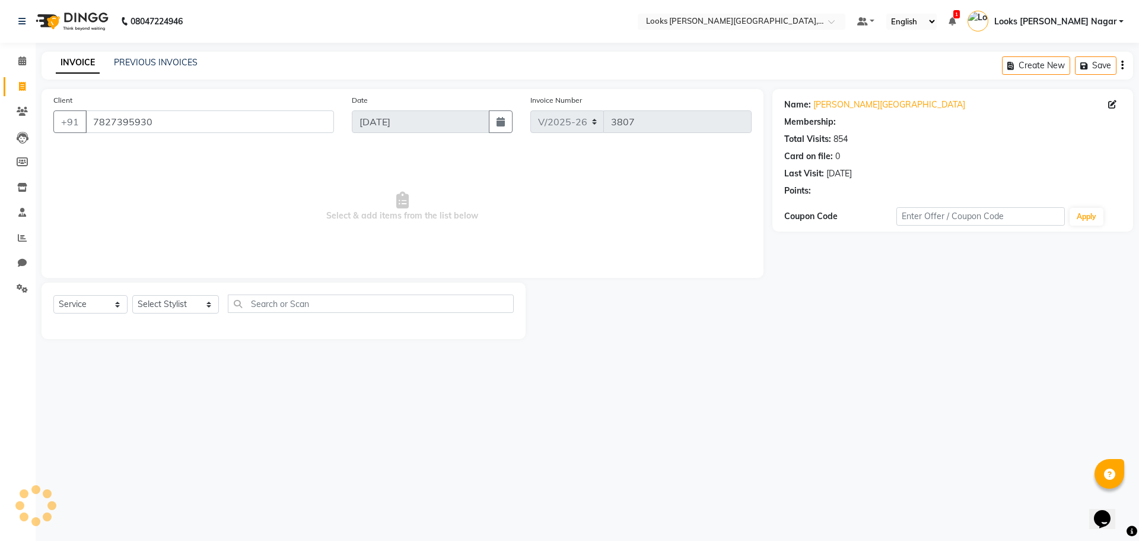
select select "1: Object"
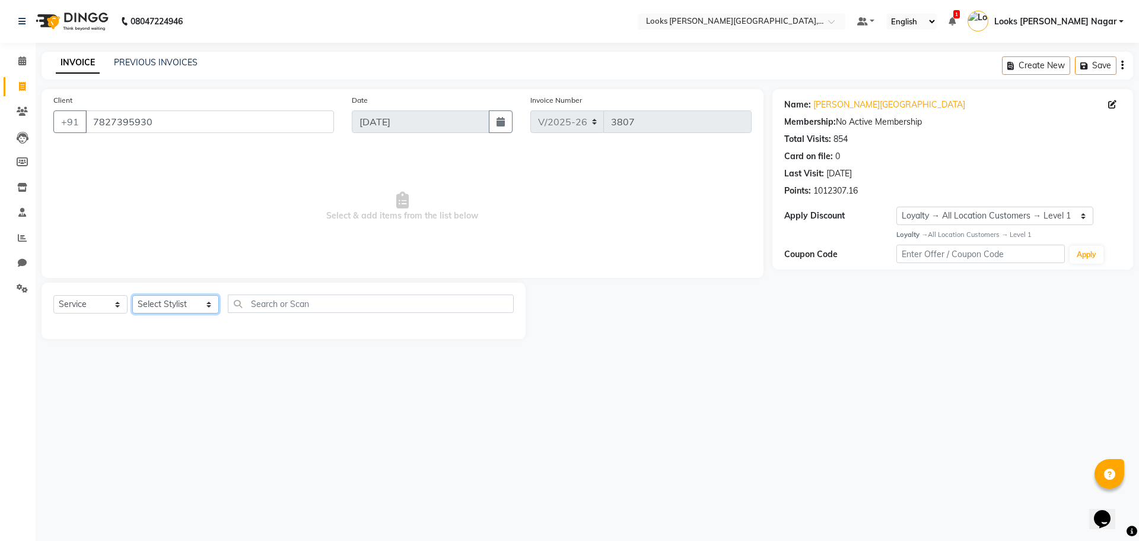
click at [195, 305] on select "Select Stylist Alam Aman [PERSON_NAME] Armaan Ashish Atul Deepika [PERSON_NAME]…" at bounding box center [175, 304] width 87 height 18
select select "23521"
click at [132, 295] on select "Select Stylist Alam Aman [PERSON_NAME] Armaan Ashish Atul Deepika [PERSON_NAME]…" at bounding box center [175, 304] width 87 height 18
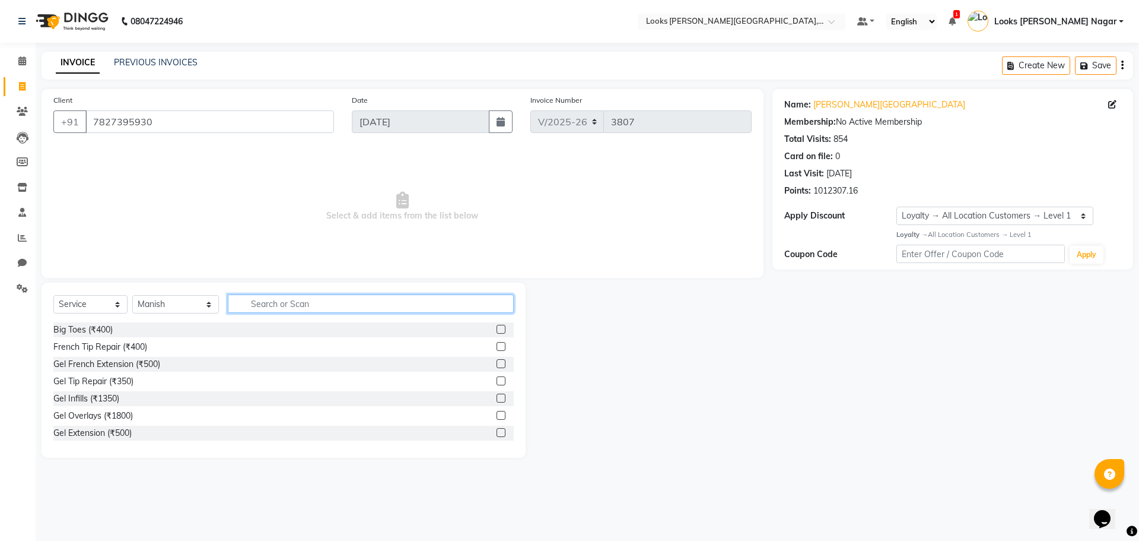
click at [252, 307] on input "text" at bounding box center [371, 303] width 286 height 18
type input "cut"
click at [123, 350] on div "Stylist Cut(M) (₹700)" at bounding box center [92, 347] width 78 height 12
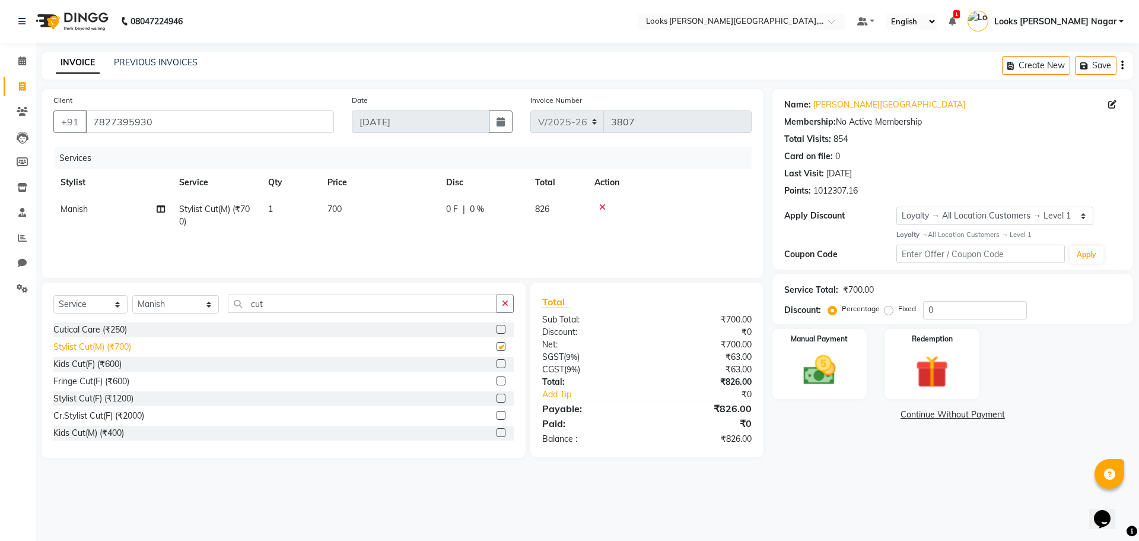
checkbox input "false"
click at [143, 304] on select "Select Stylist Alam Aman [PERSON_NAME] Armaan Ashish Atul Deepika [PERSON_NAME]…" at bounding box center [175, 304] width 87 height 18
select select "23528"
click at [132, 295] on select "Select Stylist Alam Aman [PERSON_NAME] Armaan Ashish Atul Deepika [PERSON_NAME]…" at bounding box center [175, 304] width 87 height 18
drag, startPoint x: 291, startPoint y: 303, endPoint x: 127, endPoint y: 335, distance: 166.8
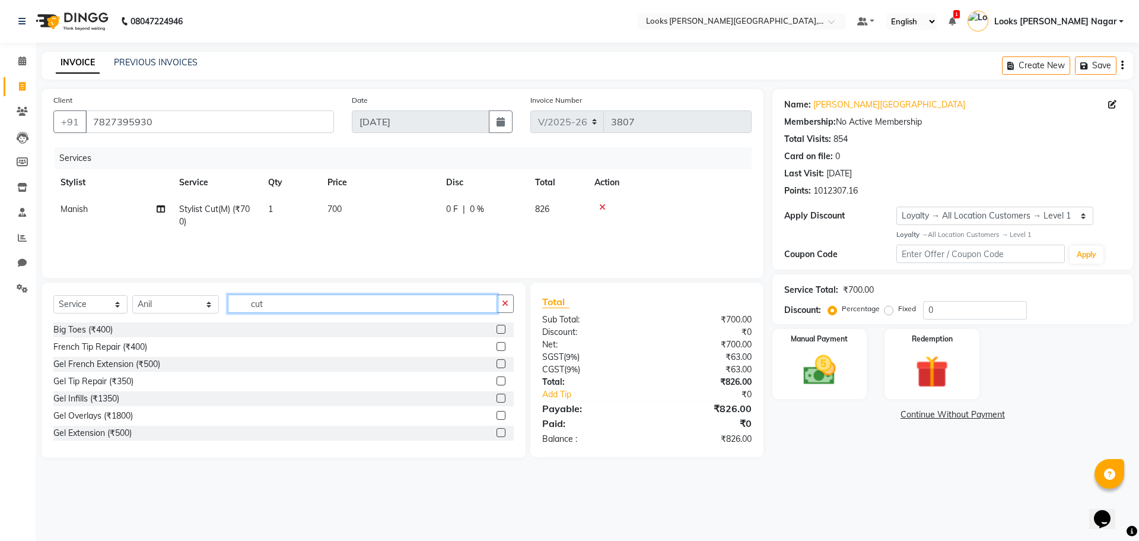
click at [128, 335] on div "Select Service Product Membership Package Voucher Prepaid Gift Card Select Styl…" at bounding box center [284, 369] width 484 height 175
type input "wash"
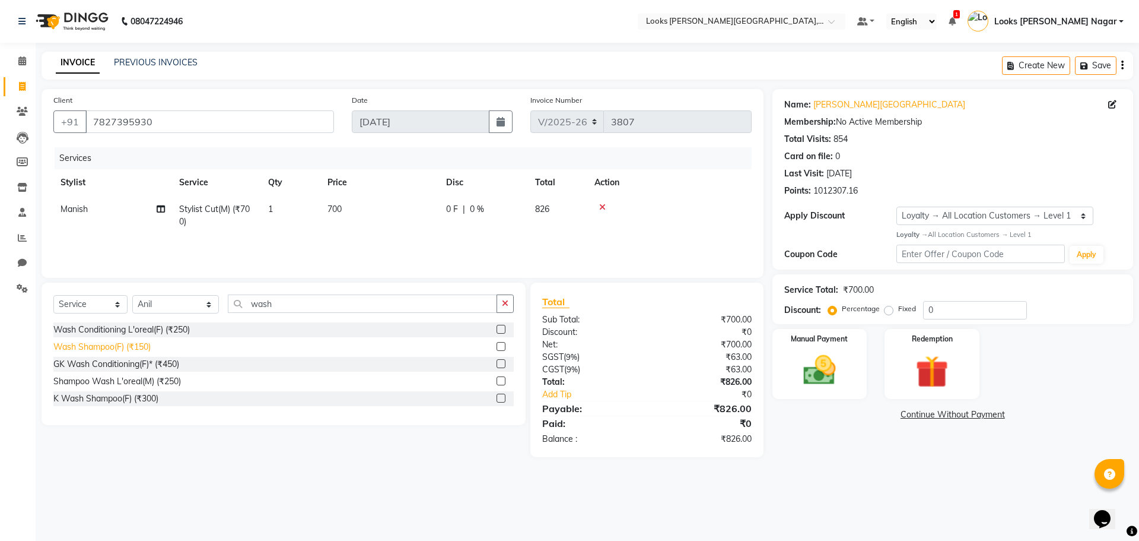
click at [117, 346] on div "Wash Shampoo(F) (₹150)" at bounding box center [101, 347] width 97 height 12
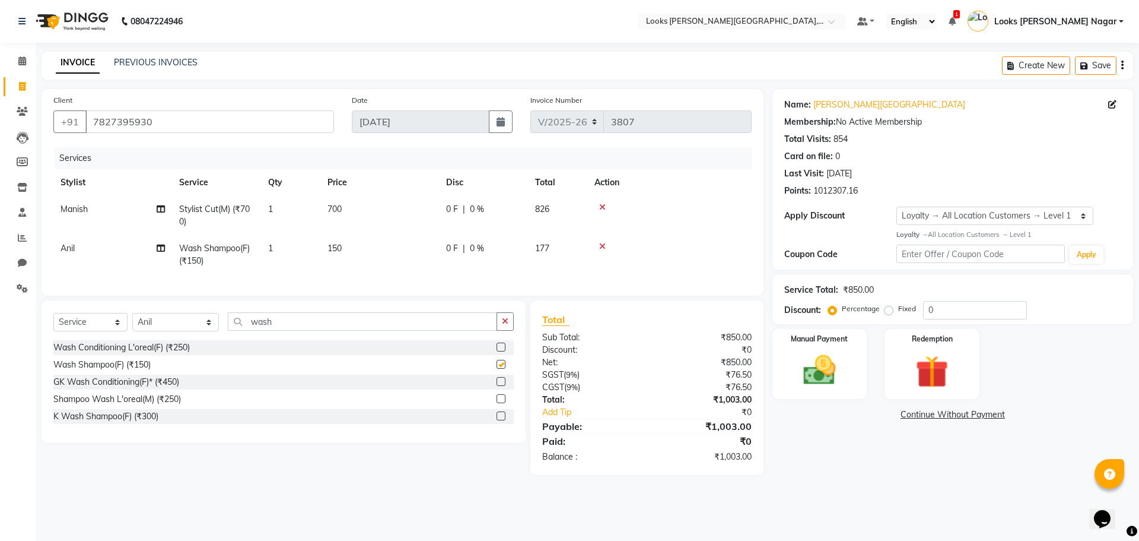
checkbox input "false"
click at [376, 255] on td "150" at bounding box center [379, 254] width 119 height 39
select select "23528"
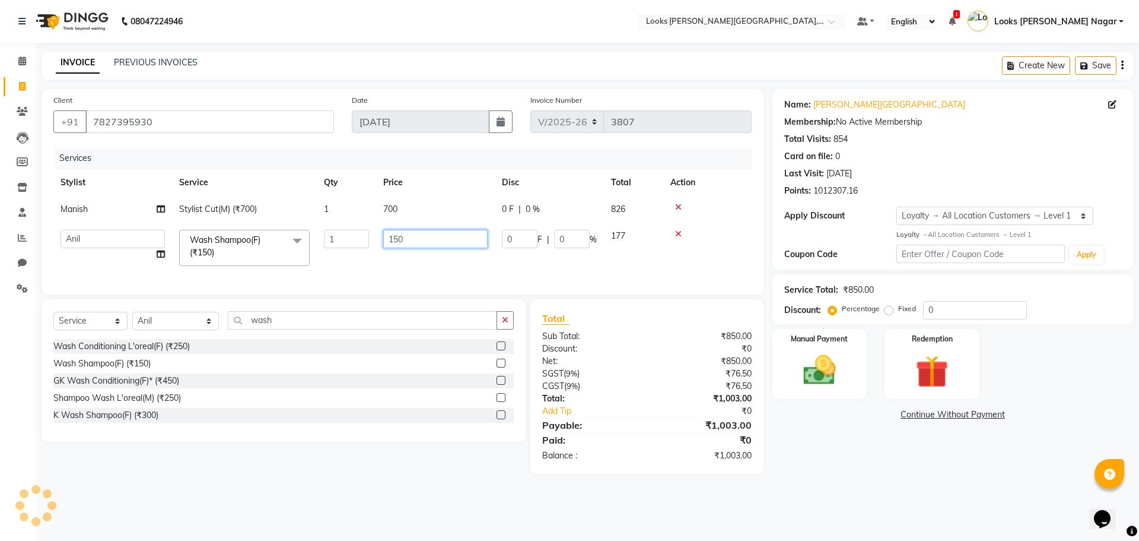
drag, startPoint x: 424, startPoint y: 241, endPoint x: 196, endPoint y: 263, distance: 228.4
click at [248, 264] on tr "Alam Aman [PERSON_NAME] Armaan Ashish Atul Deepika Deepu Dilshad Durga [PERSON_…" at bounding box center [402, 248] width 699 height 50
type input "130"
click at [433, 212] on td "700" at bounding box center [435, 209] width 119 height 27
select select "23521"
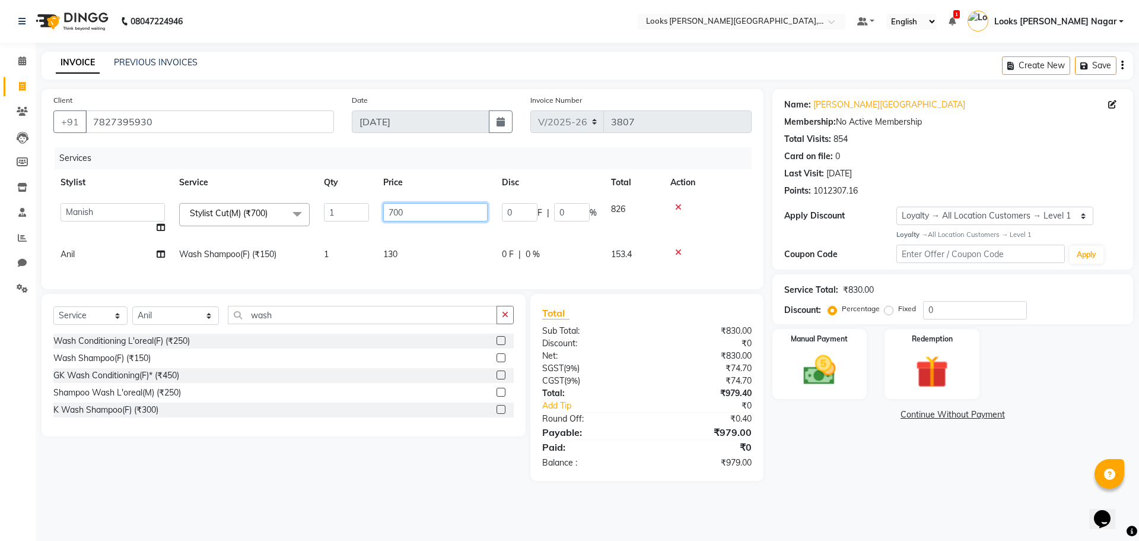
drag, startPoint x: 433, startPoint y: 212, endPoint x: 300, endPoint y: 205, distance: 132.5
click at [331, 215] on tr "Alam Aman [PERSON_NAME] Armaan Ashish Atul Deepika Deepu Dilshad Durga [PERSON_…" at bounding box center [402, 218] width 699 height 45
click at [452, 207] on input "700" at bounding box center [435, 212] width 104 height 18
type input "7"
type input "466"
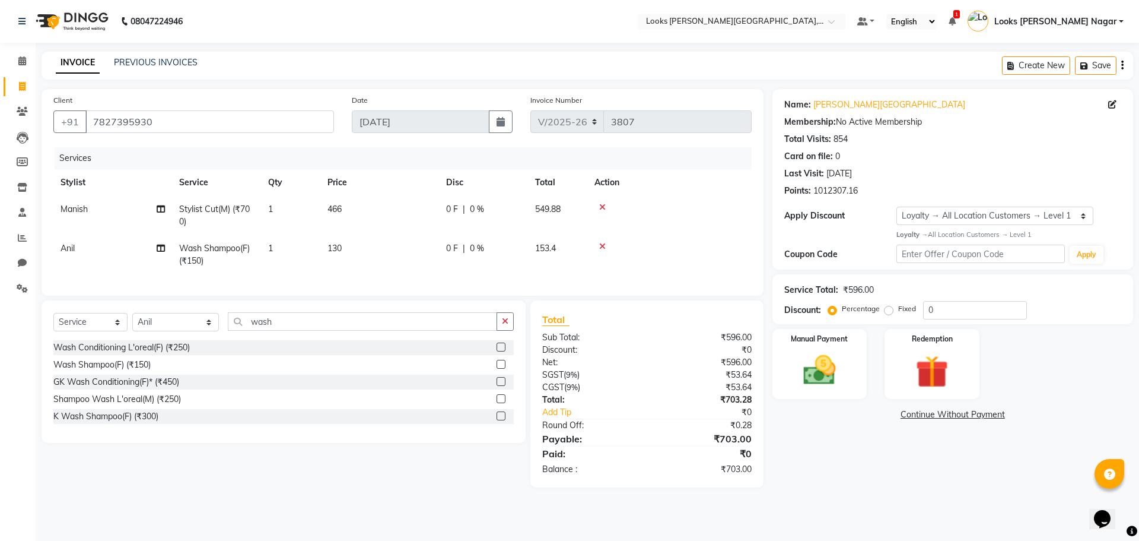
click at [874, 466] on div "Name: [PERSON_NAME] Nagar Membership: No Active Membership Total Visits: 854 Ca…" at bounding box center [958, 288] width 370 height 398
click at [389, 215] on td "466" at bounding box center [379, 215] width 119 height 39
select select "23521"
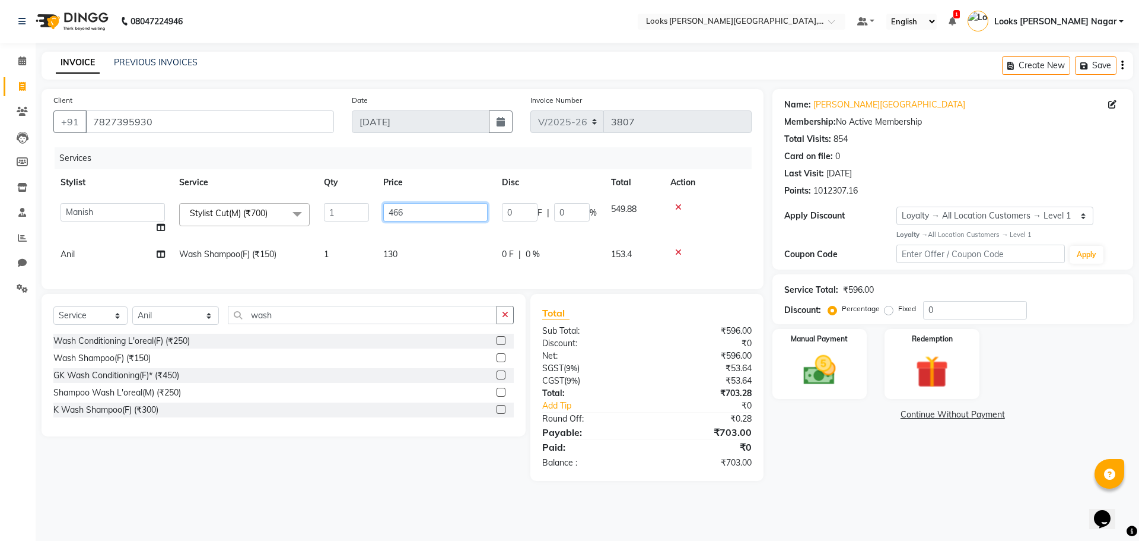
click at [428, 208] on input "466" at bounding box center [435, 212] width 104 height 18
type input "463"
click at [888, 463] on div "Name: [PERSON_NAME] Nagar Membership: No Active Membership Total Visits: 854 Ca…" at bounding box center [958, 285] width 370 height 392
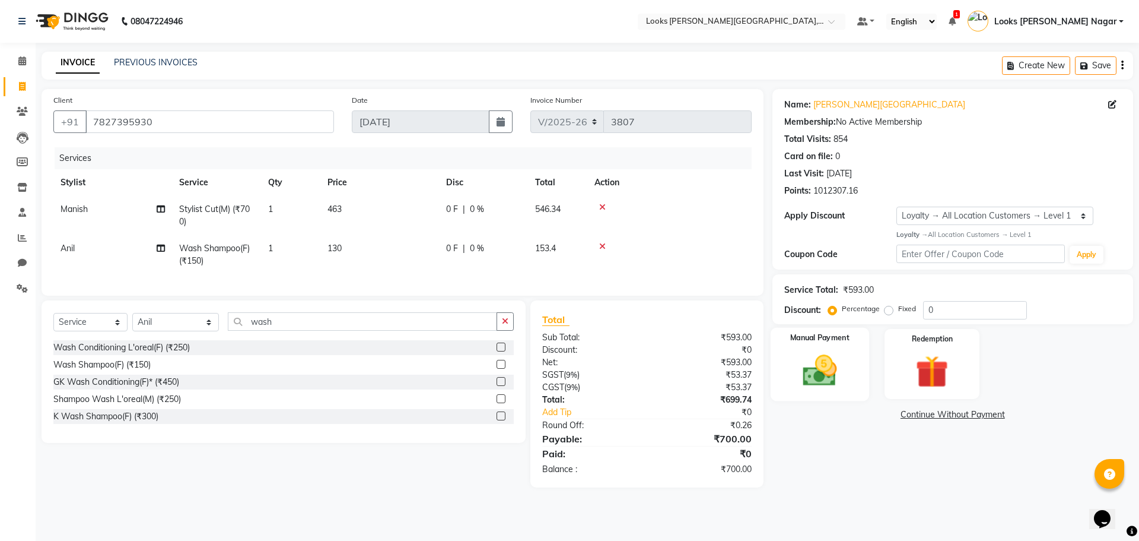
click at [799, 371] on img at bounding box center [819, 370] width 55 height 39
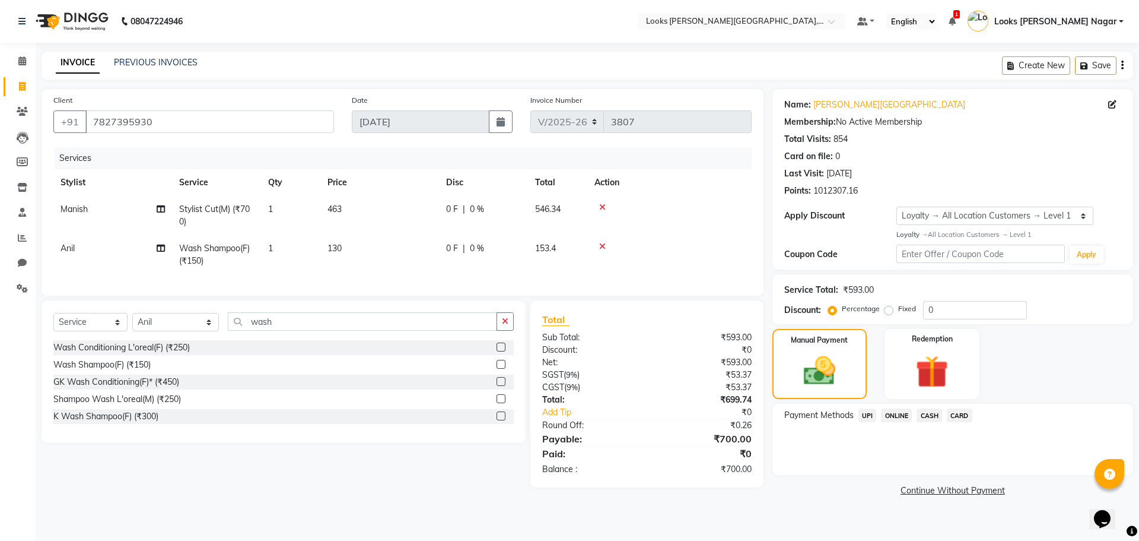
click at [922, 416] on span "CASH" at bounding box center [930, 415] width 26 height 14
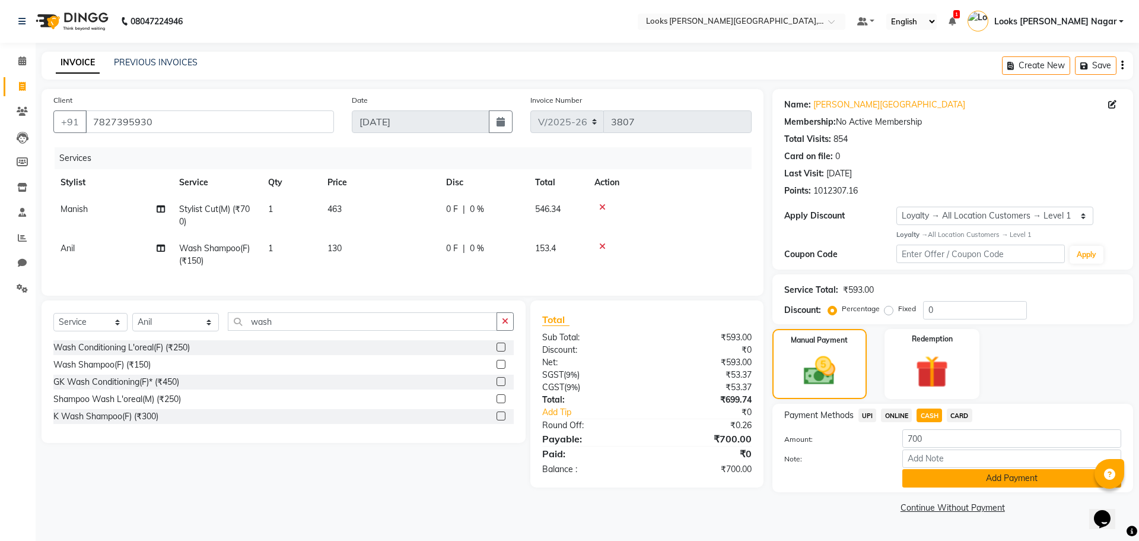
click at [932, 478] on button "Add Payment" at bounding box center [1012, 478] width 219 height 18
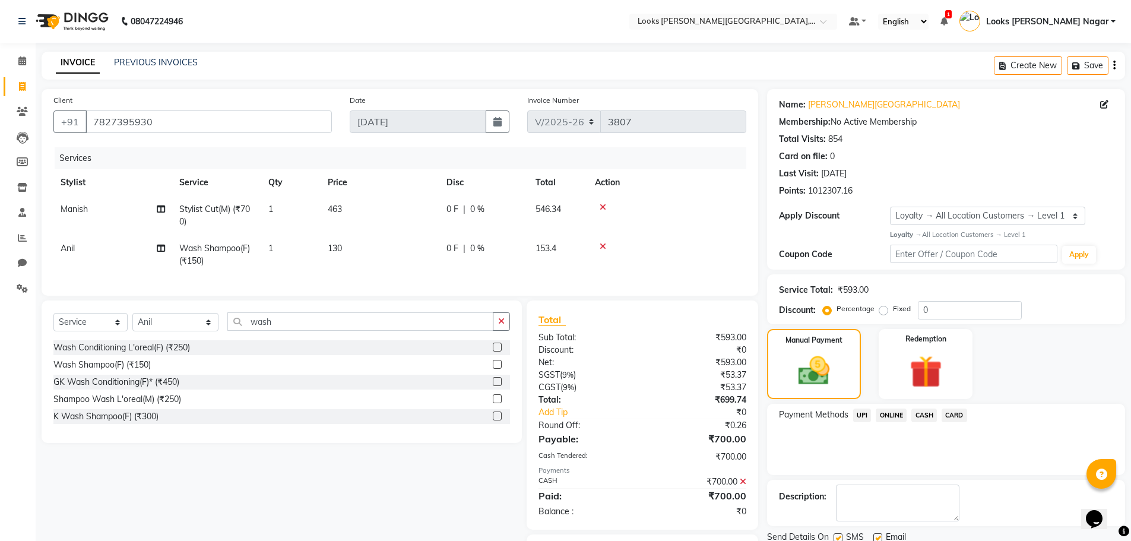
scroll to position [74, 0]
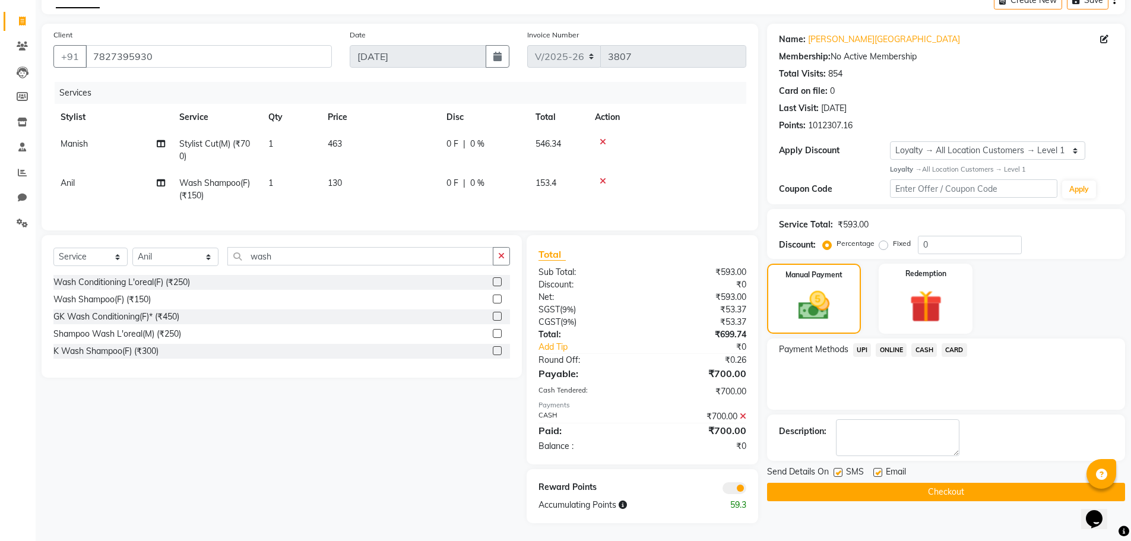
click at [919, 482] on button "Checkout" at bounding box center [946, 491] width 358 height 18
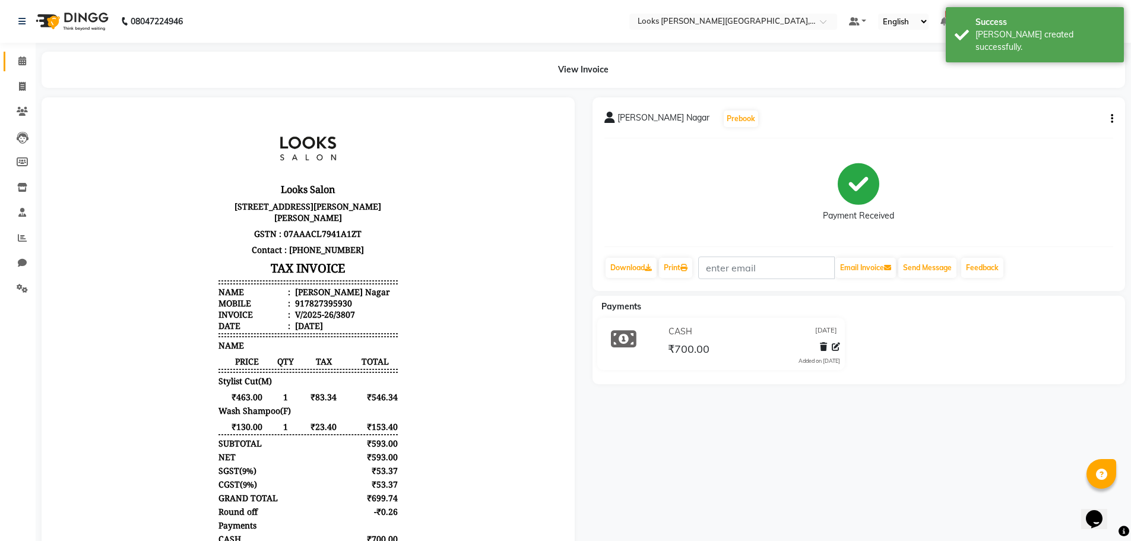
click at [21, 54] on link "Calendar" at bounding box center [18, 62] width 28 height 20
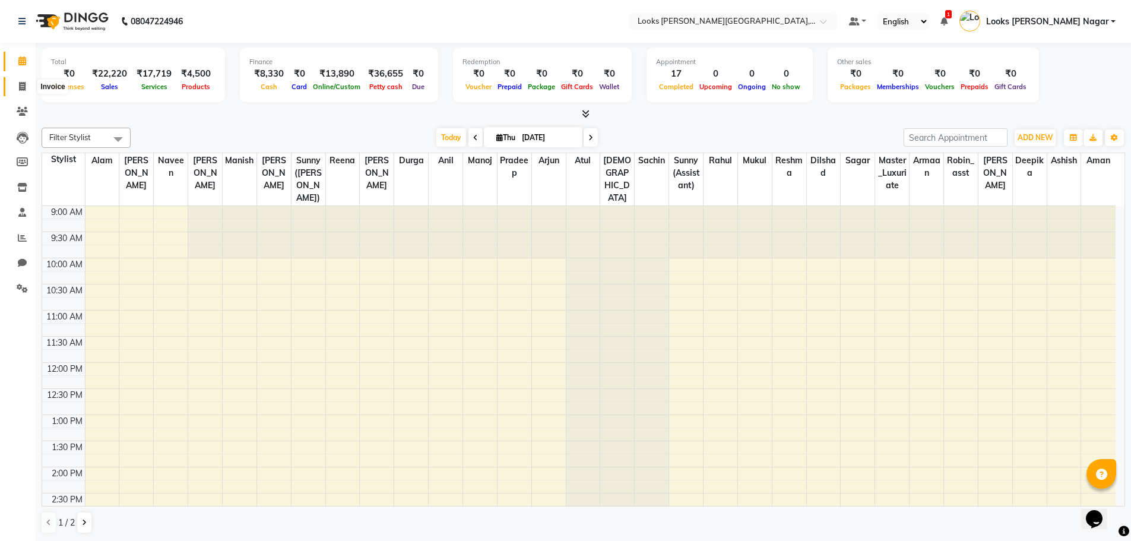
click at [18, 85] on span at bounding box center [22, 87] width 21 height 14
select select "service"
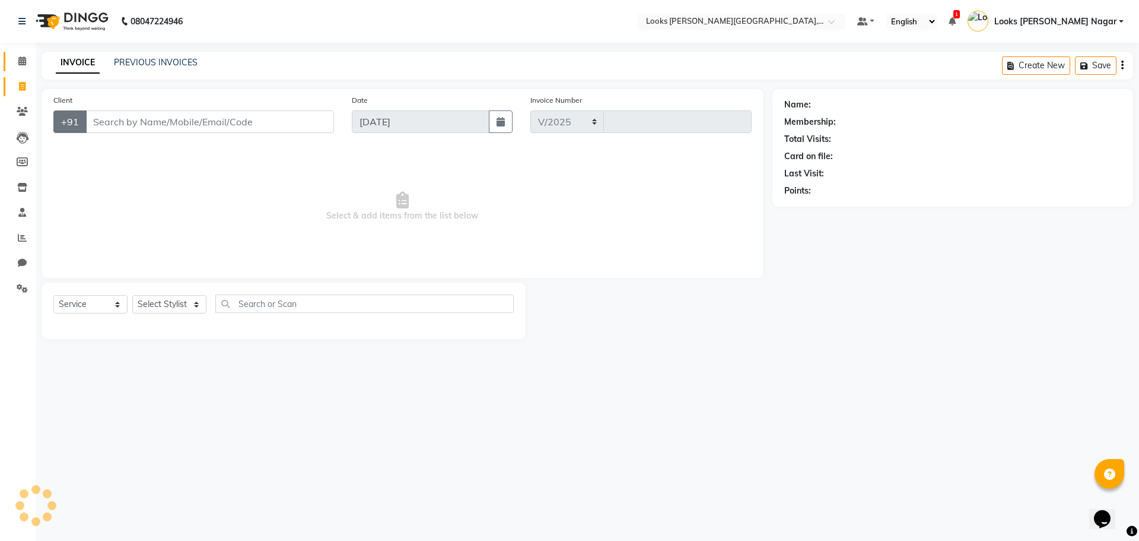
select select "4327"
type input "3808"
click at [115, 127] on input "Client" at bounding box center [209, 121] width 249 height 23
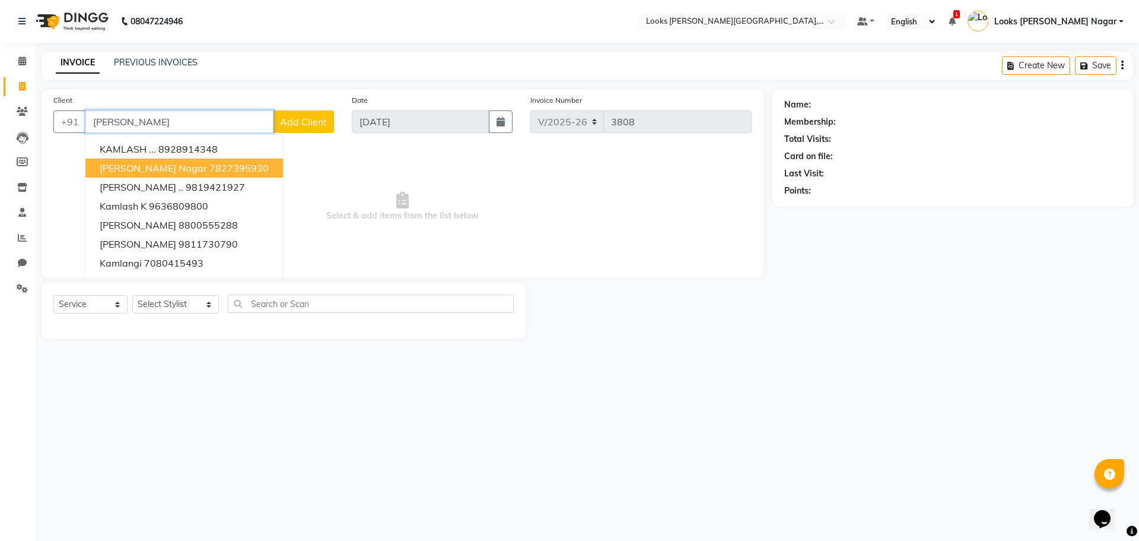
click at [129, 172] on span "[PERSON_NAME] Nagar" at bounding box center [153, 168] width 107 height 12
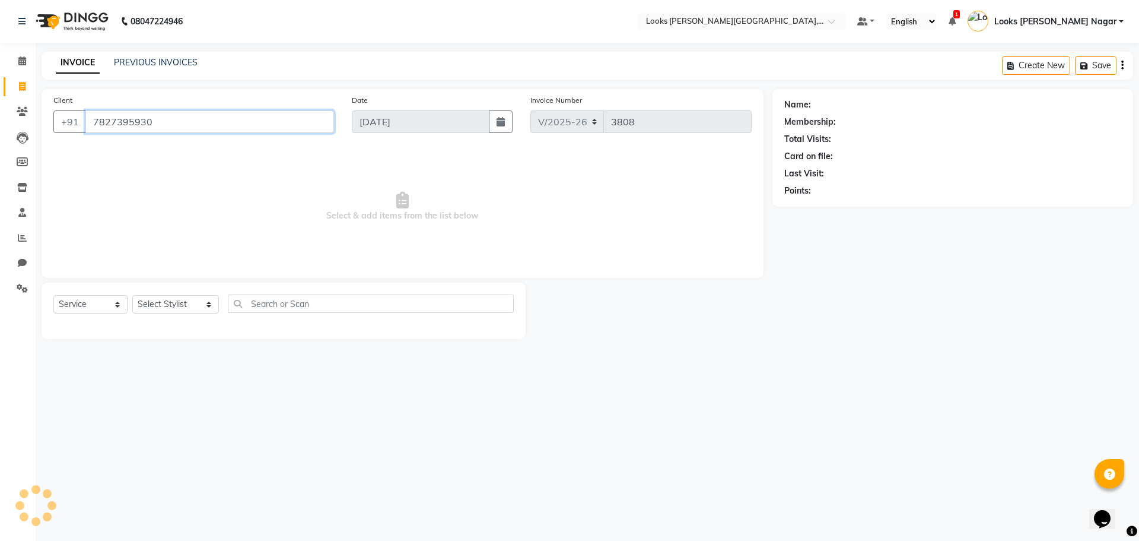
type input "7827395930"
click at [167, 308] on select "Select Stylist Alam Aman [PERSON_NAME] Armaan Ashish Atul Deepika [PERSON_NAME]…" at bounding box center [175, 304] width 87 height 18
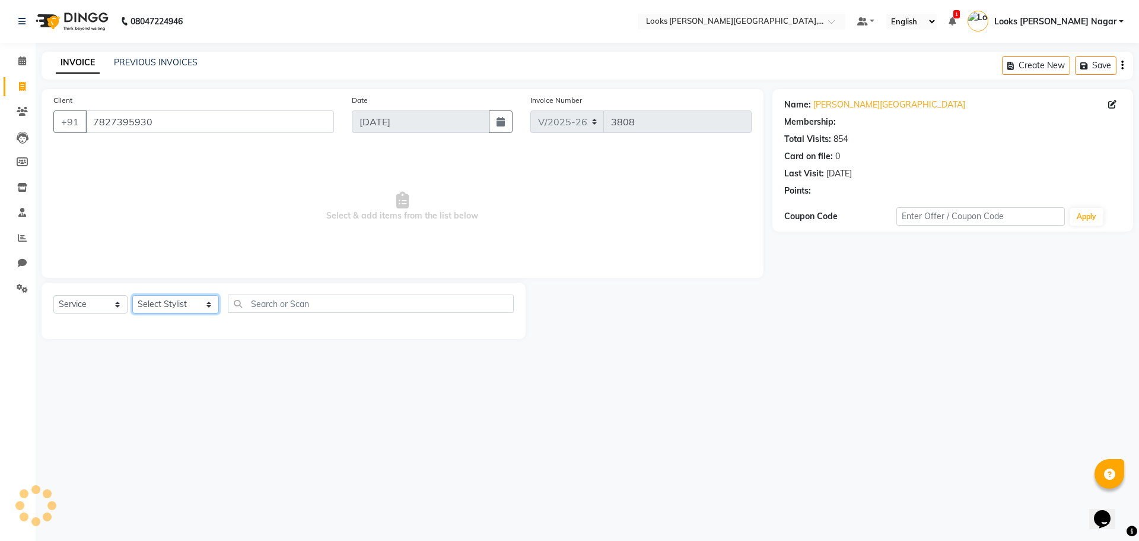
select select "1: Object"
select select "33096"
click at [132, 295] on select "Select Stylist Alam Aman [PERSON_NAME] Armaan Ashish Atul Deepika [PERSON_NAME]…" at bounding box center [175, 304] width 87 height 18
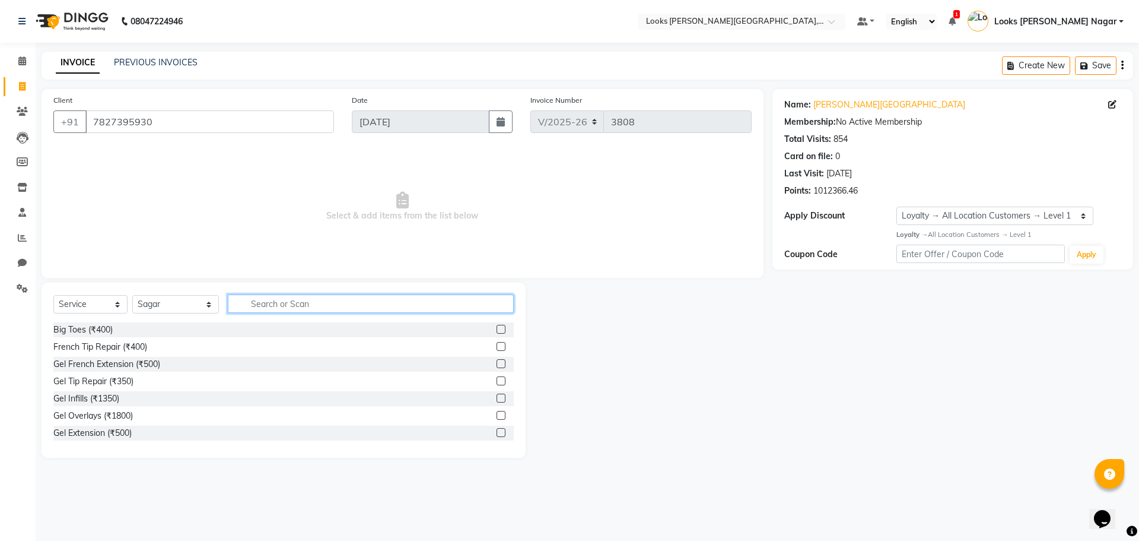
click at [265, 303] on input "text" at bounding box center [371, 303] width 286 height 18
type input "cut"
click at [94, 345] on div "Stylist Cut(M) (₹700)" at bounding box center [92, 347] width 78 height 12
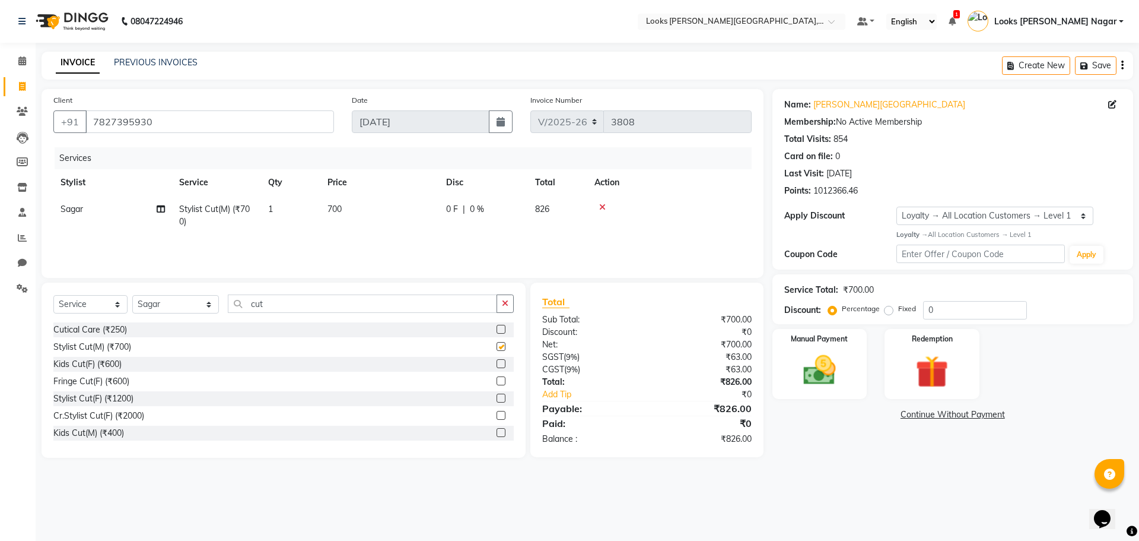
checkbox input "false"
click at [377, 211] on td "700" at bounding box center [379, 215] width 119 height 39
select select "33096"
drag, startPoint x: 415, startPoint y: 209, endPoint x: 129, endPoint y: 205, distance: 286.1
click at [214, 209] on tr "Alam Aman [PERSON_NAME] Armaan Ashish Atul Deepika Deepu Dilshad Durga [PERSON_…" at bounding box center [402, 218] width 699 height 45
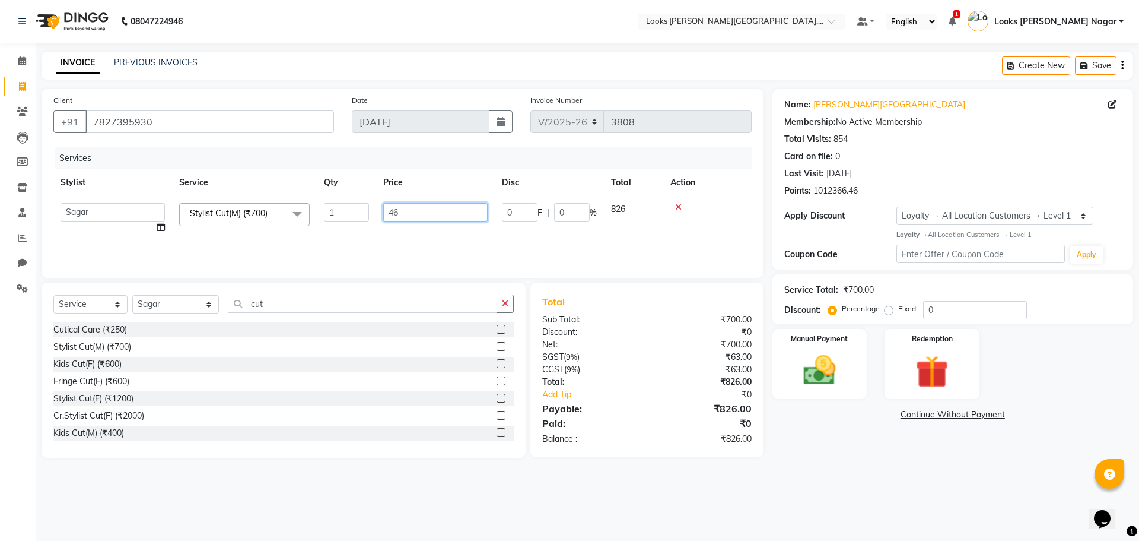
type input "466"
click at [811, 459] on main "INVOICE PREVIOUS INVOICES Create New Save Client [PHONE_NUMBER] Date [DATE] Inv…" at bounding box center [588, 264] width 1104 height 424
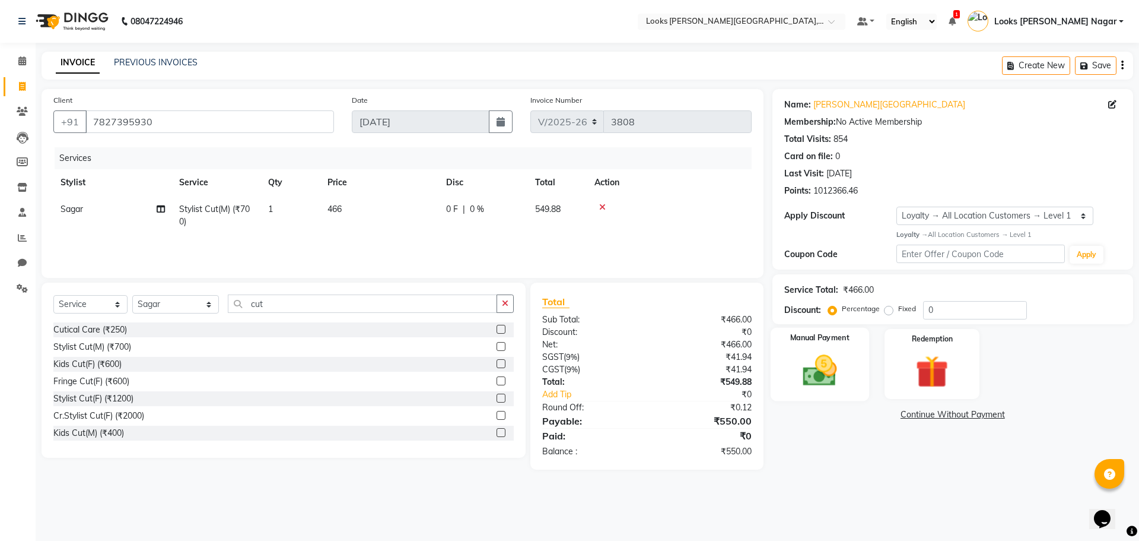
click at [826, 366] on img at bounding box center [819, 370] width 55 height 39
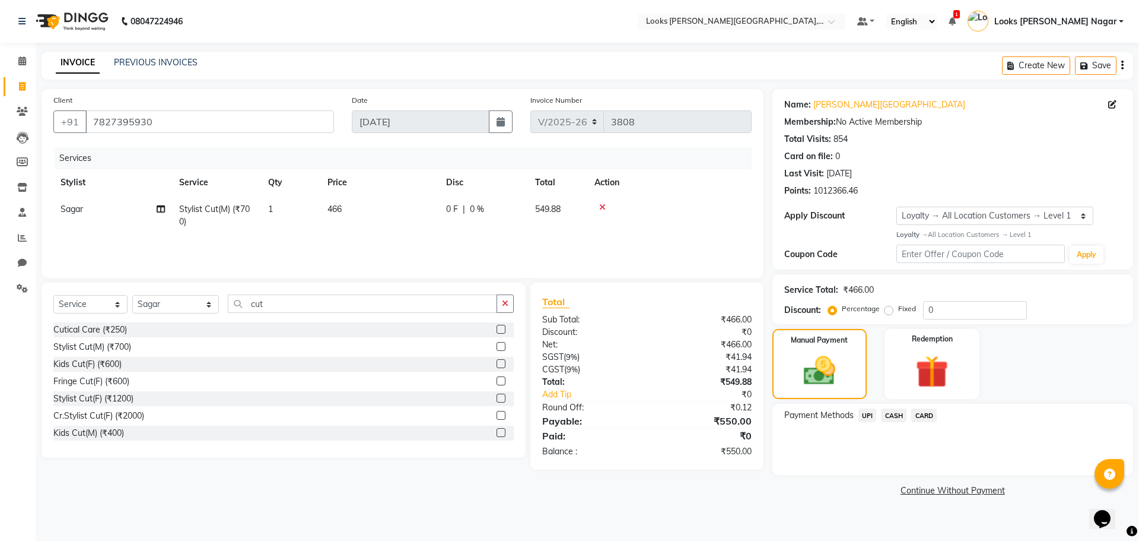
click at [890, 414] on span "CASH" at bounding box center [894, 415] width 26 height 14
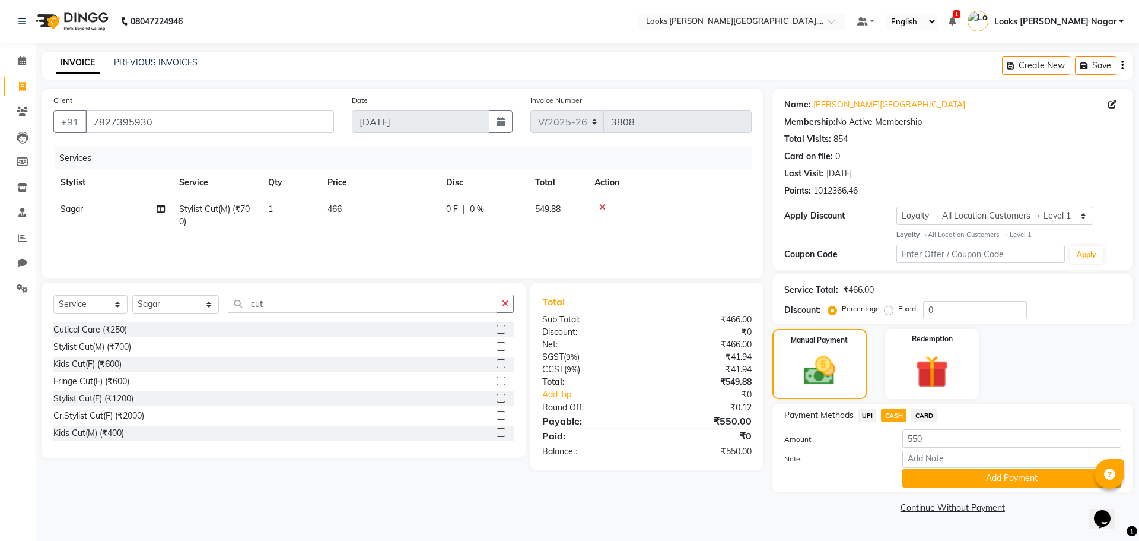
click at [864, 412] on span "UPI" at bounding box center [868, 415] width 18 height 14
click at [933, 478] on button "Add Payment" at bounding box center [1012, 478] width 219 height 18
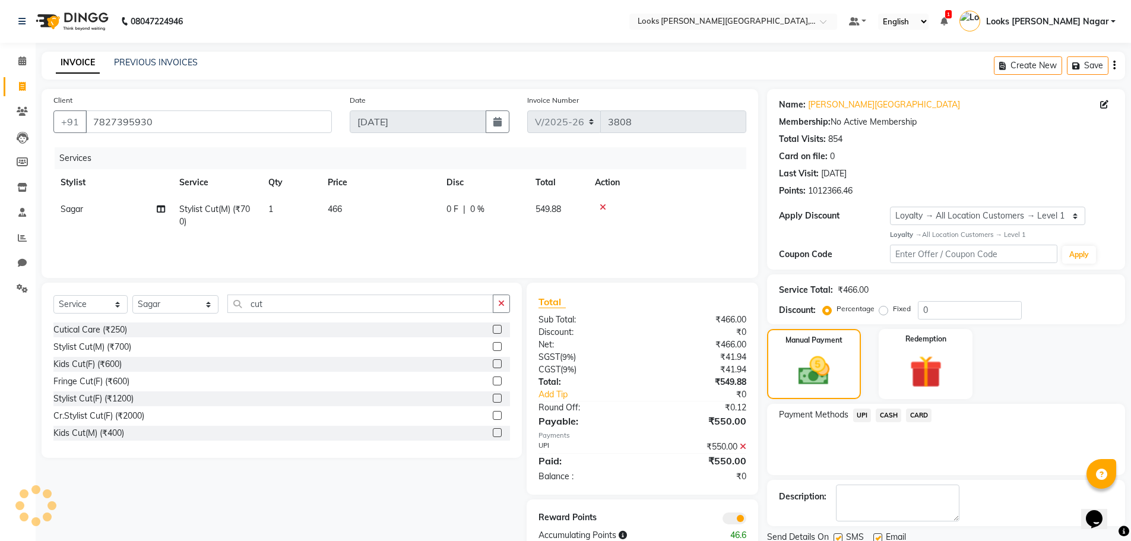
scroll to position [43, 0]
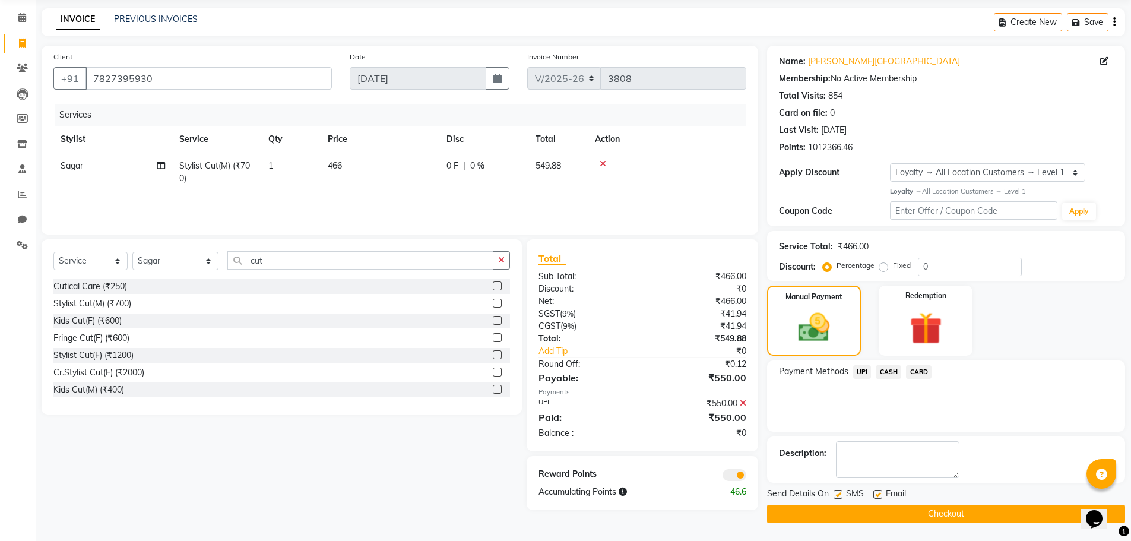
click at [913, 511] on button "Checkout" at bounding box center [946, 513] width 358 height 18
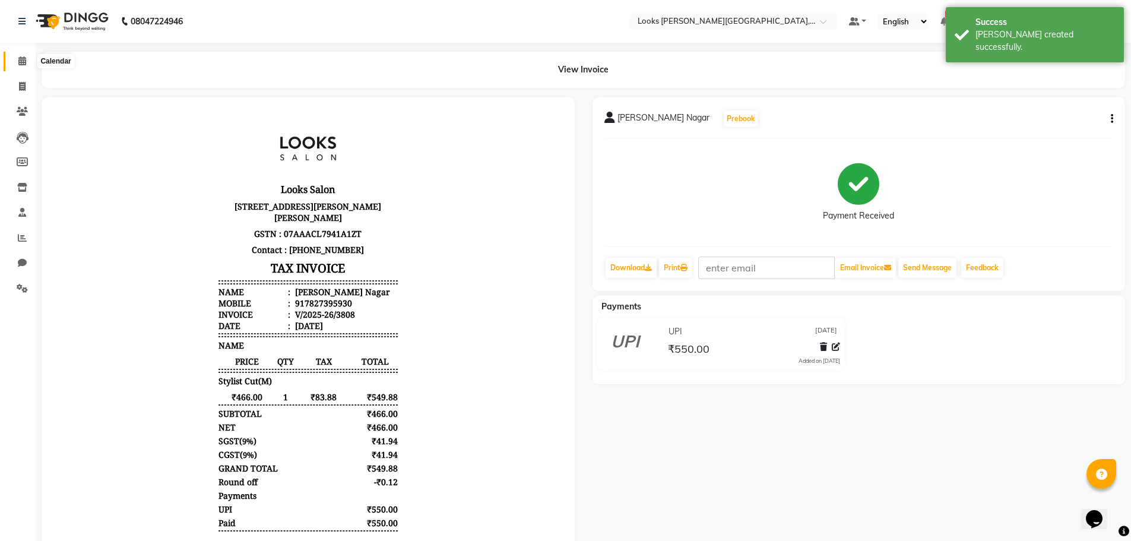
click at [21, 66] on span at bounding box center [22, 62] width 21 height 14
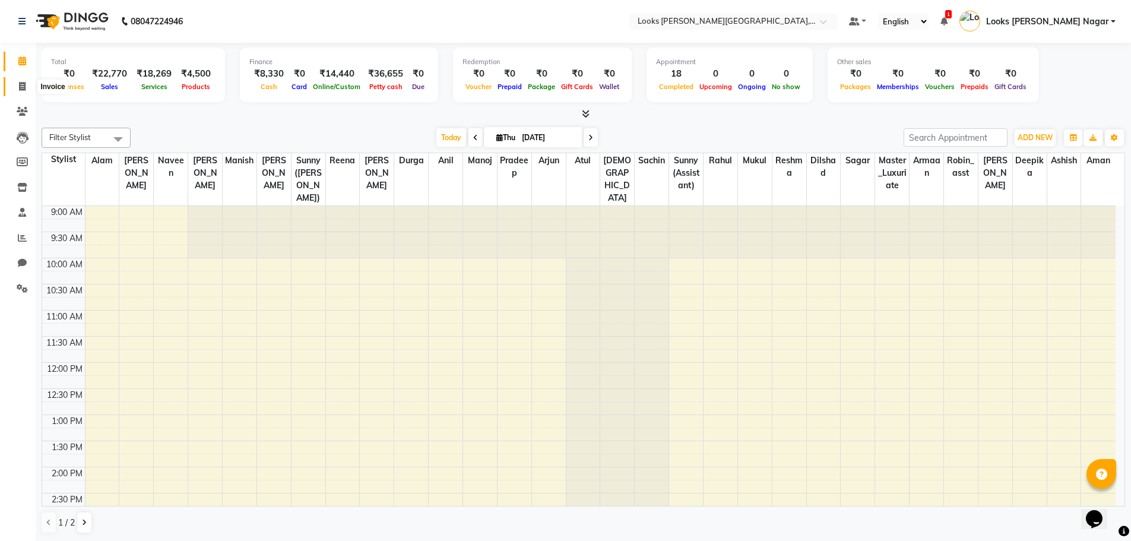
click at [21, 86] on icon at bounding box center [22, 86] width 7 height 9
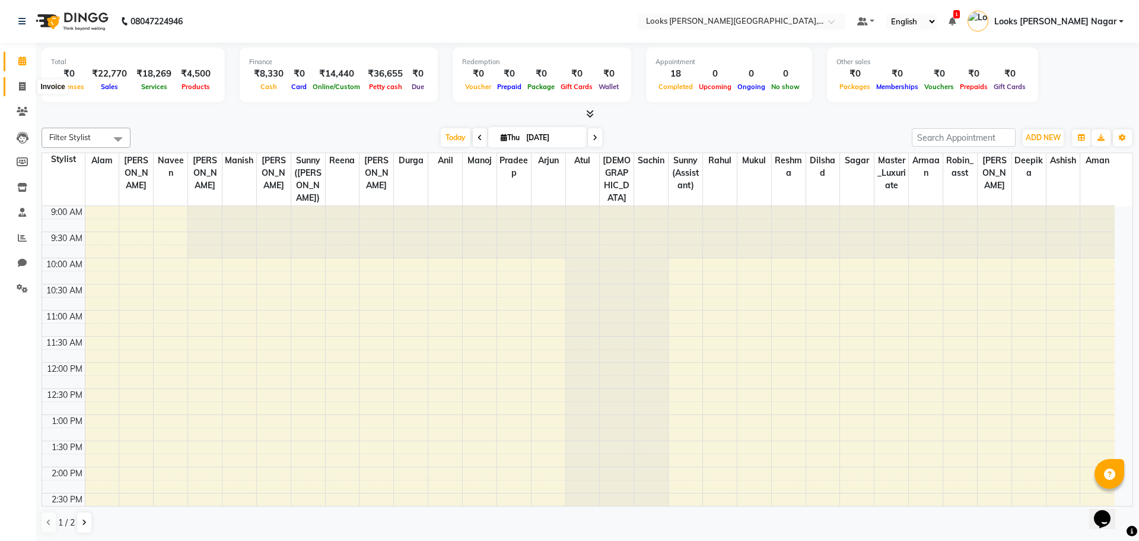
select select "service"
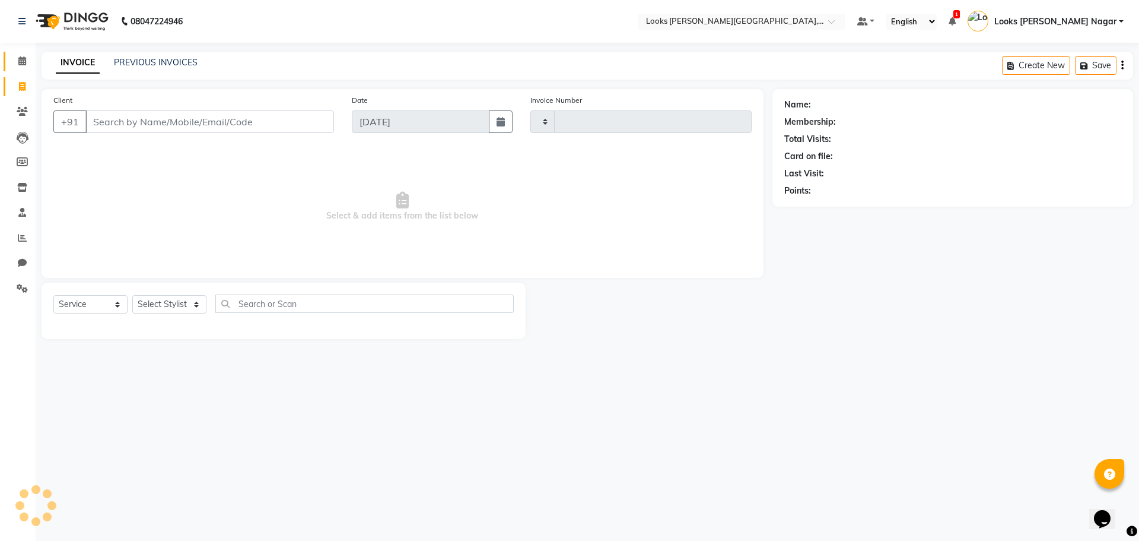
type input "3809"
select select "4327"
click at [118, 125] on input "Client" at bounding box center [209, 121] width 249 height 23
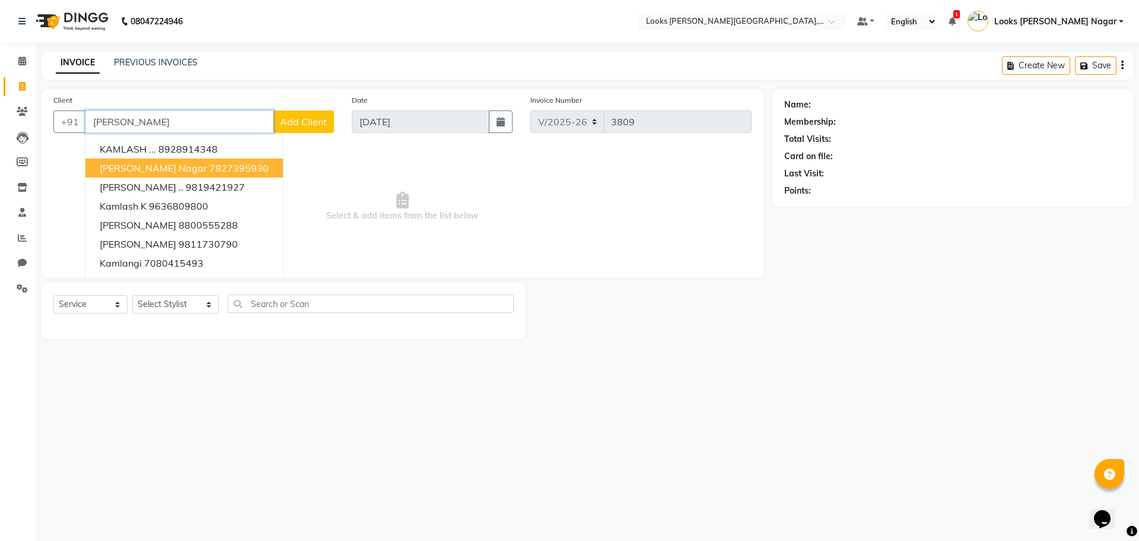
click at [160, 169] on span "[PERSON_NAME] Nagar" at bounding box center [153, 168] width 107 height 12
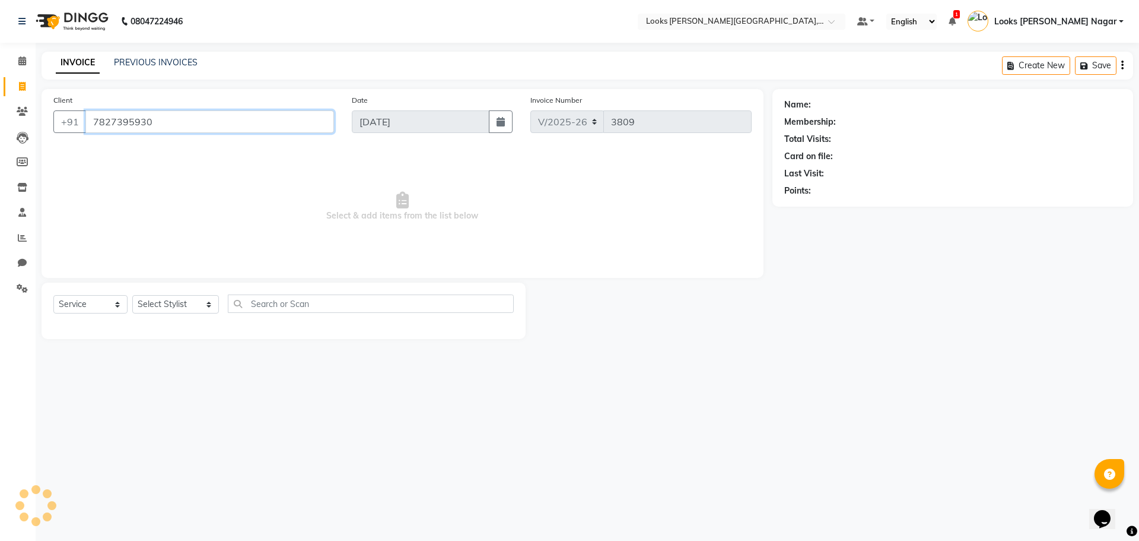
type input "7827395930"
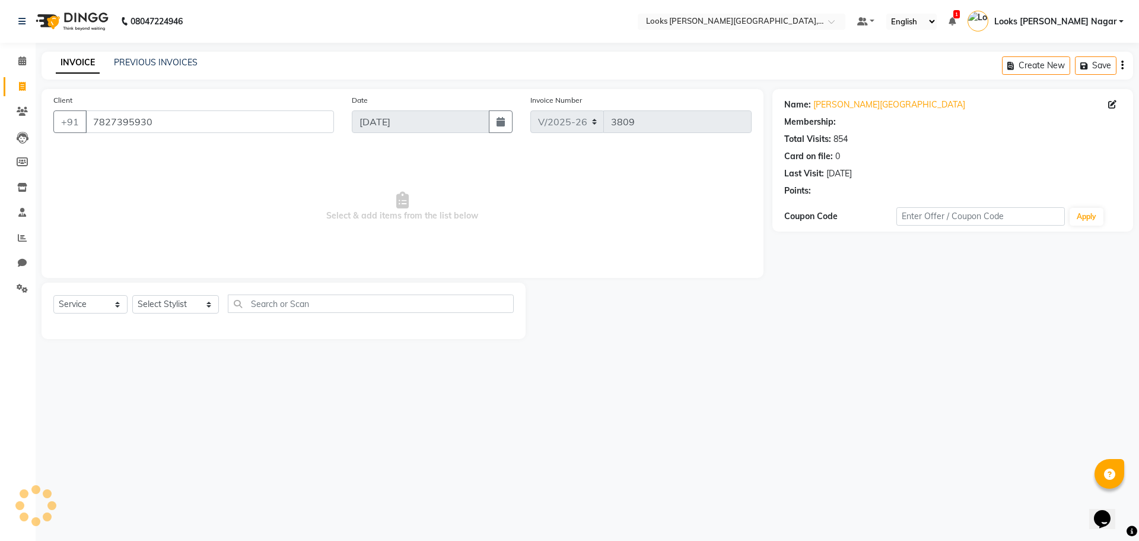
select select "1: Object"
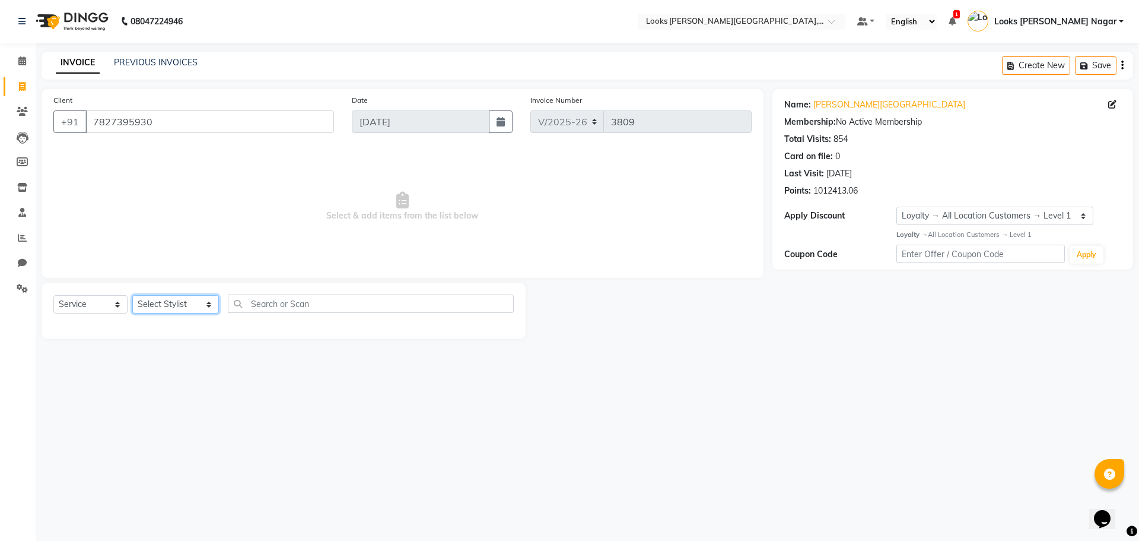
click at [172, 304] on select "Select Stylist Alam Aman [PERSON_NAME] Armaan Ashish Atul Deepika [PERSON_NAME]…" at bounding box center [175, 304] width 87 height 18
select select "23522"
click at [132, 295] on select "Select Stylist Alam Aman [PERSON_NAME] Armaan Ashish Atul Deepika [PERSON_NAME]…" at bounding box center [175, 304] width 87 height 18
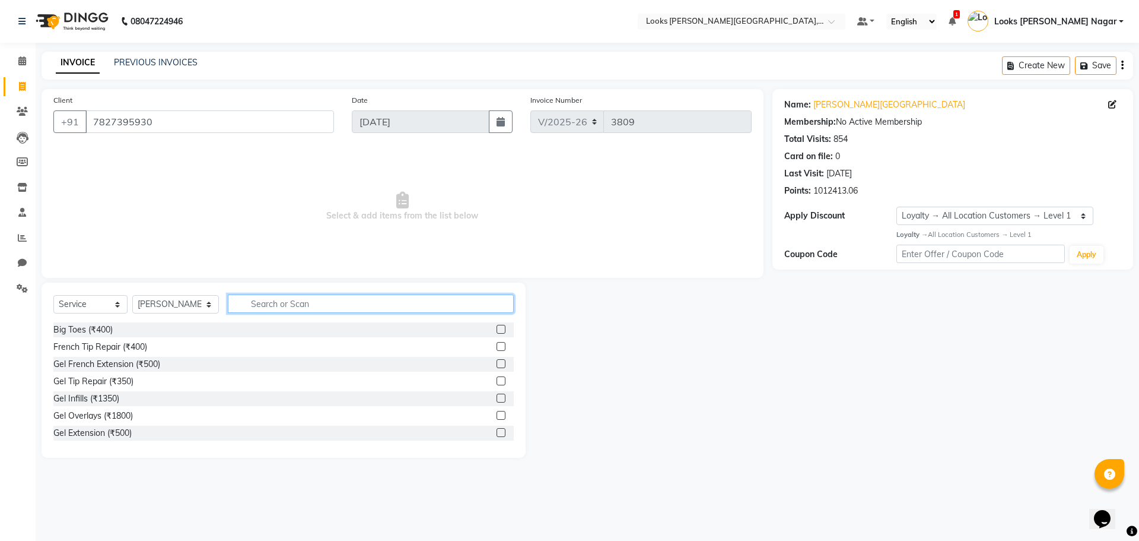
click at [256, 307] on input "text" at bounding box center [371, 303] width 286 height 18
type input "cut"
click at [109, 345] on div "Stylist Cut(M) (₹700)" at bounding box center [92, 347] width 78 height 12
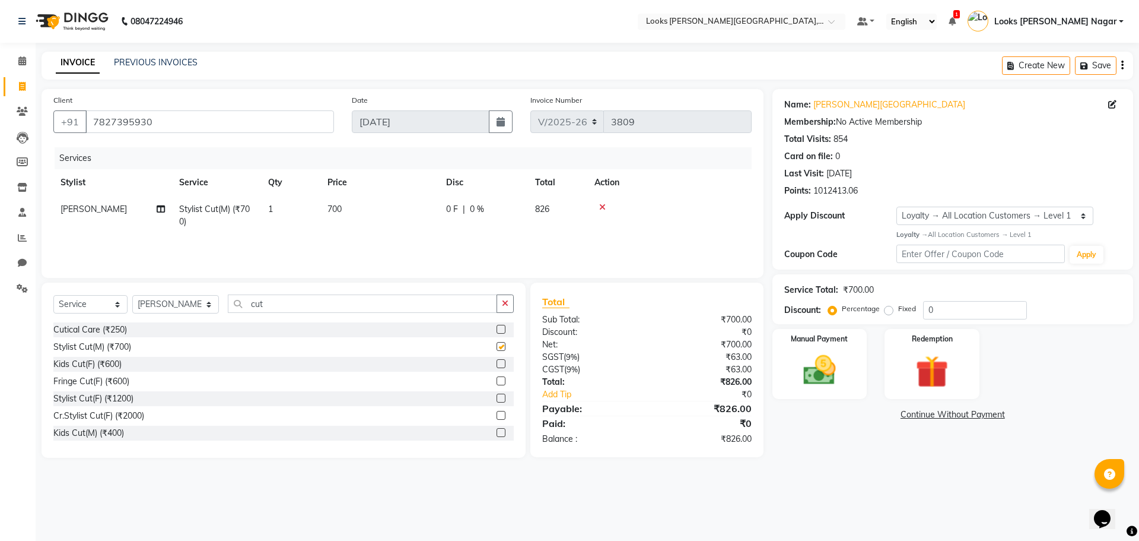
checkbox input "false"
click at [347, 205] on td "700" at bounding box center [379, 215] width 119 height 39
select select "23522"
drag, startPoint x: 353, startPoint y: 224, endPoint x: 341, endPoint y: 224, distance: 11.9
click at [344, 224] on tr "Alam Aman [PERSON_NAME] Armaan Ashish Atul Deepika Deepu Dilshad Durga [PERSON_…" at bounding box center [402, 218] width 699 height 45
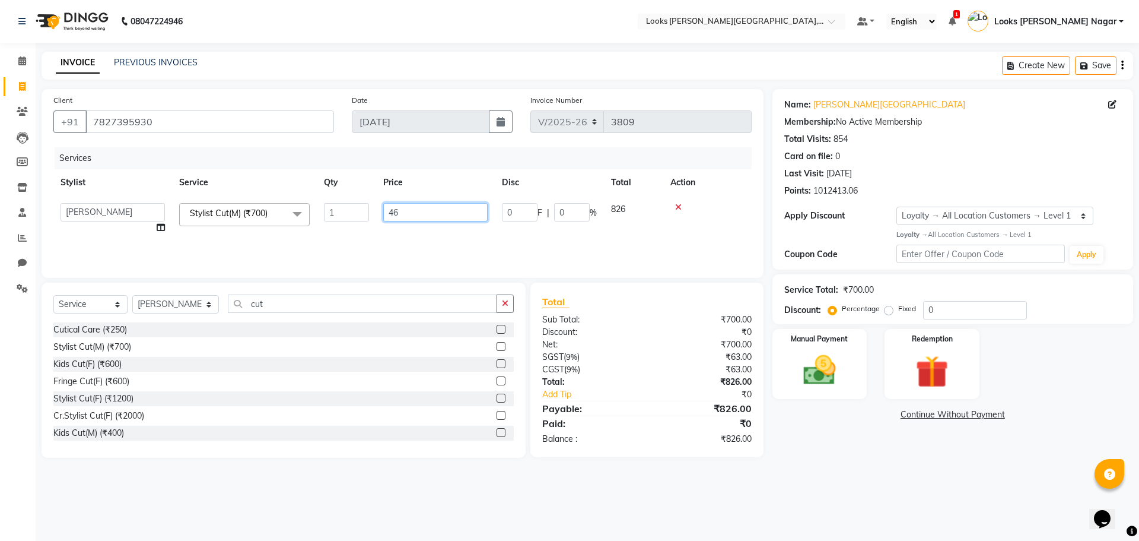
type input "466"
click at [850, 464] on main "INVOICE PREVIOUS INVOICES Create New Save Client [PHONE_NUMBER] Date [DATE] Inv…" at bounding box center [588, 264] width 1104 height 424
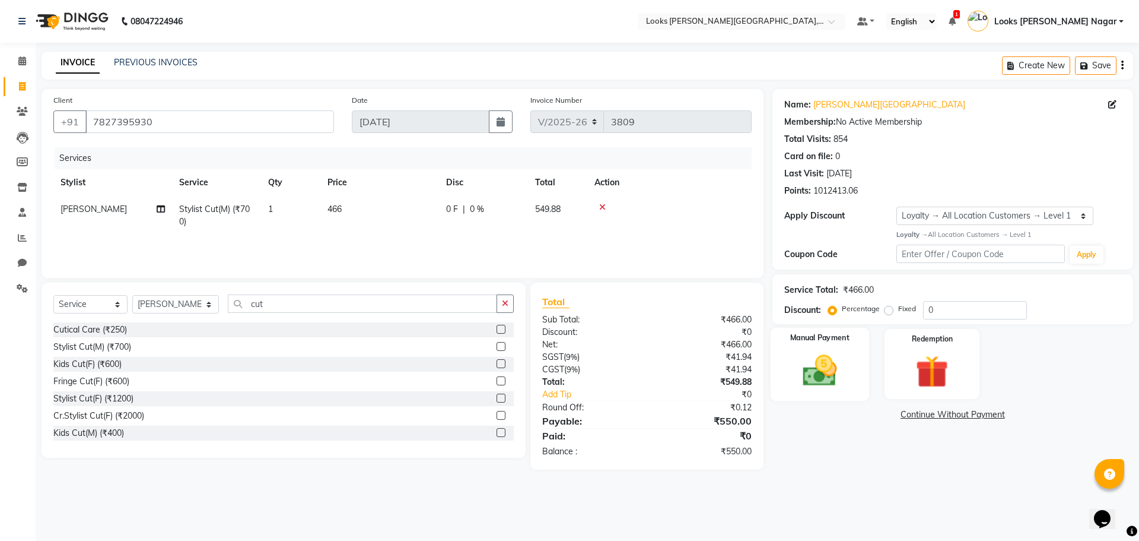
click at [833, 381] on img at bounding box center [819, 370] width 55 height 39
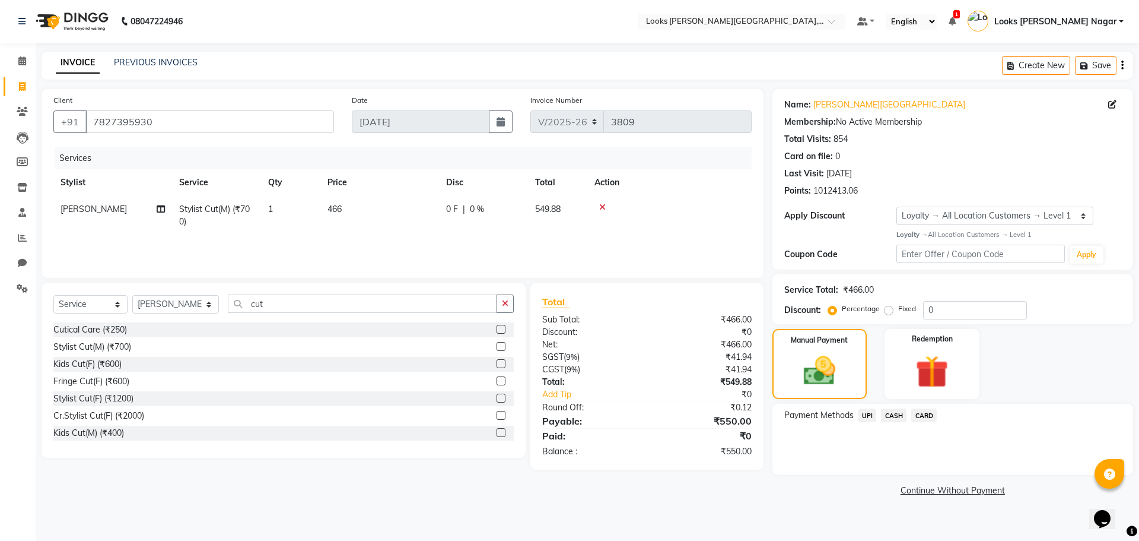
click at [864, 412] on span "UPI" at bounding box center [868, 415] width 18 height 14
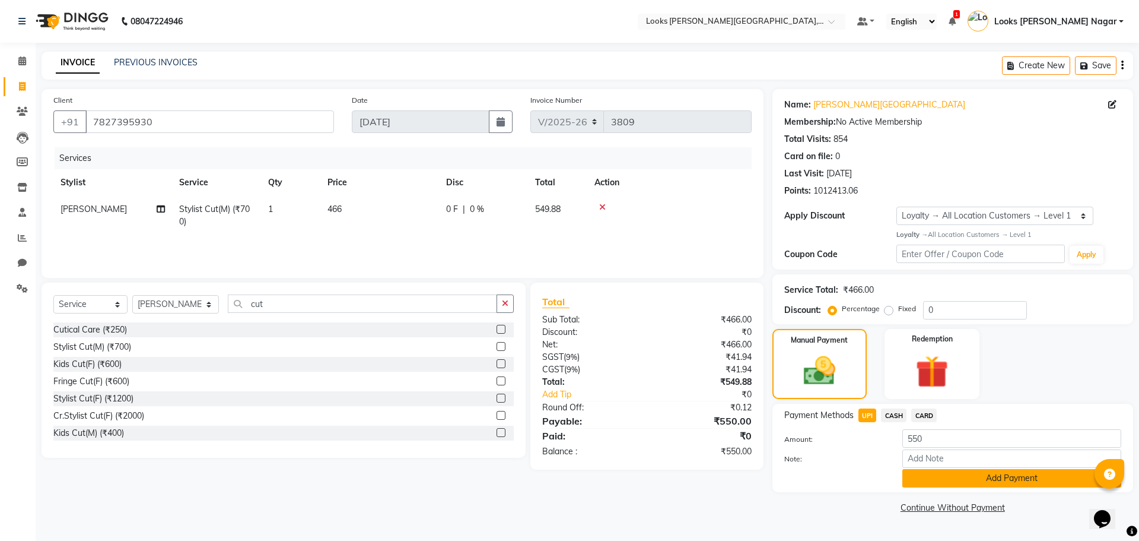
click at [960, 479] on button "Add Payment" at bounding box center [1012, 478] width 219 height 18
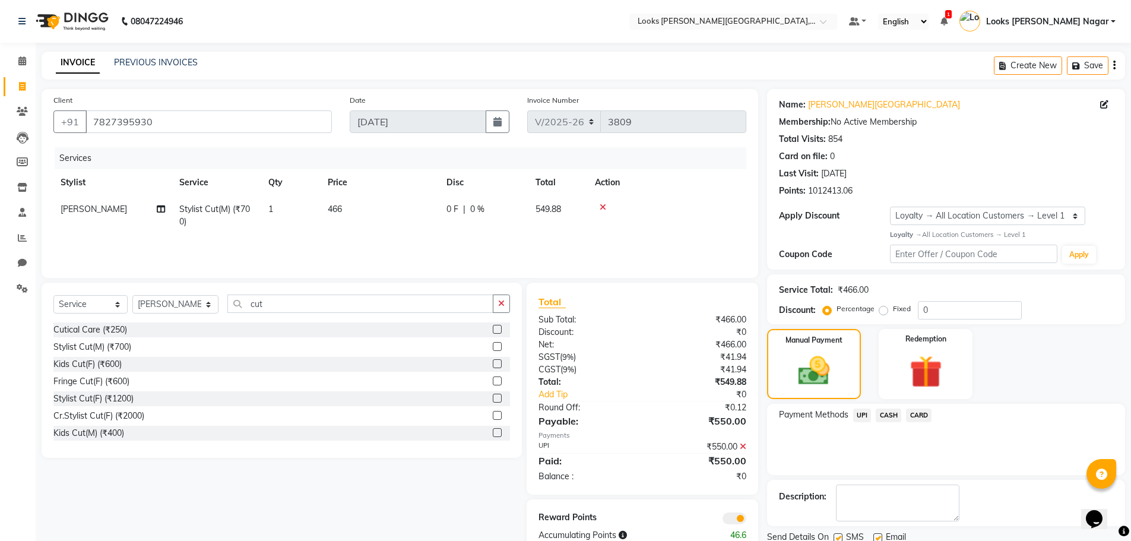
scroll to position [43, 0]
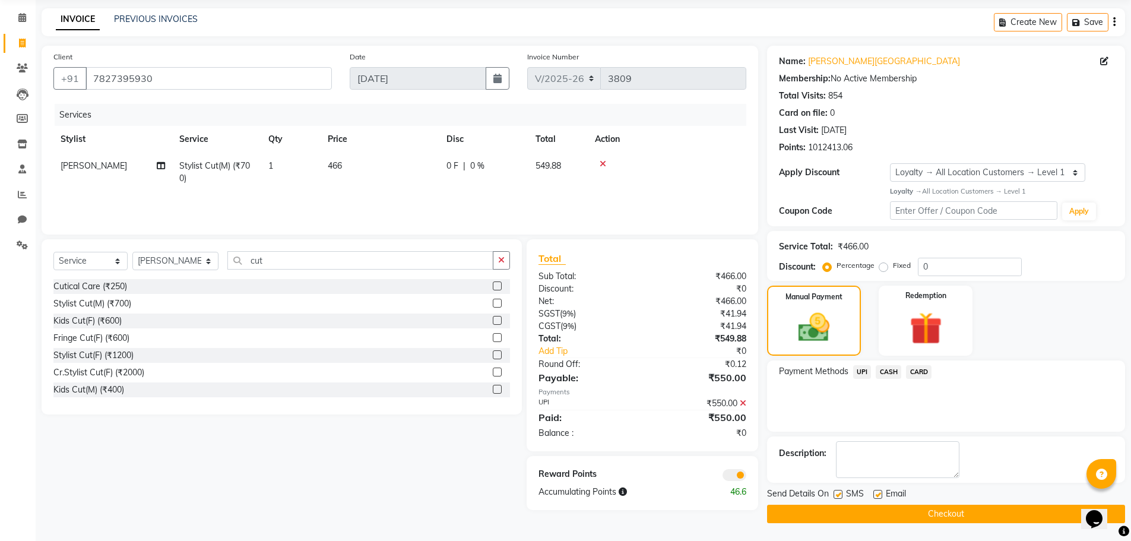
click at [924, 508] on button "Checkout" at bounding box center [946, 513] width 358 height 18
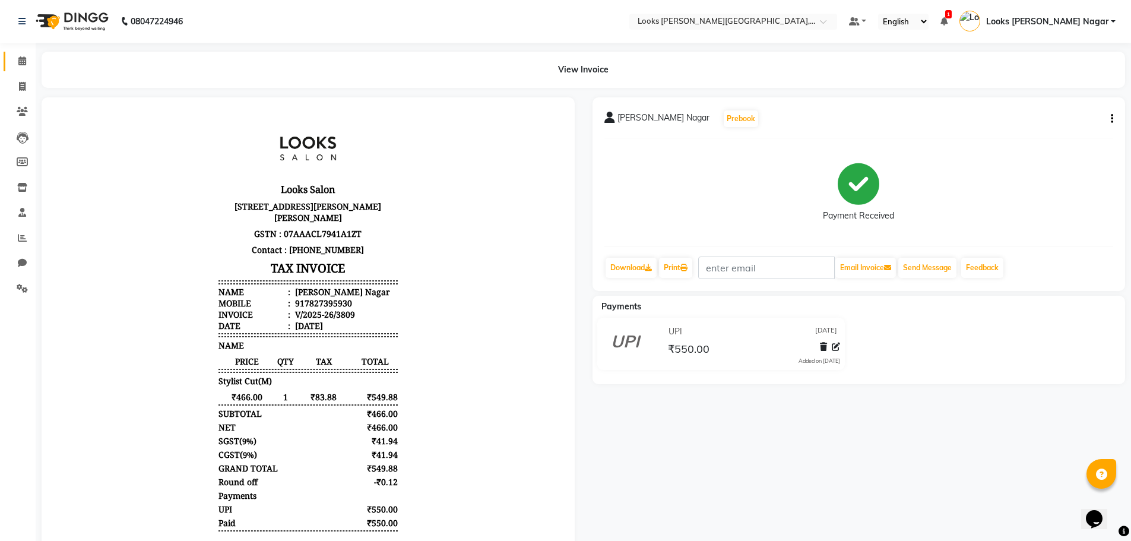
click at [23, 62] on icon at bounding box center [22, 60] width 8 height 9
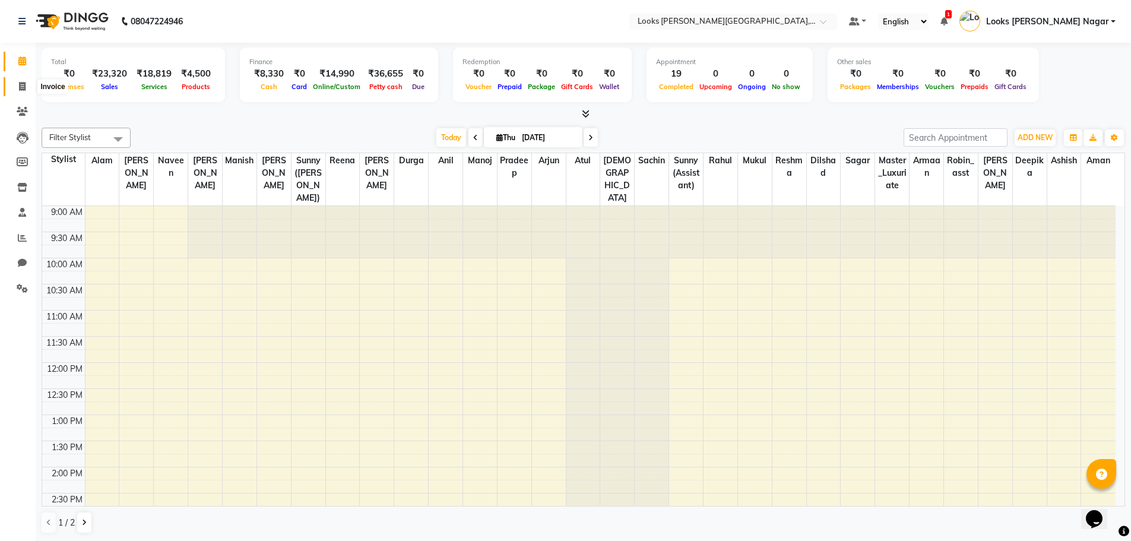
click at [23, 90] on icon at bounding box center [22, 86] width 7 height 9
select select "service"
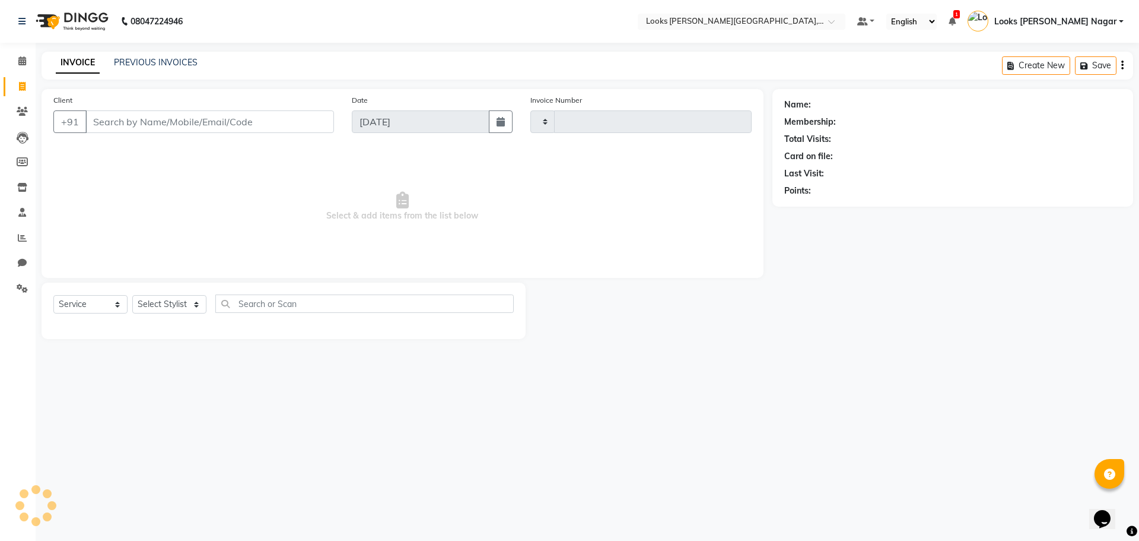
type input "3810"
select select "4327"
click at [248, 120] on input "Client" at bounding box center [209, 121] width 249 height 23
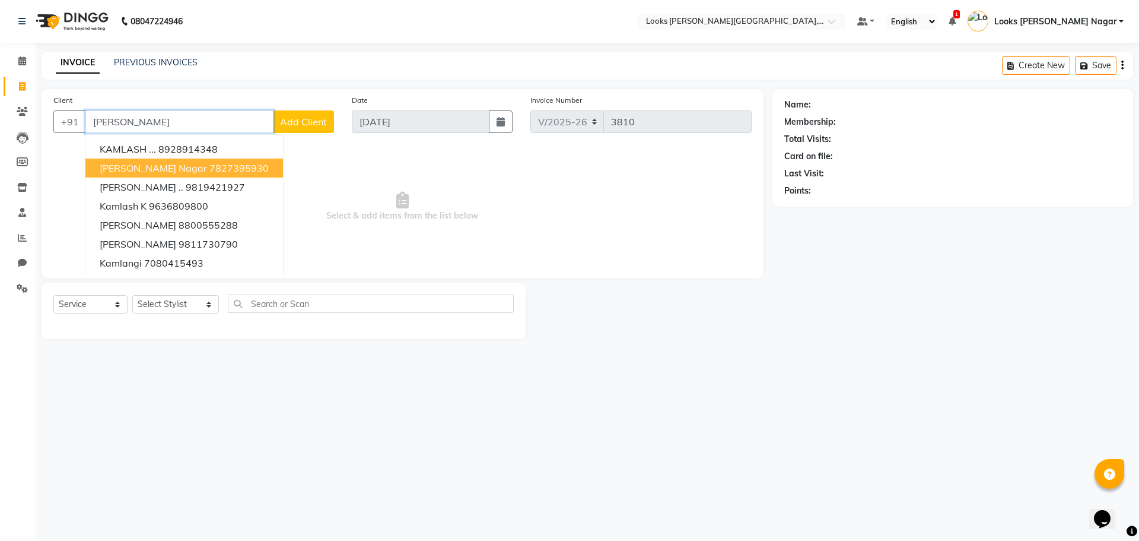
click at [161, 168] on span "[PERSON_NAME] Nagar" at bounding box center [153, 168] width 107 height 12
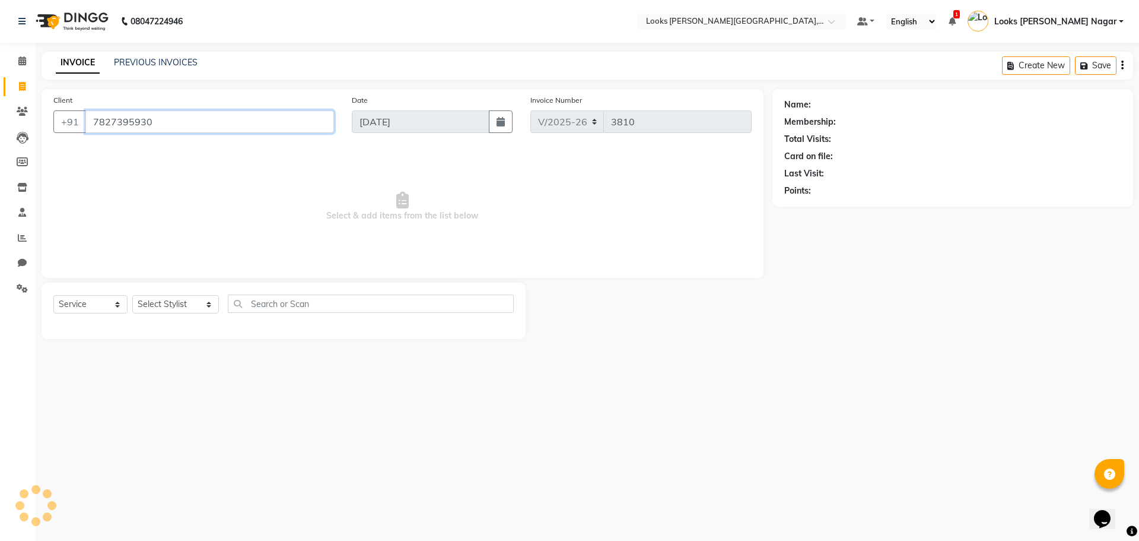
type input "7827395930"
click at [157, 307] on select "Select Stylist Alam Aman [PERSON_NAME] Armaan Ashish Atul Deepika [PERSON_NAME]…" at bounding box center [175, 304] width 87 height 18
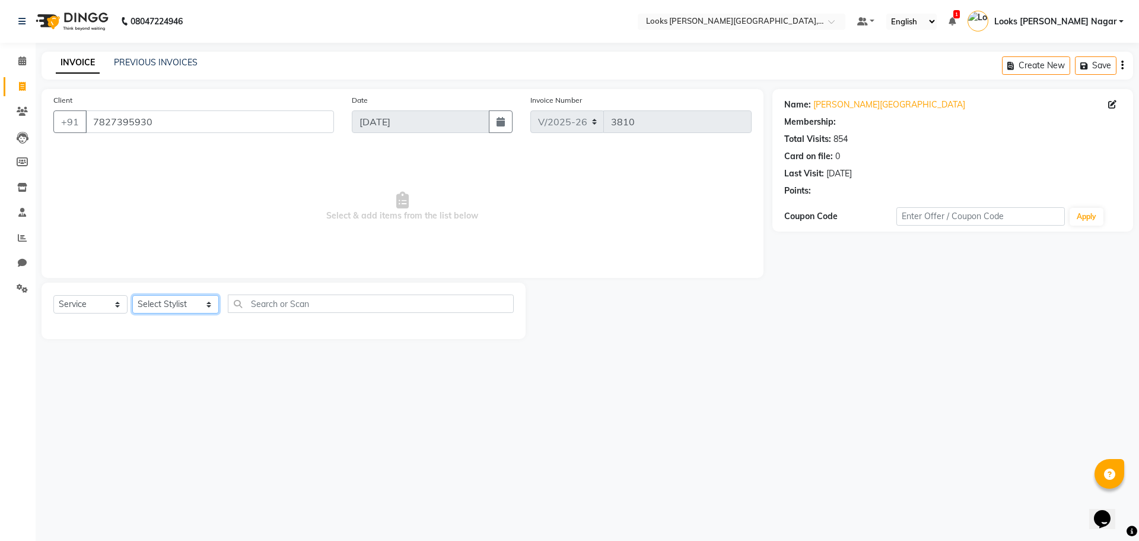
select select "1: Object"
select select "23518"
click at [132, 295] on select "Select Stylist Alam Aman [PERSON_NAME] Armaan Ashish Atul Deepika [PERSON_NAME]…" at bounding box center [175, 304] width 87 height 18
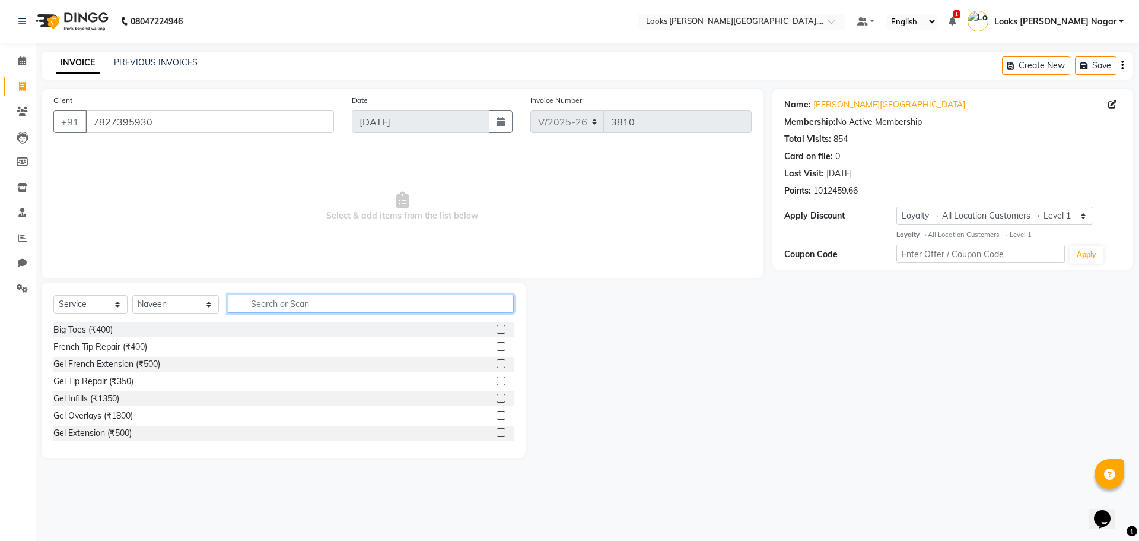
click at [260, 304] on input "text" at bounding box center [371, 303] width 286 height 18
type input "cut"
click at [122, 401] on div "Stylist Cut(F) (₹1200)" at bounding box center [93, 398] width 80 height 12
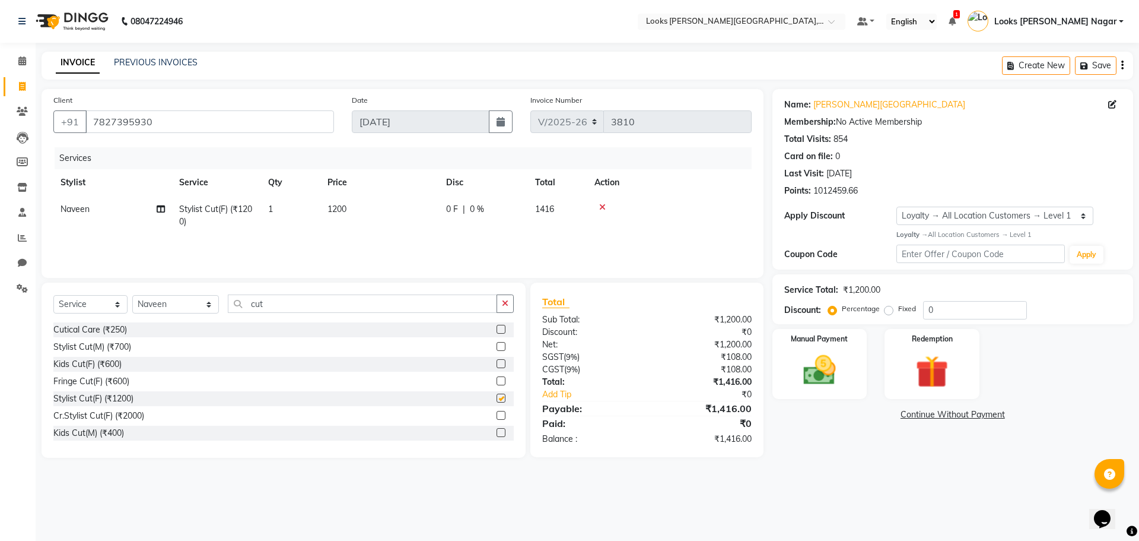
checkbox input "false"
click at [176, 310] on select "Select Stylist Alam Aman [PERSON_NAME] Armaan Ashish Atul Deepika [PERSON_NAME]…" at bounding box center [175, 304] width 87 height 18
select select "23528"
click at [132, 295] on select "Select Stylist Alam Aman [PERSON_NAME] Armaan Ashish Atul Deepika [PERSON_NAME]…" at bounding box center [175, 304] width 87 height 18
drag, startPoint x: 256, startPoint y: 299, endPoint x: 192, endPoint y: 308, distance: 64.1
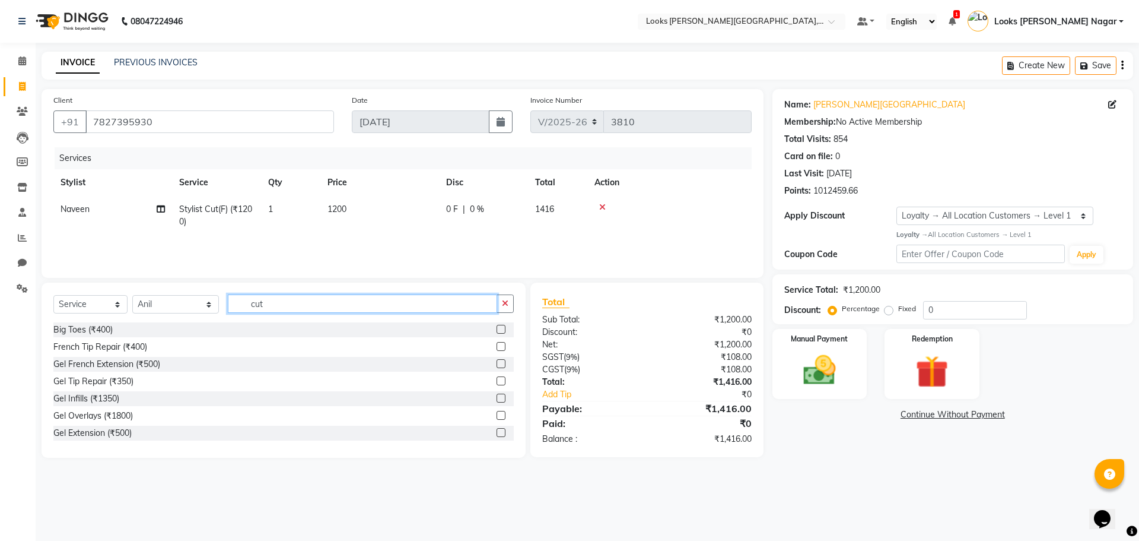
click at [192, 308] on div "Select Service Product Membership Package Voucher Prepaid Gift Card Select Styl…" at bounding box center [283, 308] width 461 height 28
type input "wash"
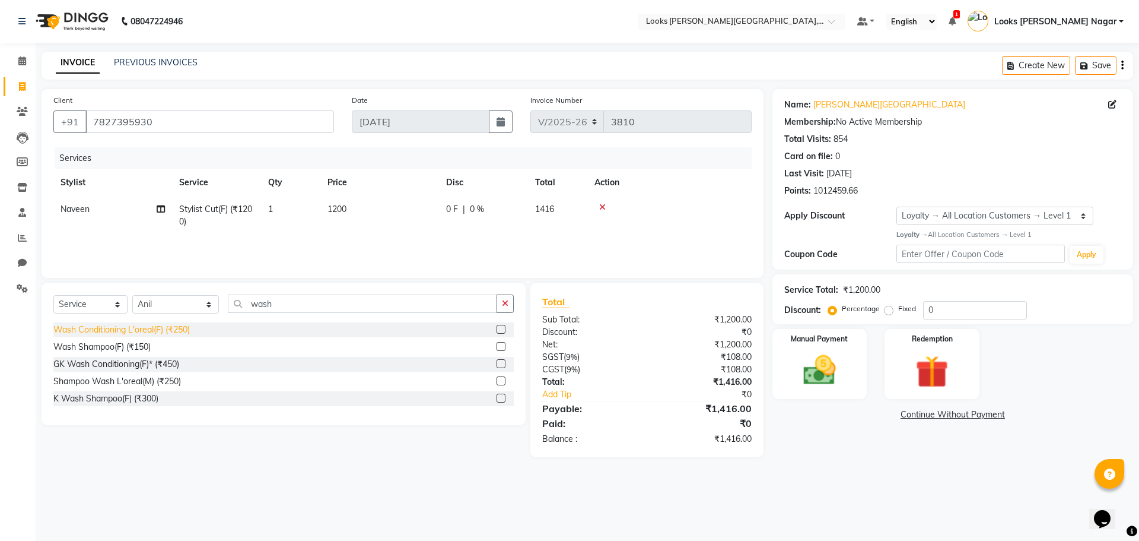
click at [148, 331] on div "Wash Conditioning L'oreal(F) (₹250)" at bounding box center [121, 329] width 136 height 12
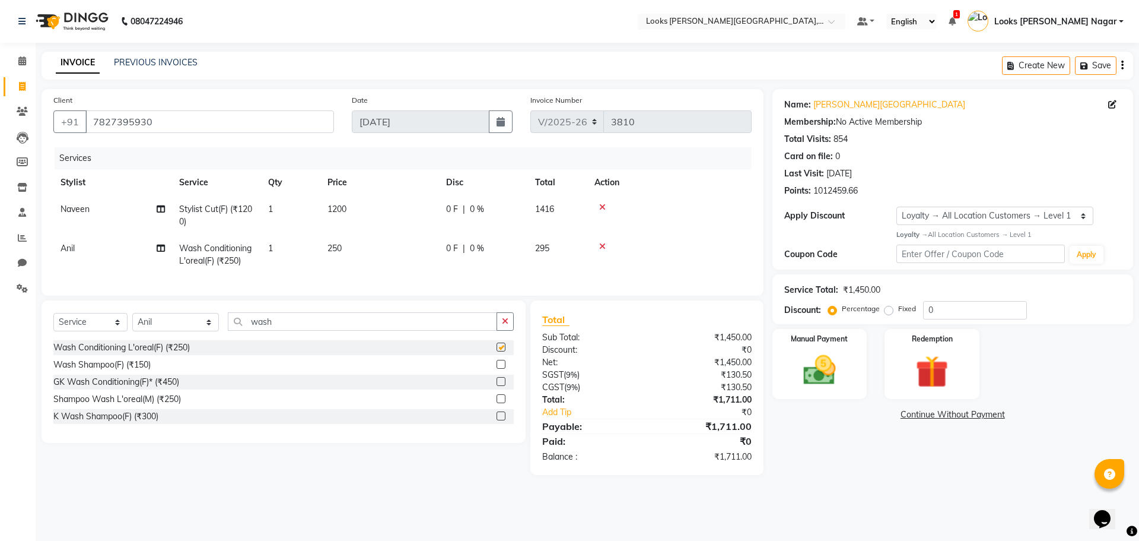
checkbox input "false"
click at [353, 254] on td "250" at bounding box center [379, 254] width 119 height 39
select select "23528"
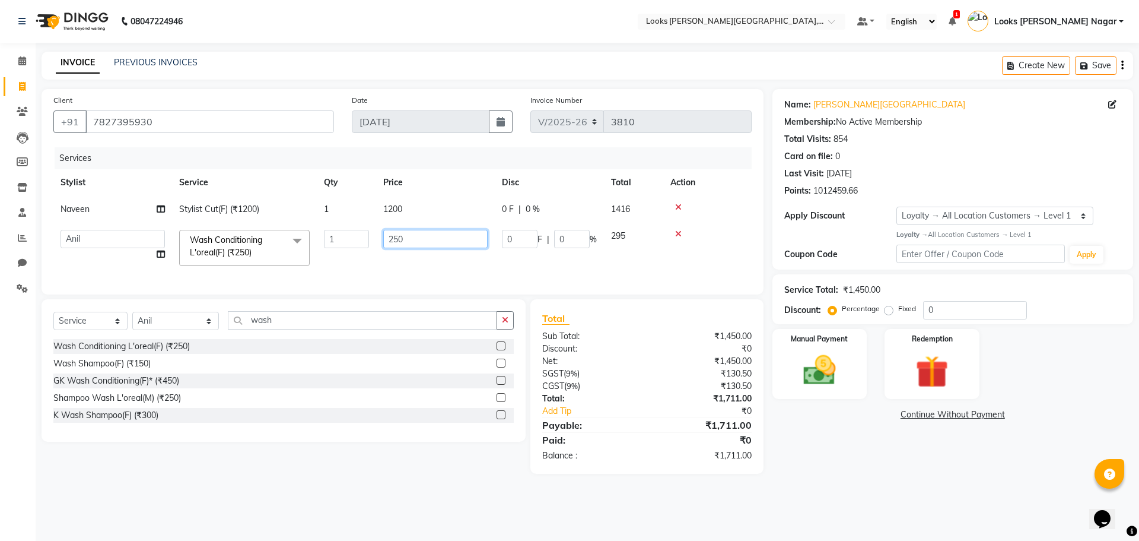
drag, startPoint x: 434, startPoint y: 233, endPoint x: 289, endPoint y: 250, distance: 146.3
click at [341, 248] on tr "Alam Aman [PERSON_NAME] Armaan Ashish Atul Deepika Deepu Dilshad Durga [PERSON_…" at bounding box center [402, 248] width 699 height 50
type input "339"
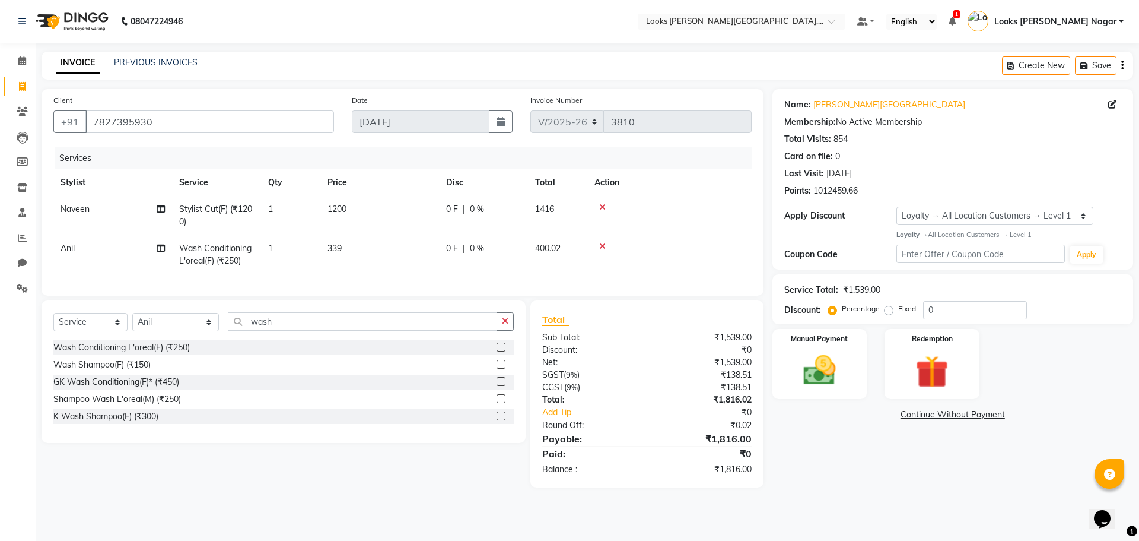
click at [445, 211] on tr "Naveen Stylist Cut(F) (₹1200) 1 1200 0 F | 0 % 1416" at bounding box center [402, 215] width 699 height 39
click at [385, 209] on td "1200" at bounding box center [379, 215] width 119 height 39
select select "23518"
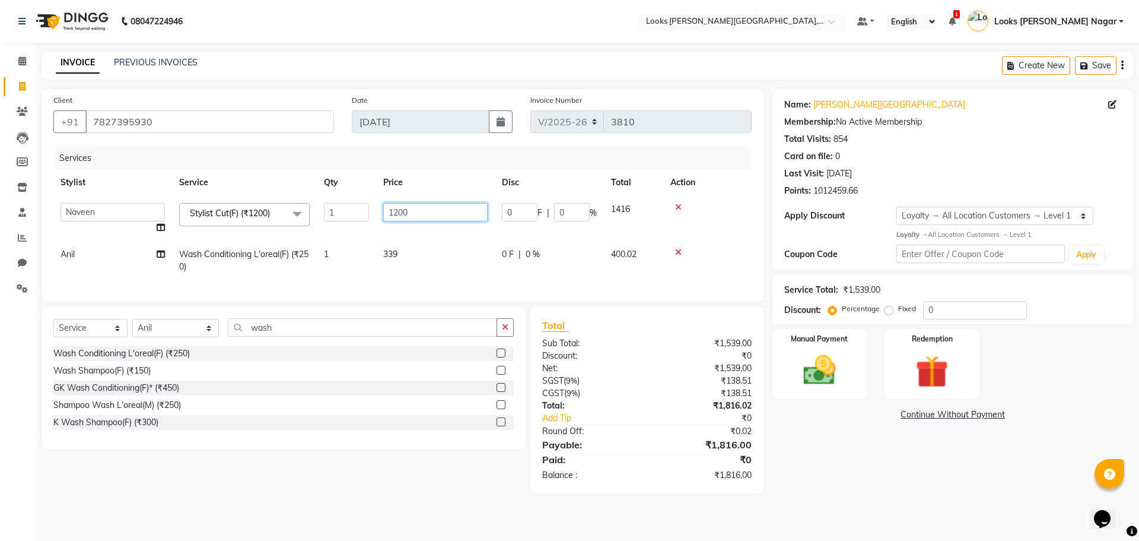
drag, startPoint x: 447, startPoint y: 208, endPoint x: 298, endPoint y: 236, distance: 151.6
click at [298, 236] on tr "Alam Aman [PERSON_NAME] Armaan Ashish Atul Deepika Deepu Dilshad Durga [PERSON_…" at bounding box center [402, 218] width 699 height 45
type input "508"
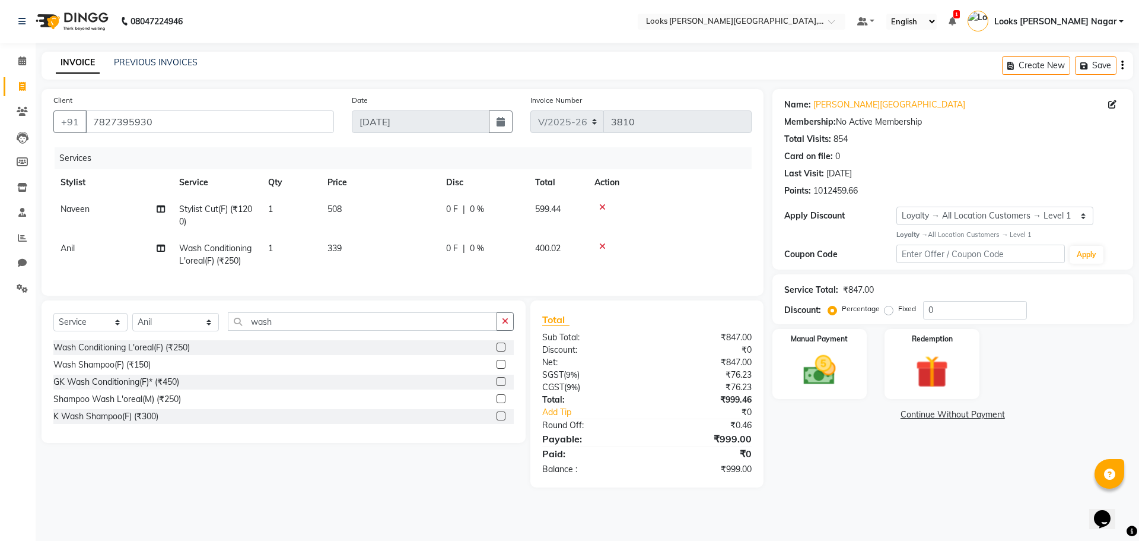
click at [879, 461] on div "Name: [PERSON_NAME] Nagar Membership: No Active Membership Total Visits: 854 Ca…" at bounding box center [958, 288] width 370 height 398
click at [385, 207] on td "508" at bounding box center [379, 215] width 119 height 39
select select "23518"
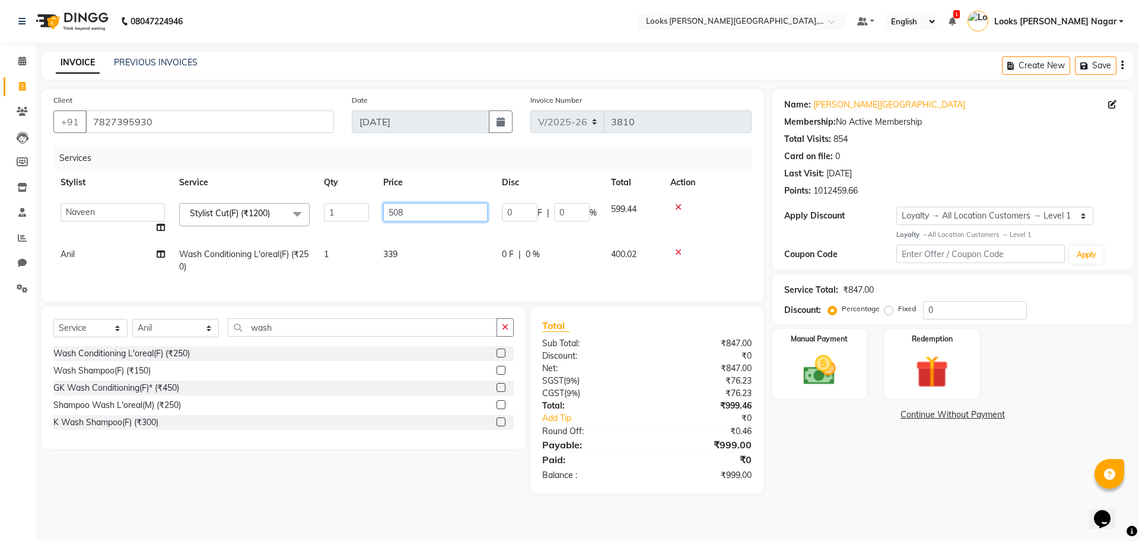
click at [446, 213] on input "508" at bounding box center [435, 212] width 104 height 18
type input "508.5"
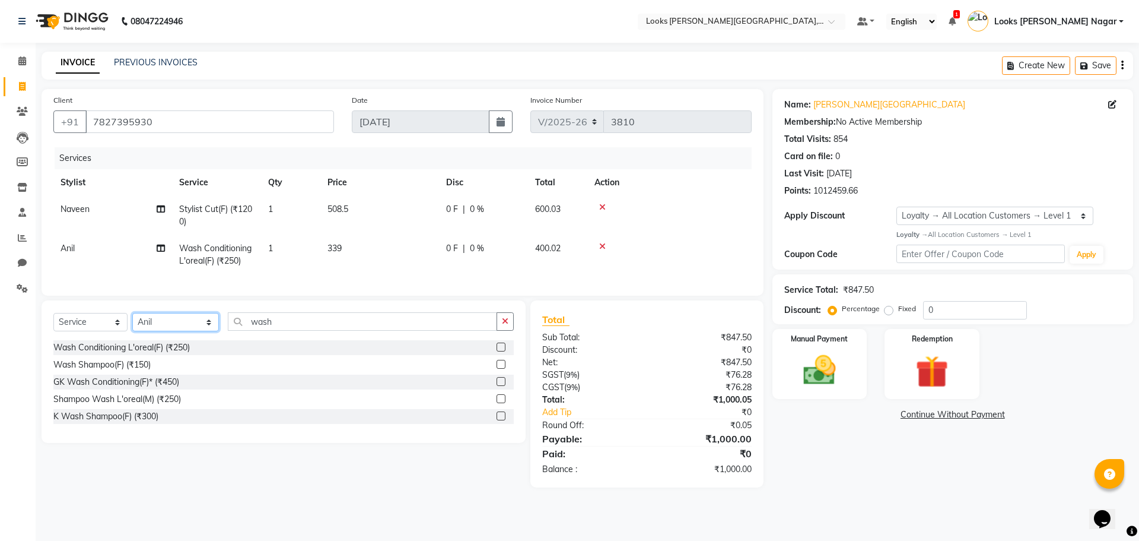
click at [190, 331] on select "Select Stylist Alam Aman [PERSON_NAME] Armaan Ashish Atul Deepika [PERSON_NAME]…" at bounding box center [175, 322] width 87 height 18
select select "23526"
click at [132, 322] on select "Select Stylist Alam Aman [PERSON_NAME] Armaan Ashish Atul Deepika [PERSON_NAME]…" at bounding box center [175, 322] width 87 height 18
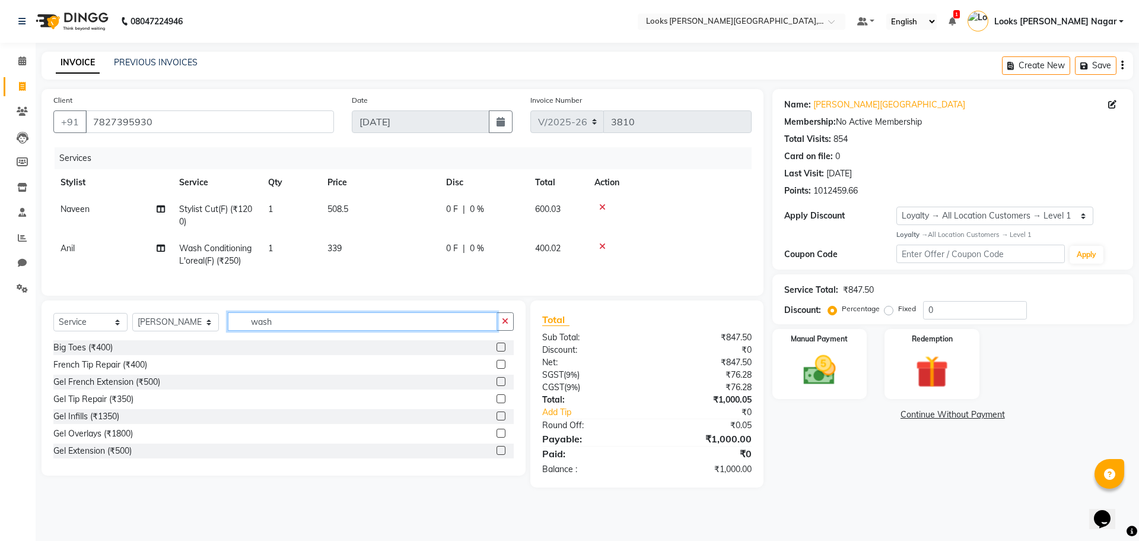
drag, startPoint x: 275, startPoint y: 338, endPoint x: 171, endPoint y: 341, distance: 103.9
click at [171, 340] on div "Select Service Product Membership Package Voucher Prepaid Gift Card Select Styl…" at bounding box center [283, 326] width 461 height 28
type input "eye"
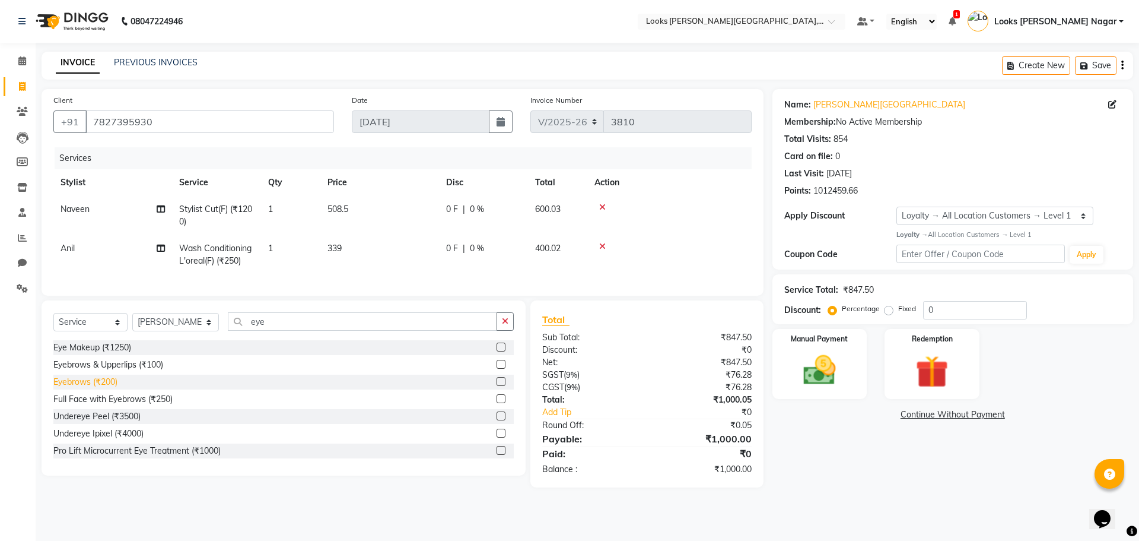
click at [101, 388] on div "Eyebrows (₹200)" at bounding box center [85, 382] width 64 height 12
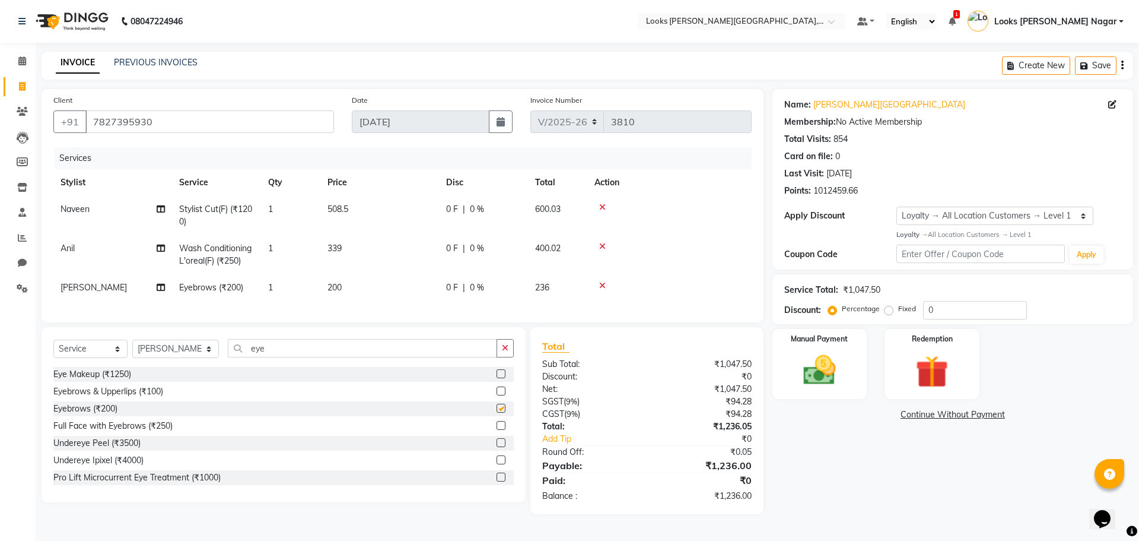
checkbox input "false"
click at [360, 283] on td "200" at bounding box center [379, 287] width 119 height 27
select select "23526"
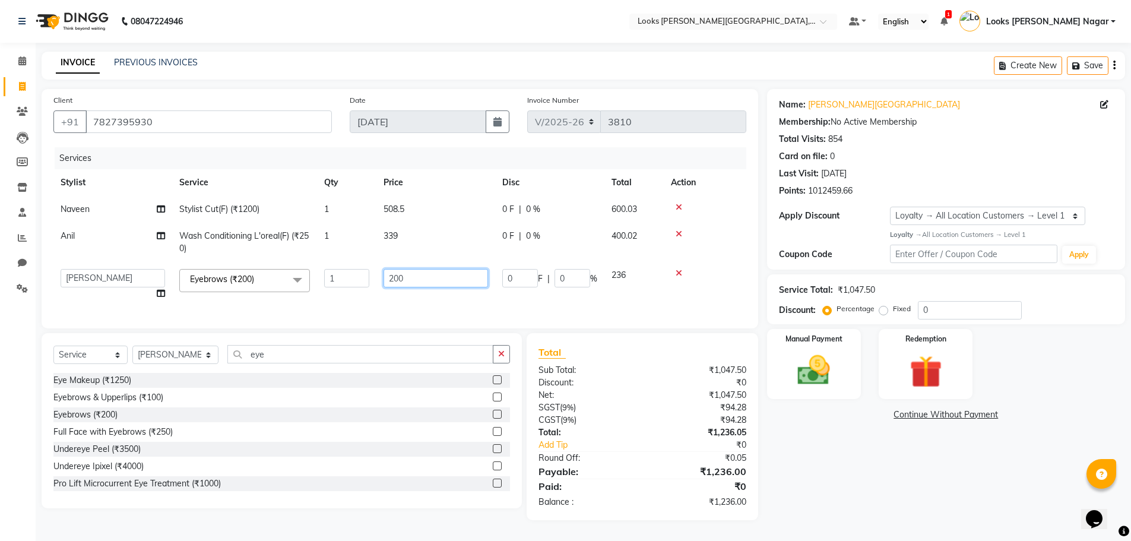
drag, startPoint x: 434, startPoint y: 277, endPoint x: 249, endPoint y: 282, distance: 185.2
click at [259, 279] on tr "Alam Aman [PERSON_NAME] Armaan Ashish Atul Deepika Deepu Dilshad Durga [PERSON_…" at bounding box center [399, 284] width 693 height 45
type input "68"
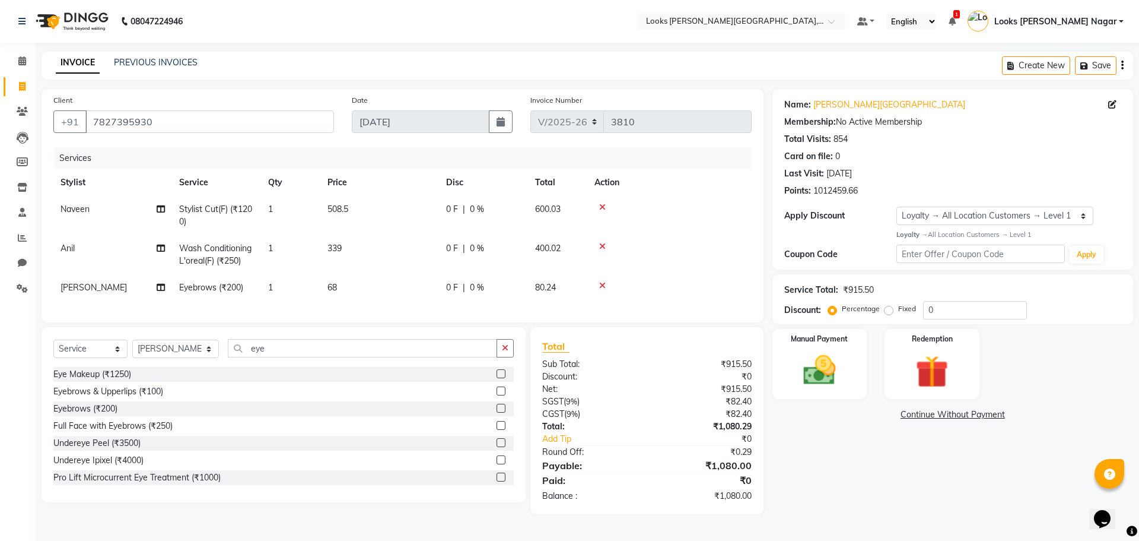
click at [825, 487] on div "Name: [PERSON_NAME] Nagar Membership: No Active Membership Total Visits: 854 Ca…" at bounding box center [958, 301] width 370 height 425
click at [801, 376] on img at bounding box center [819, 370] width 55 height 39
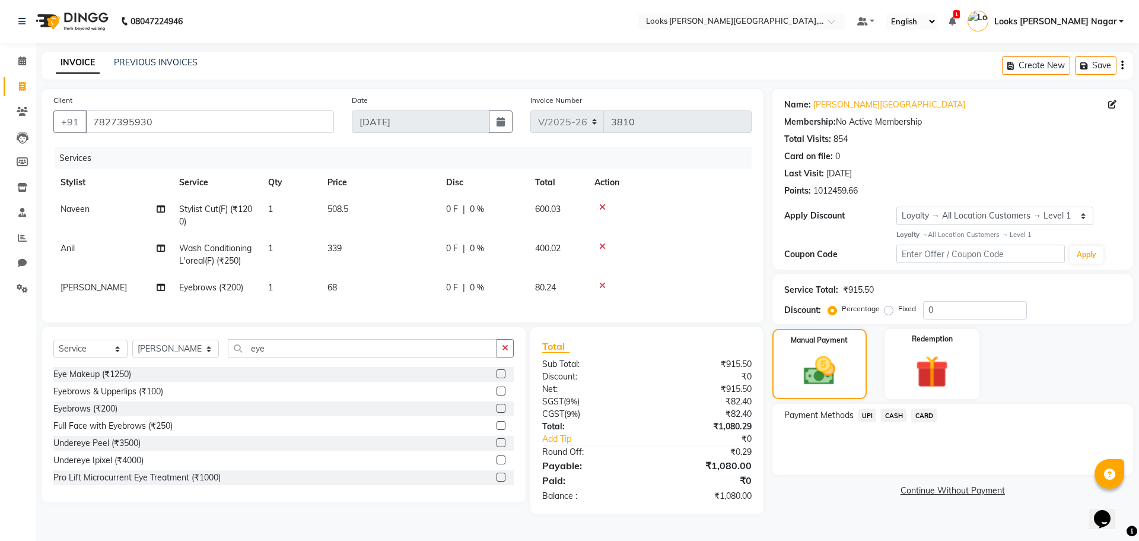
click at [871, 412] on span "UPI" at bounding box center [868, 415] width 18 height 14
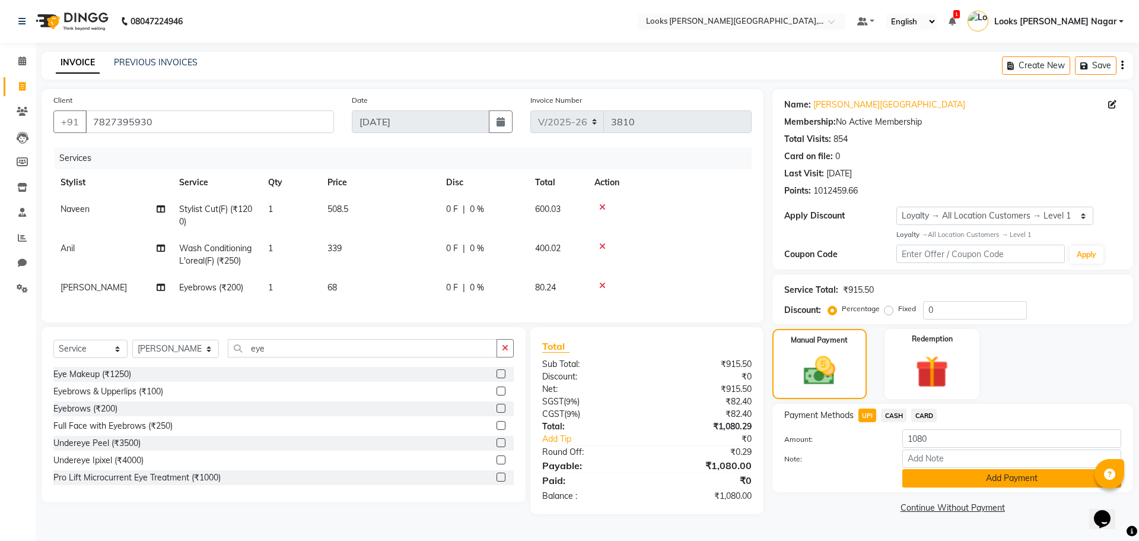
click at [928, 475] on button "Add Payment" at bounding box center [1012, 478] width 219 height 18
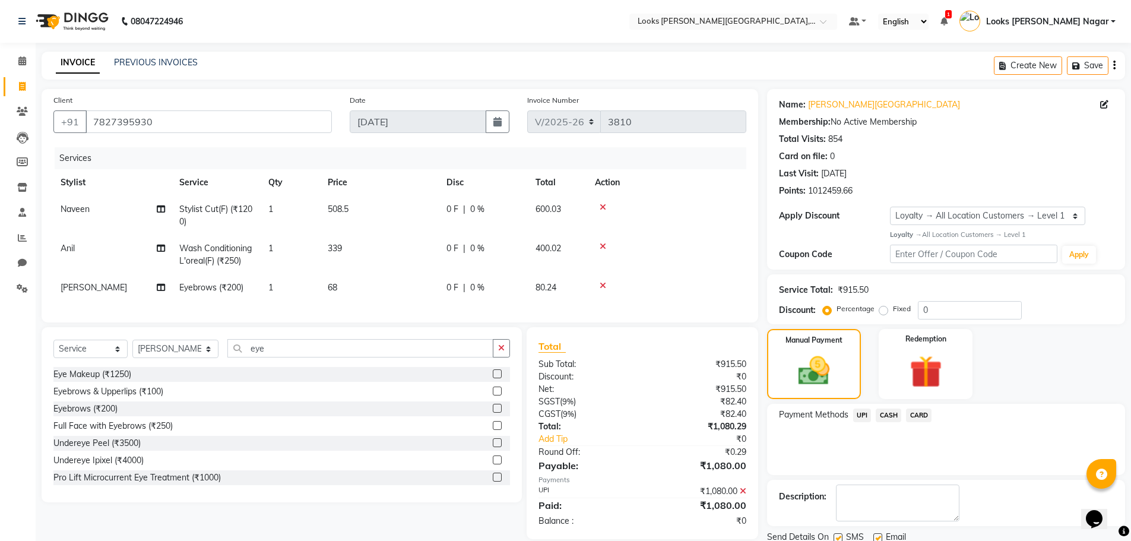
scroll to position [84, 0]
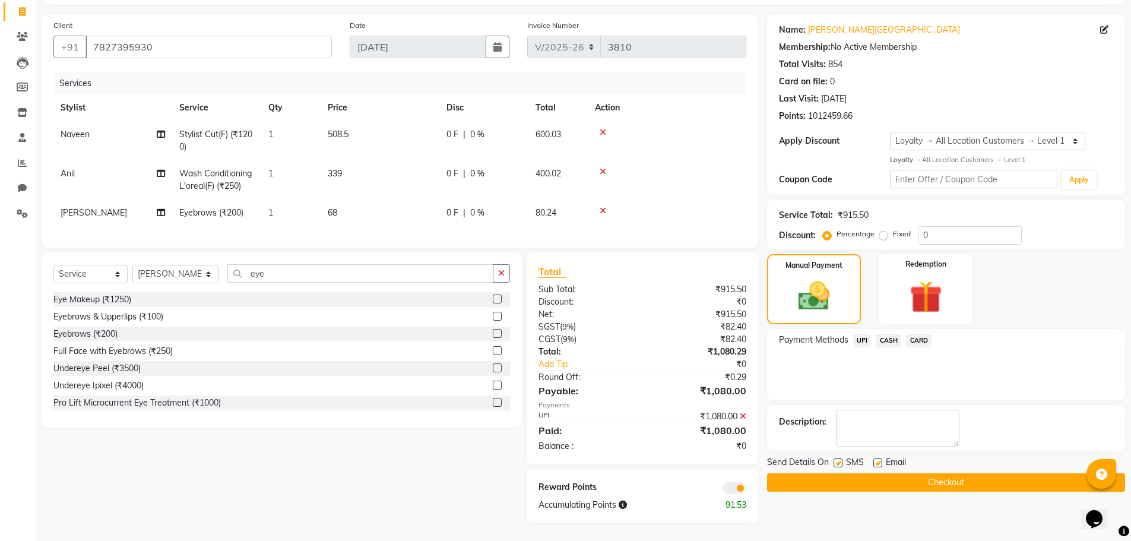
click at [931, 474] on button "Checkout" at bounding box center [946, 482] width 358 height 18
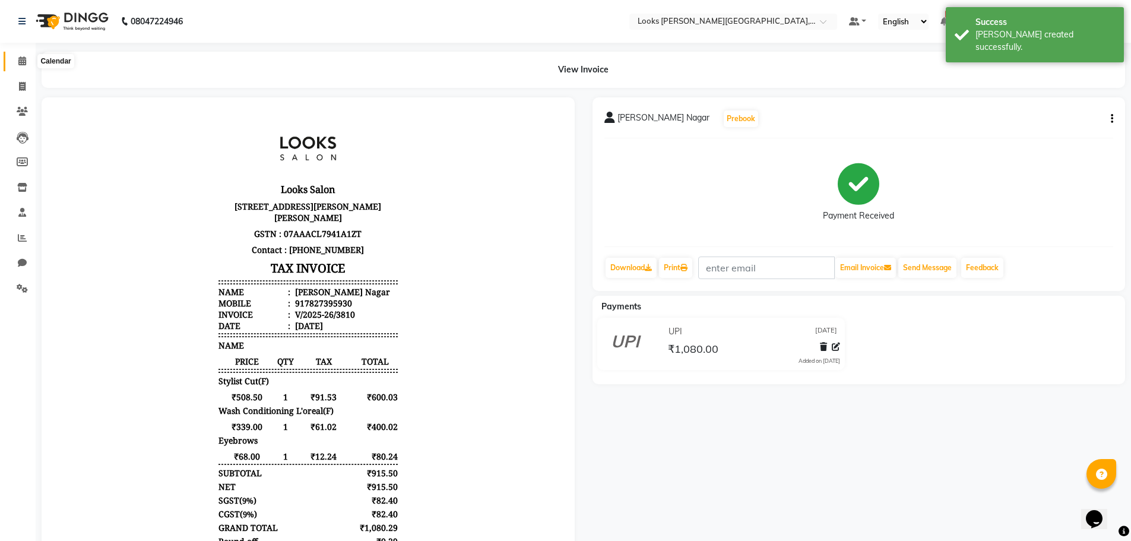
click at [23, 60] on icon at bounding box center [22, 60] width 8 height 9
